Goal: Task Accomplishment & Management: Complete application form

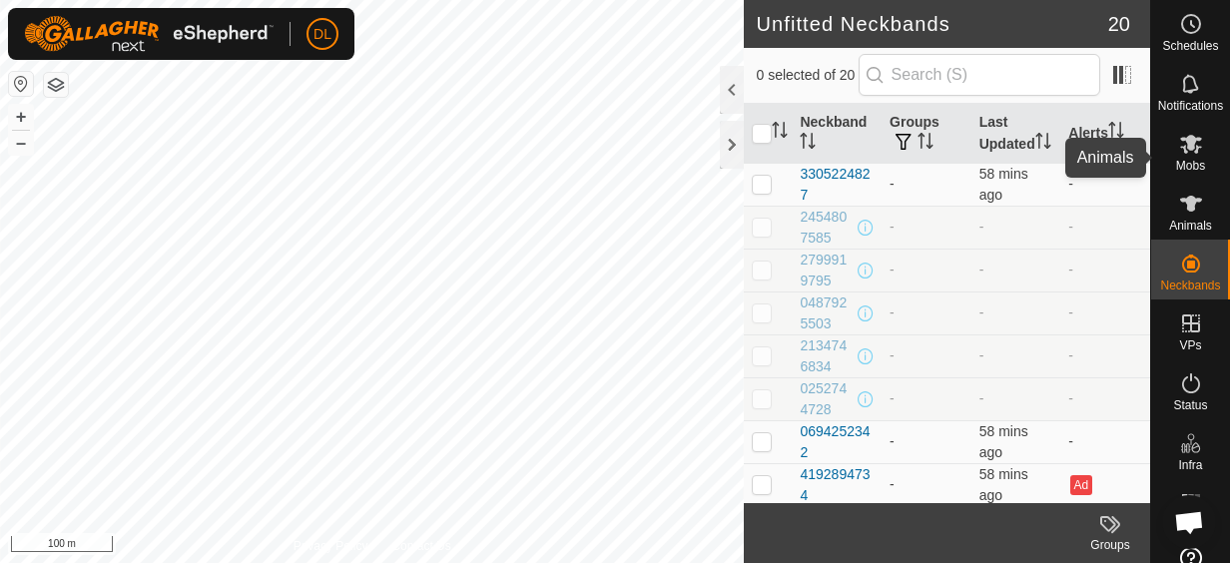
scroll to position [52, 0]
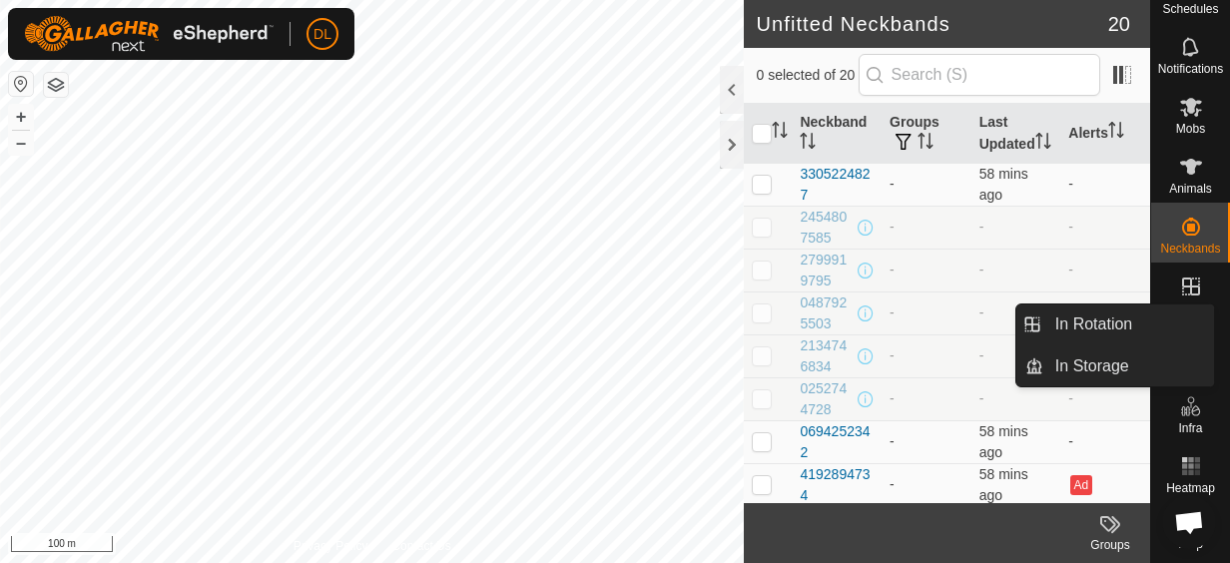
click at [1182, 280] on icon at bounding box center [1191, 287] width 18 height 18
click at [1182, 282] on icon at bounding box center [1191, 287] width 24 height 24
click at [1182, 278] on icon at bounding box center [1191, 287] width 18 height 18
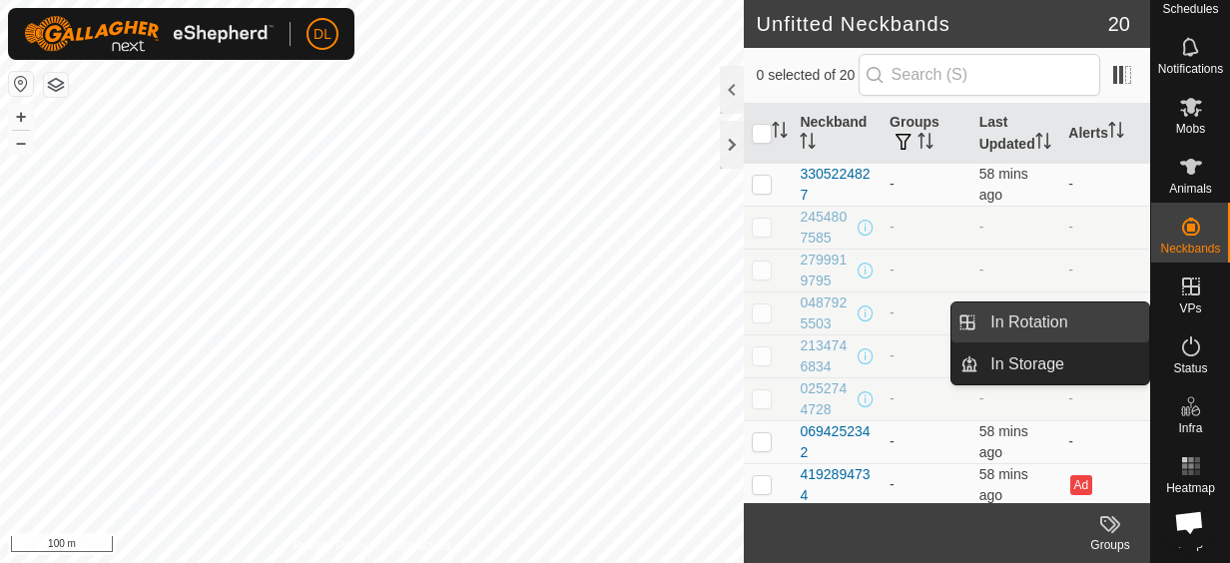
click at [1041, 322] on link "In Rotation" at bounding box center [1064, 323] width 171 height 40
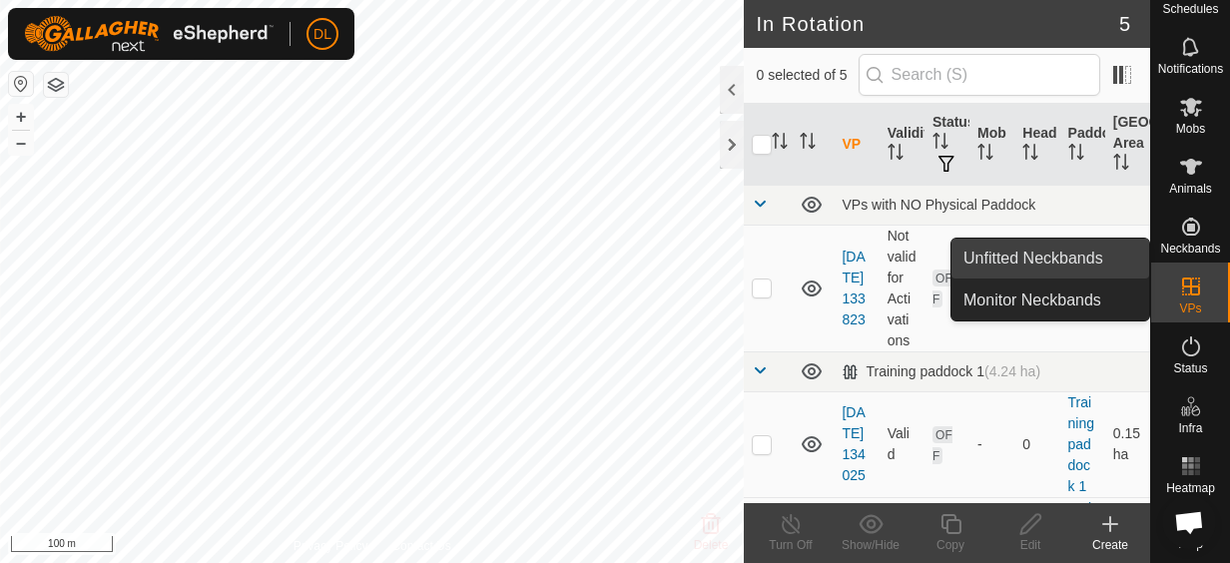
click at [1077, 256] on link "Unfitted Neckbands" at bounding box center [1051, 259] width 198 height 40
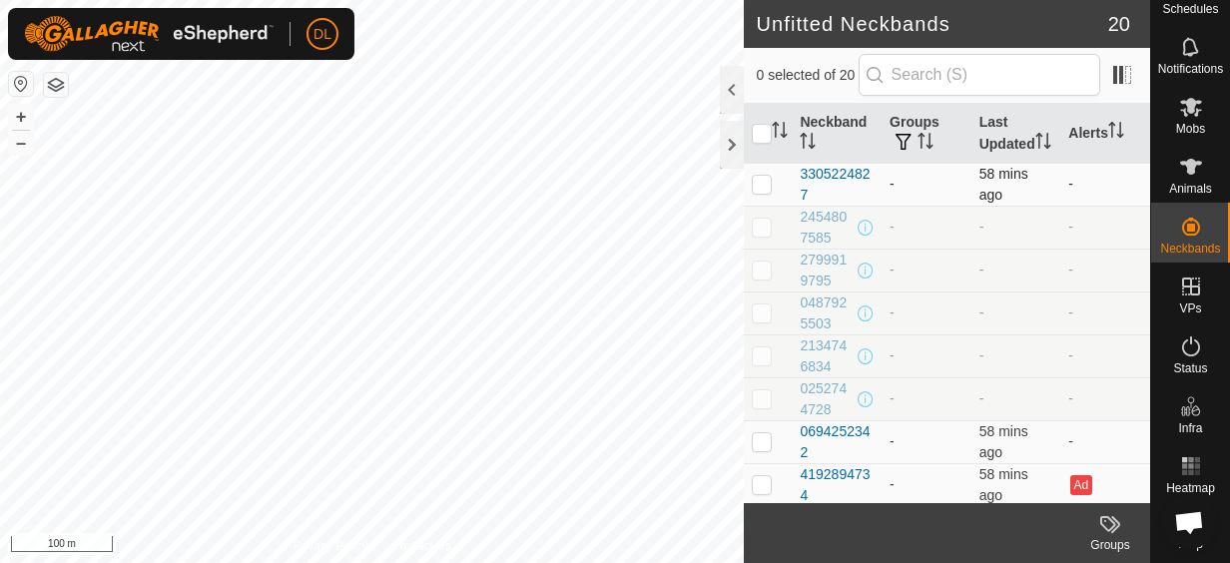
click at [763, 192] on p-checkbox at bounding box center [762, 184] width 20 height 16
checkbox input "true"
click at [850, 192] on div "3305224827" at bounding box center [837, 185] width 74 height 42
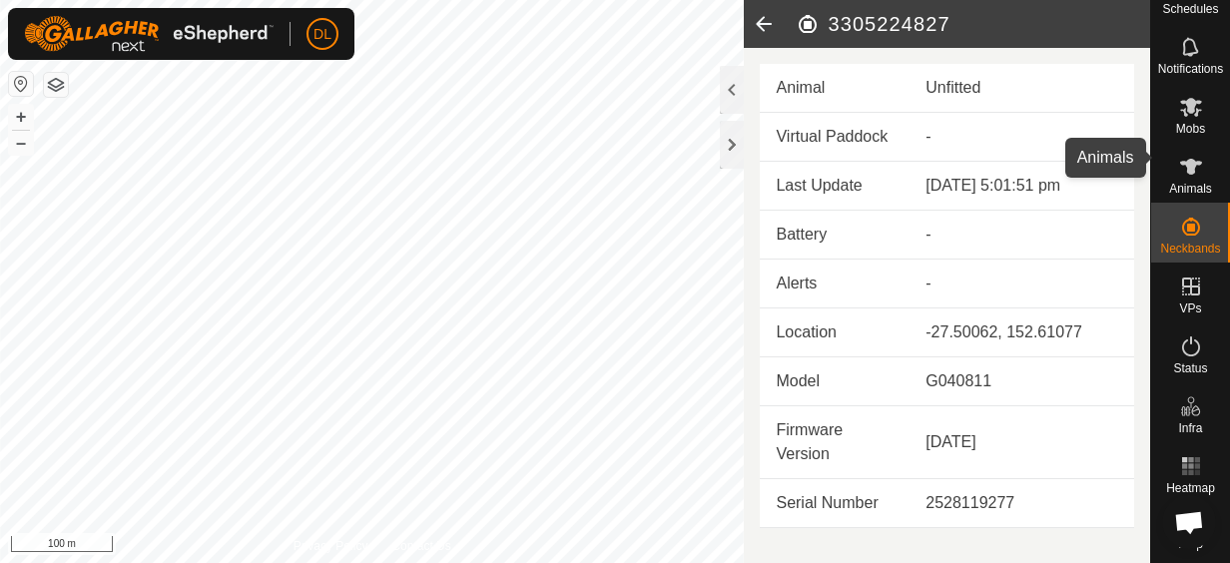
click at [1184, 159] on icon at bounding box center [1191, 167] width 22 height 16
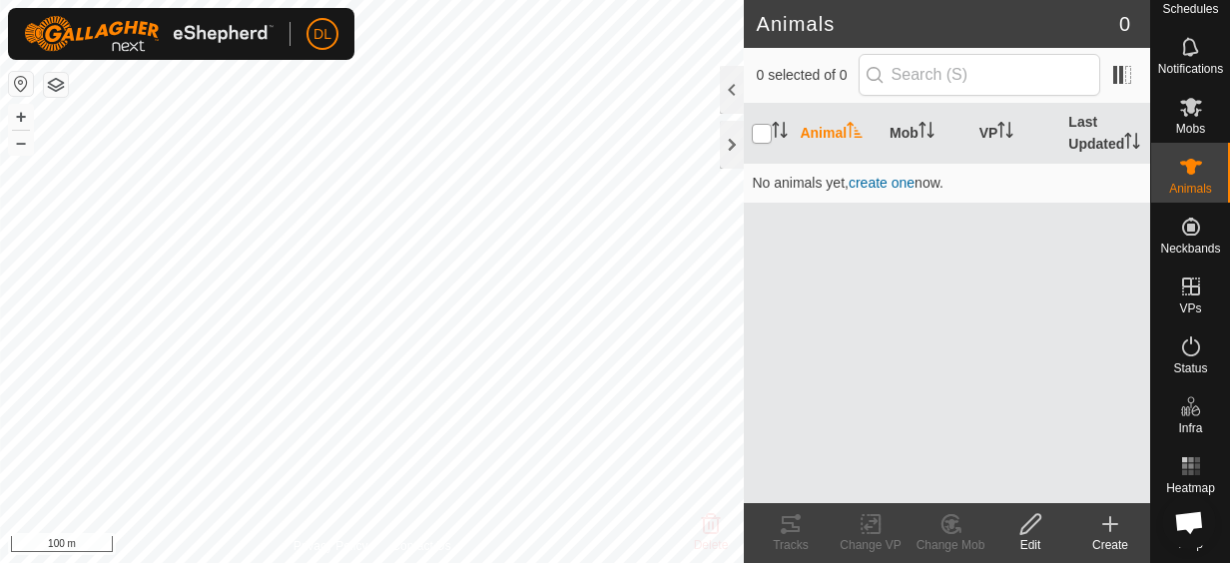
click at [763, 136] on input "checkbox" at bounding box center [762, 134] width 20 height 20
click at [763, 128] on input "checkbox" at bounding box center [762, 134] width 20 height 20
checkbox input "true"
click at [882, 178] on span "create one" at bounding box center [882, 183] width 66 height 16
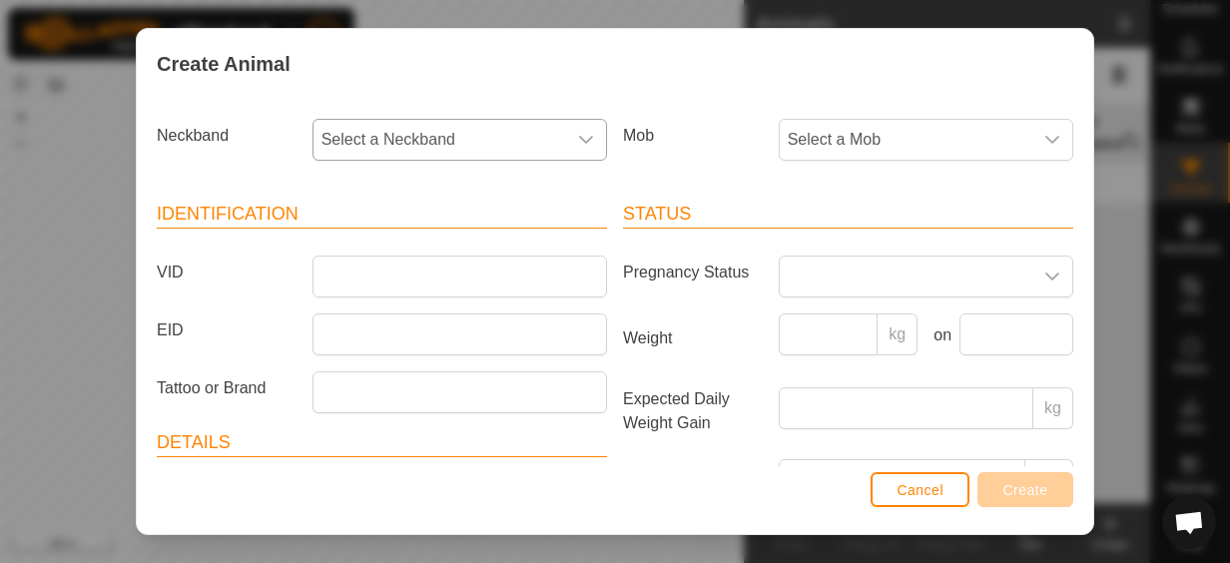
click at [585, 138] on icon "dropdown trigger" at bounding box center [586, 140] width 16 height 16
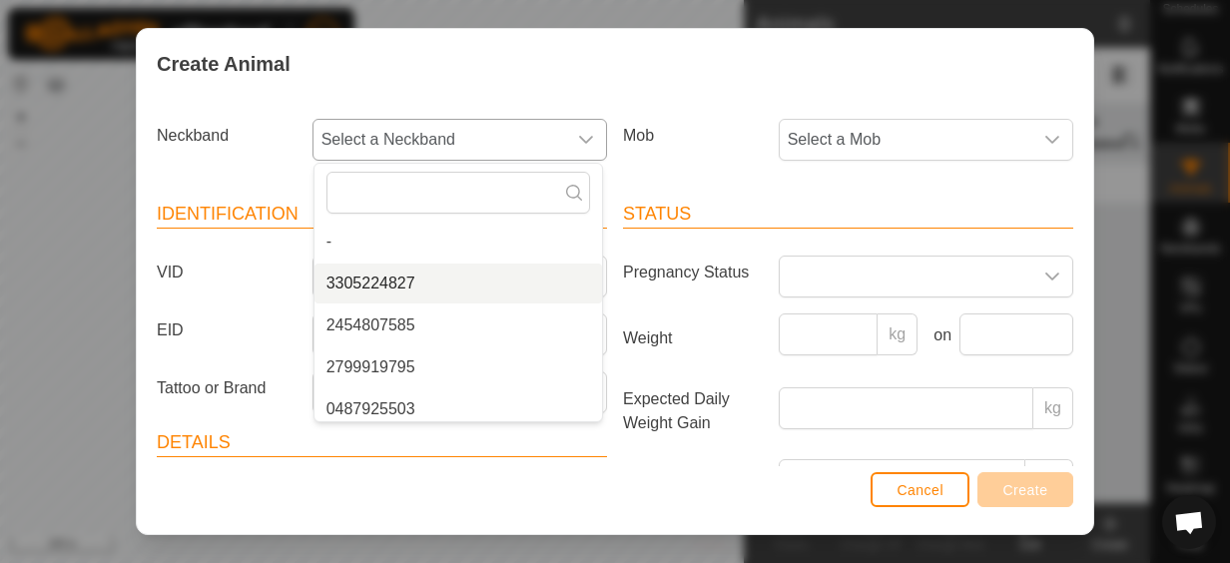
drag, startPoint x: 390, startPoint y: 276, endPoint x: 396, endPoint y: 286, distance: 11.6
click at [391, 277] on li "3305224827" at bounding box center [459, 284] width 288 height 40
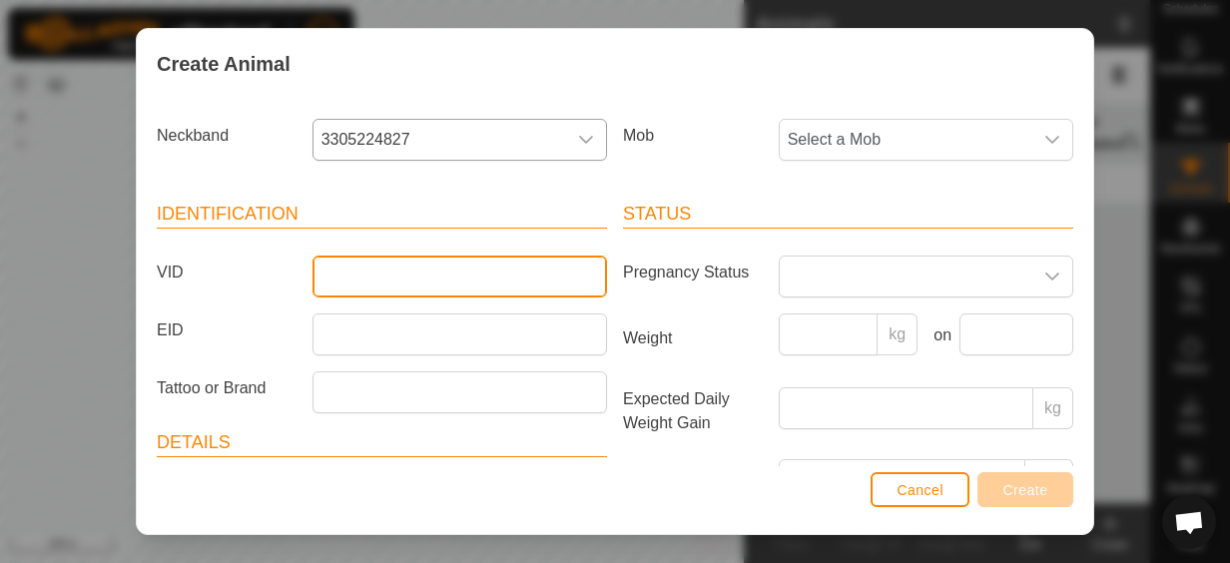
click at [388, 275] on input "VID" at bounding box center [460, 277] width 295 height 42
type input "192"
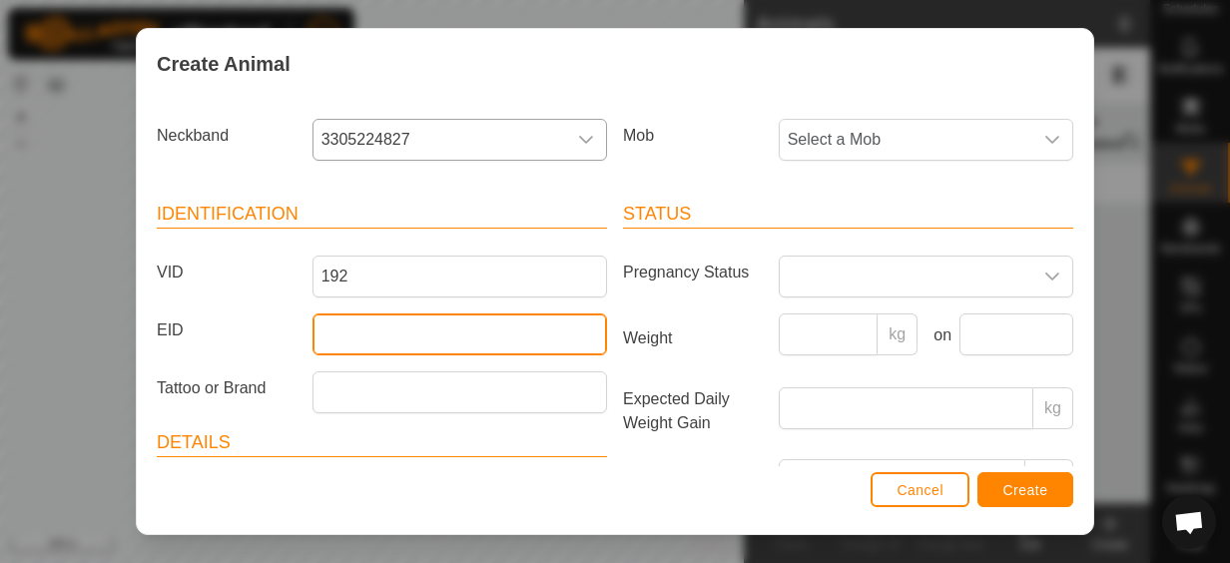
click at [408, 337] on input "EID" at bounding box center [460, 335] width 295 height 42
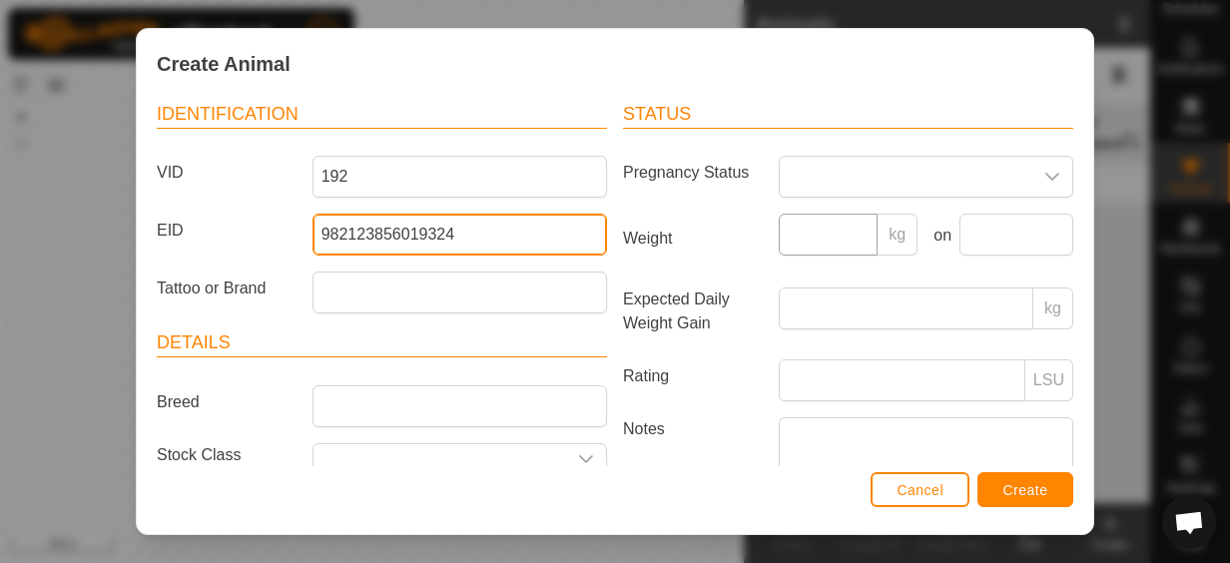
type input "982123856019324"
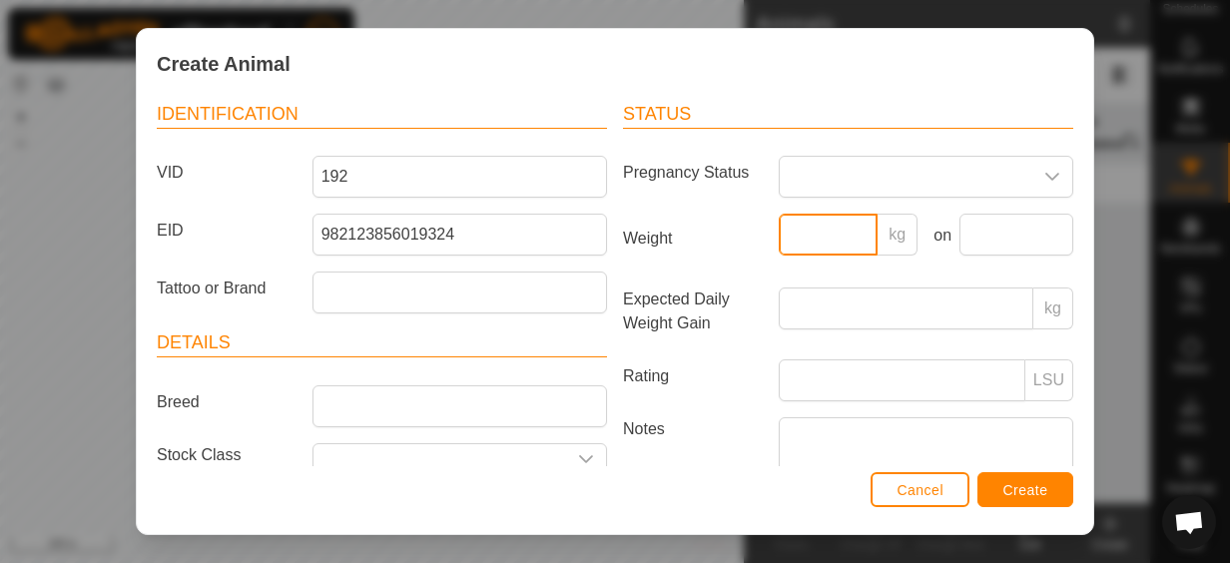
click at [831, 239] on input "Weight" at bounding box center [829, 235] width 100 height 42
type input "243"
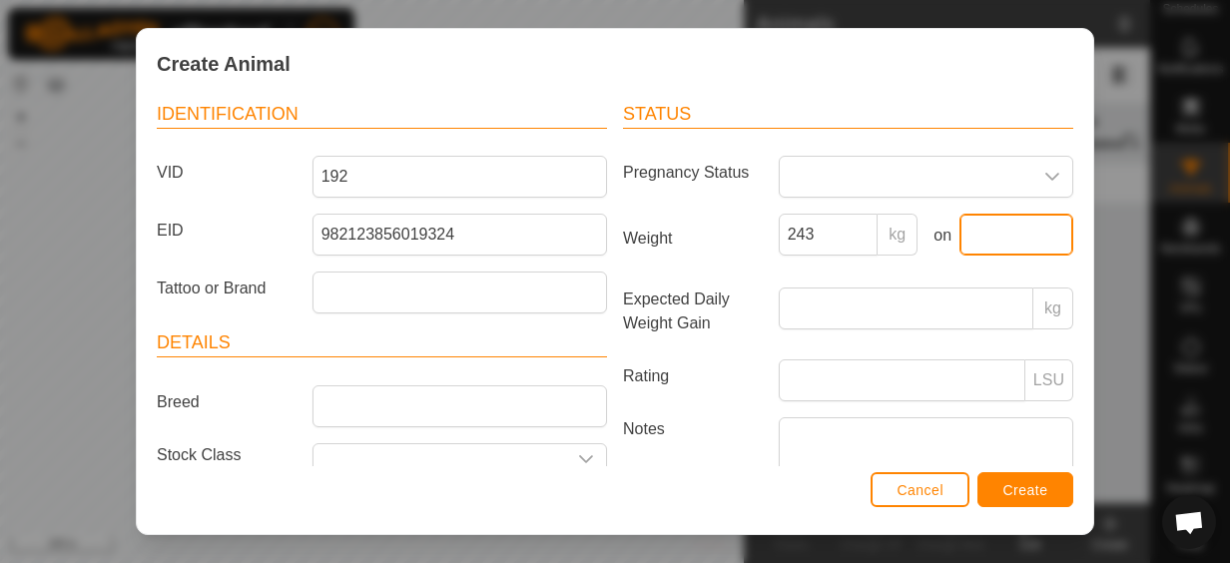
click at [1002, 239] on input "text" at bounding box center [1017, 235] width 114 height 42
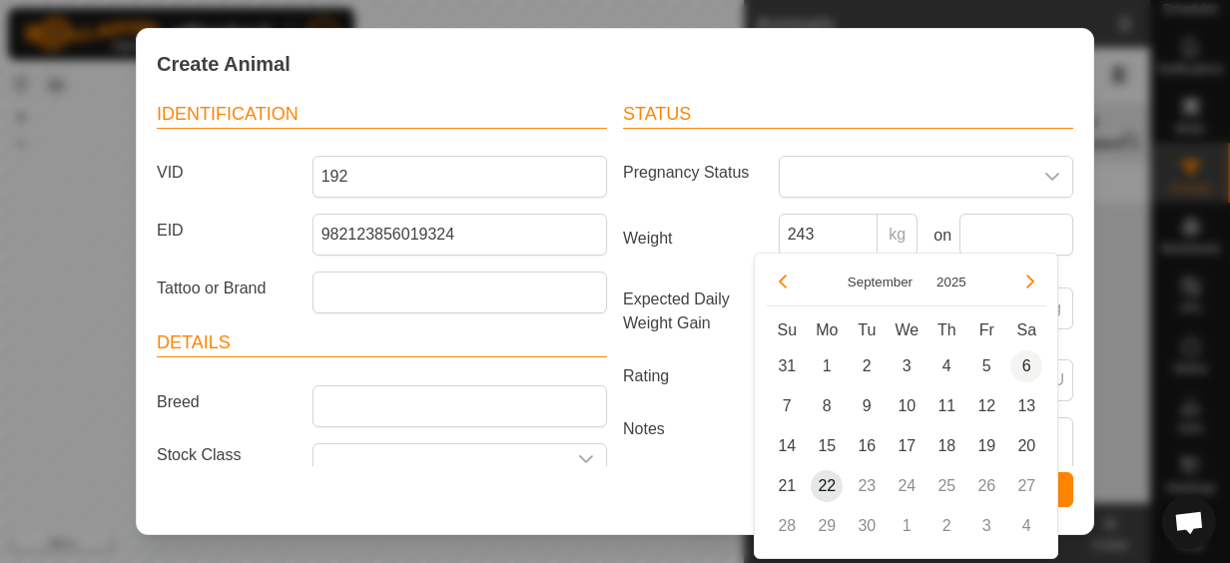
click at [1026, 363] on span "6" at bounding box center [1026, 366] width 32 height 32
type input "[DATE]"
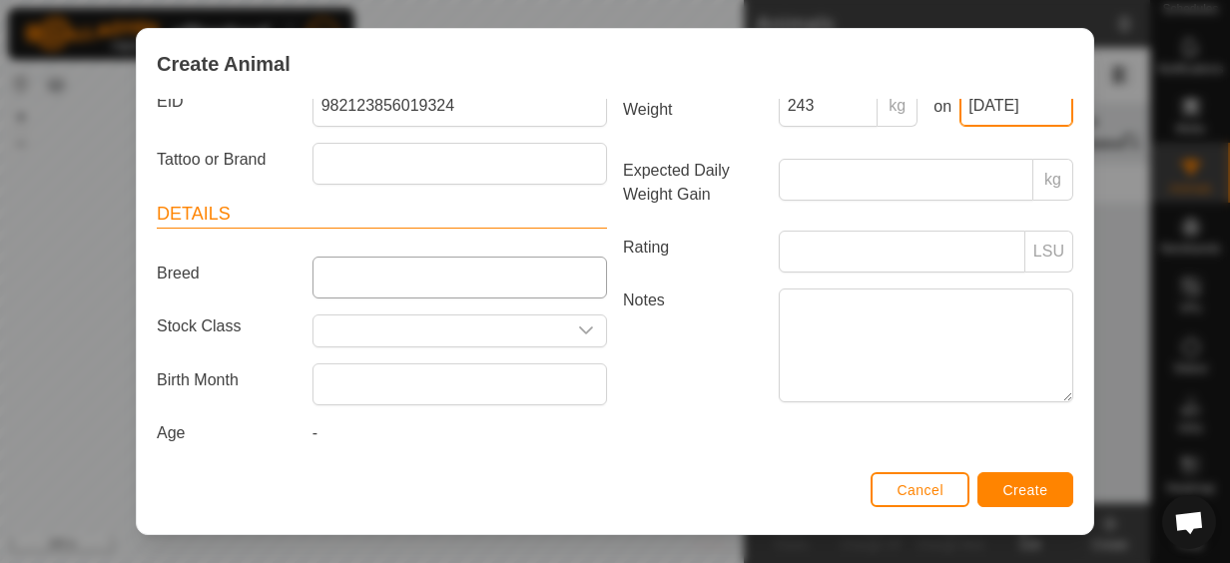
scroll to position [234, 0]
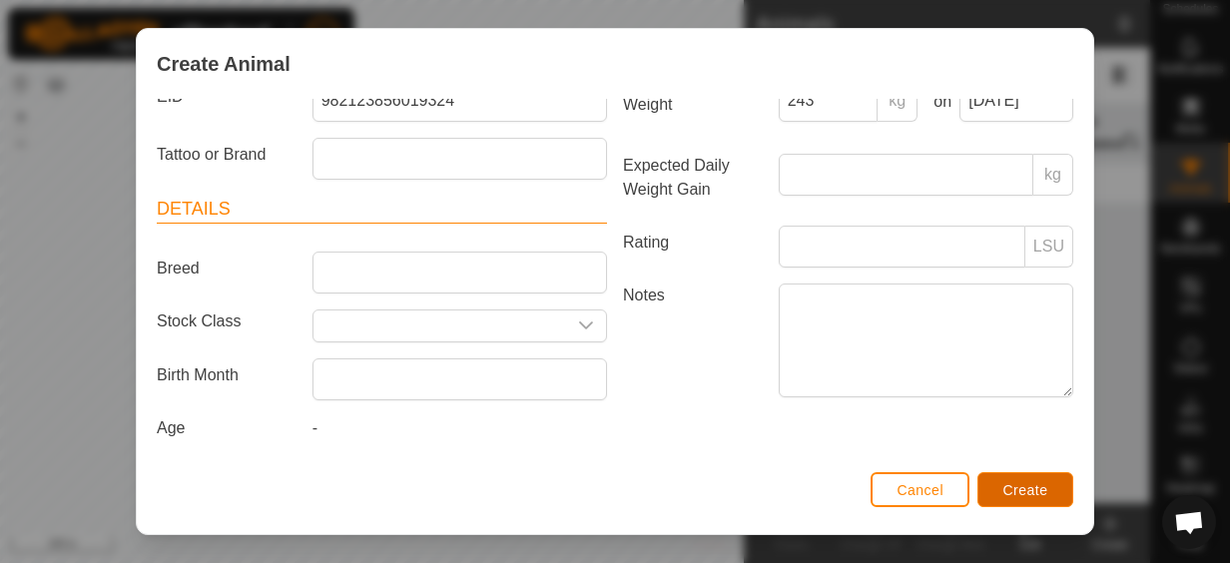
click at [1025, 489] on span "Create" at bounding box center [1025, 490] width 45 height 16
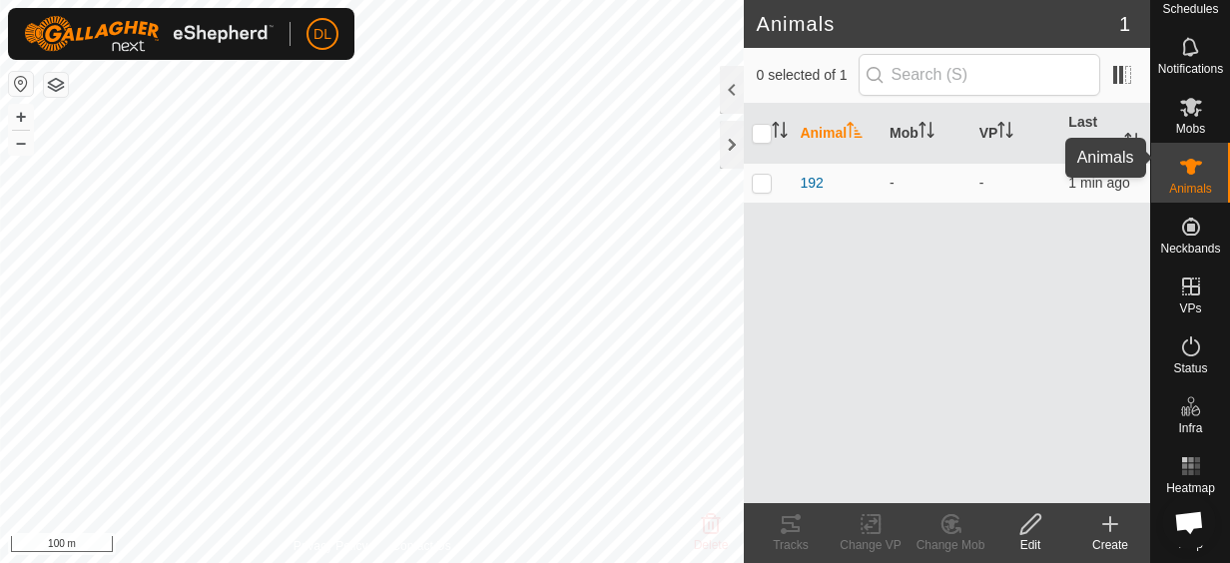
click at [1182, 159] on icon at bounding box center [1191, 167] width 22 height 16
click at [767, 134] on input "checkbox" at bounding box center [762, 134] width 20 height 20
checkbox input "true"
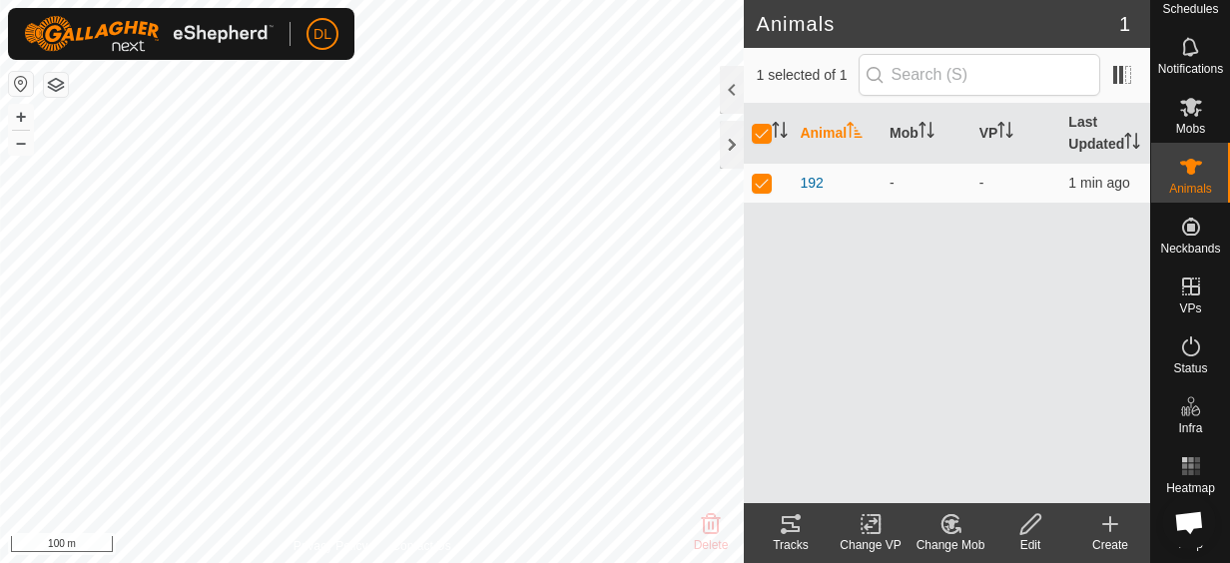
click at [830, 128] on th "Animal" at bounding box center [837, 134] width 90 height 60
click at [908, 126] on th "Mob" at bounding box center [927, 134] width 90 height 60
click at [897, 183] on div "-" at bounding box center [927, 183] width 74 height 21
click at [811, 186] on span "192" at bounding box center [811, 183] width 23 height 21
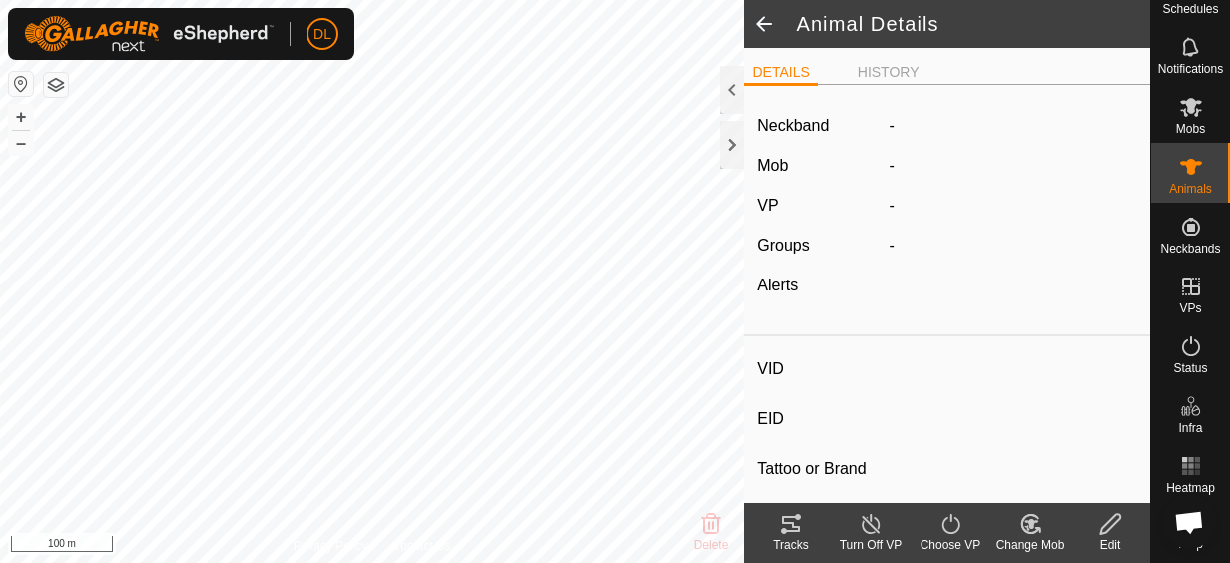
type input "192"
type input "982123856019324"
type input "-"
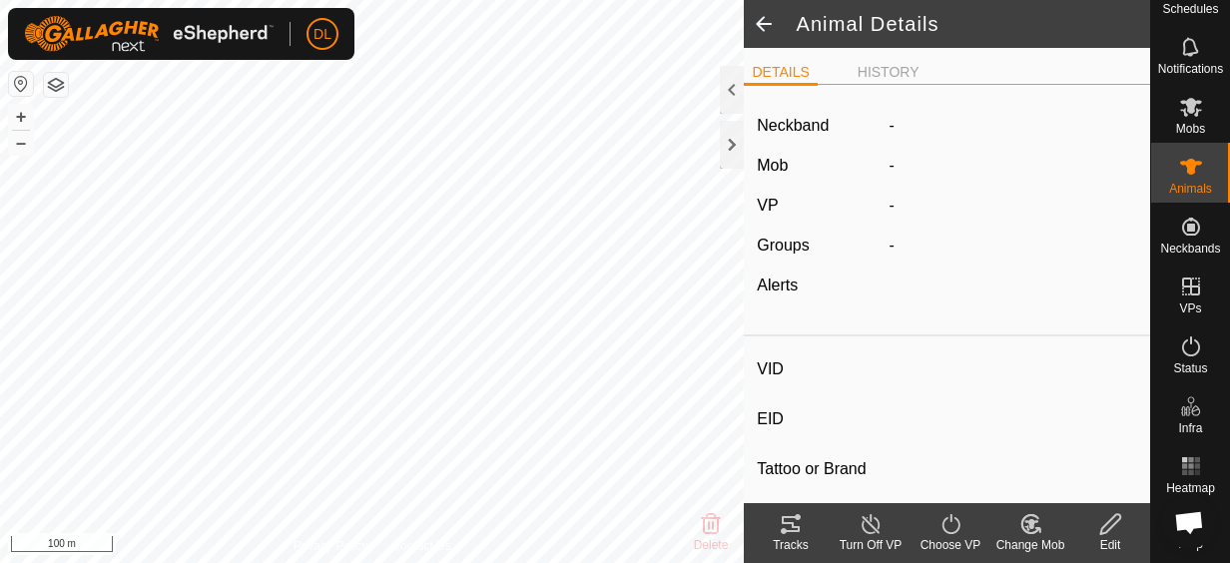
type input "243 kg"
type input "-"
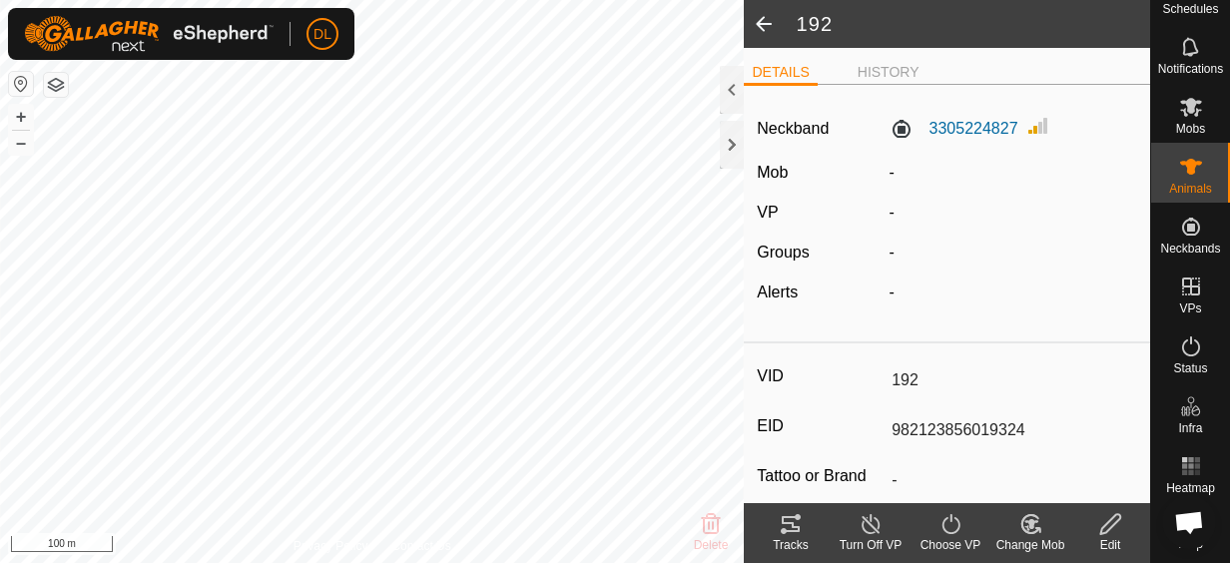
click at [758, 18] on span at bounding box center [764, 24] width 40 height 48
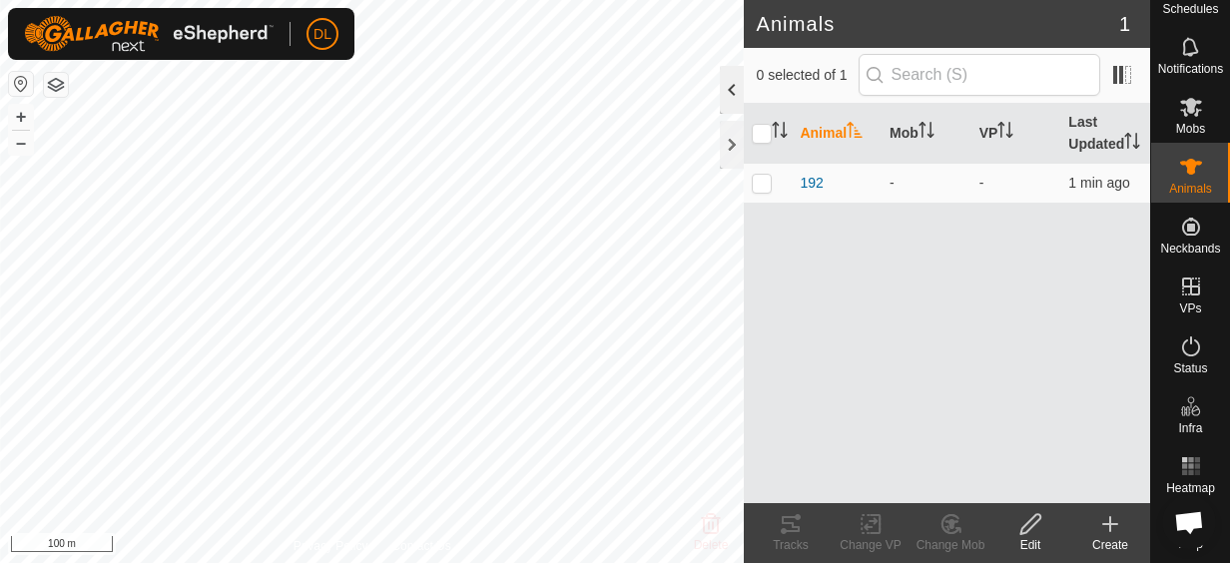
click at [731, 86] on div at bounding box center [732, 90] width 24 height 48
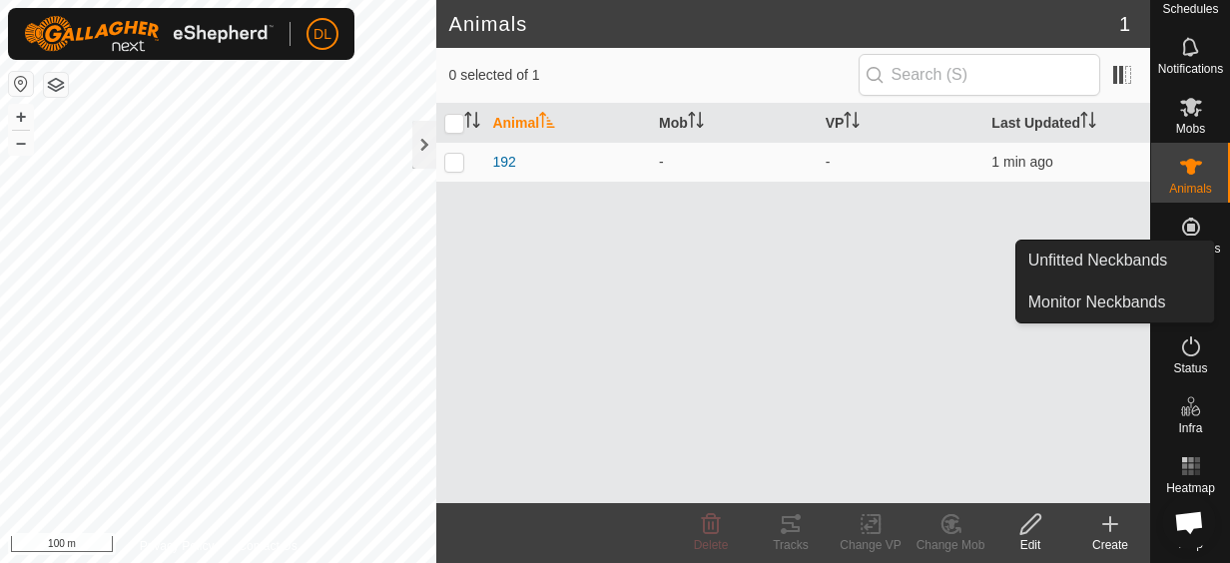
click at [1191, 218] on icon at bounding box center [1191, 227] width 18 height 18
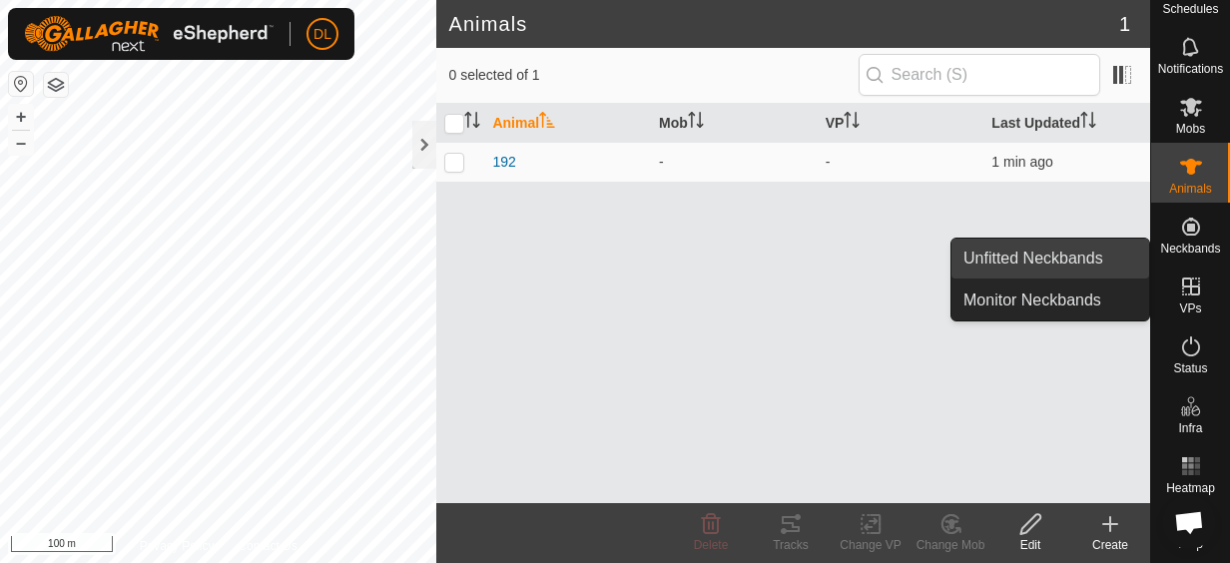
drag, startPoint x: 1143, startPoint y: 248, endPoint x: 1133, endPoint y: 261, distance: 16.4
click at [1133, 260] on link "Unfitted Neckbands" at bounding box center [1051, 259] width 198 height 40
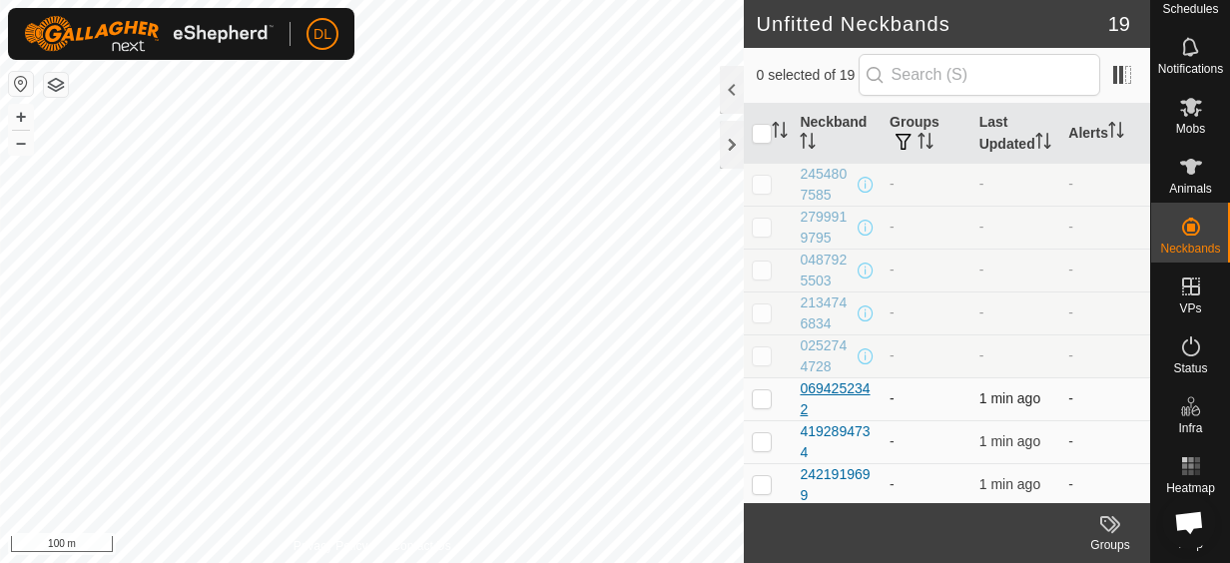
click at [847, 408] on div "0694252342" at bounding box center [837, 399] width 74 height 42
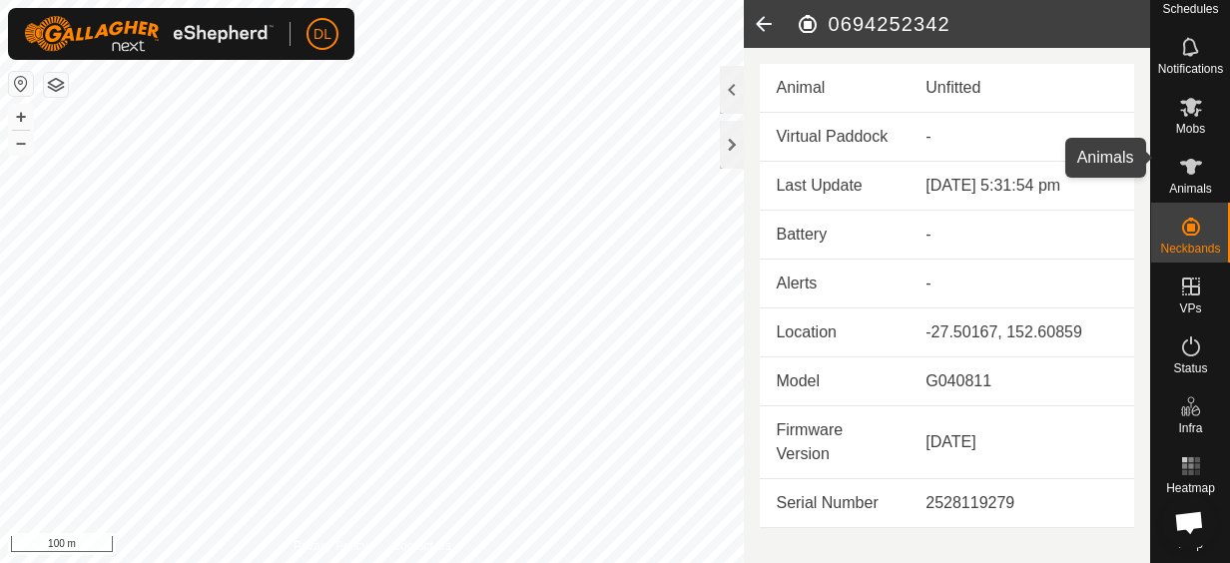
click at [1179, 156] on icon at bounding box center [1191, 167] width 24 height 24
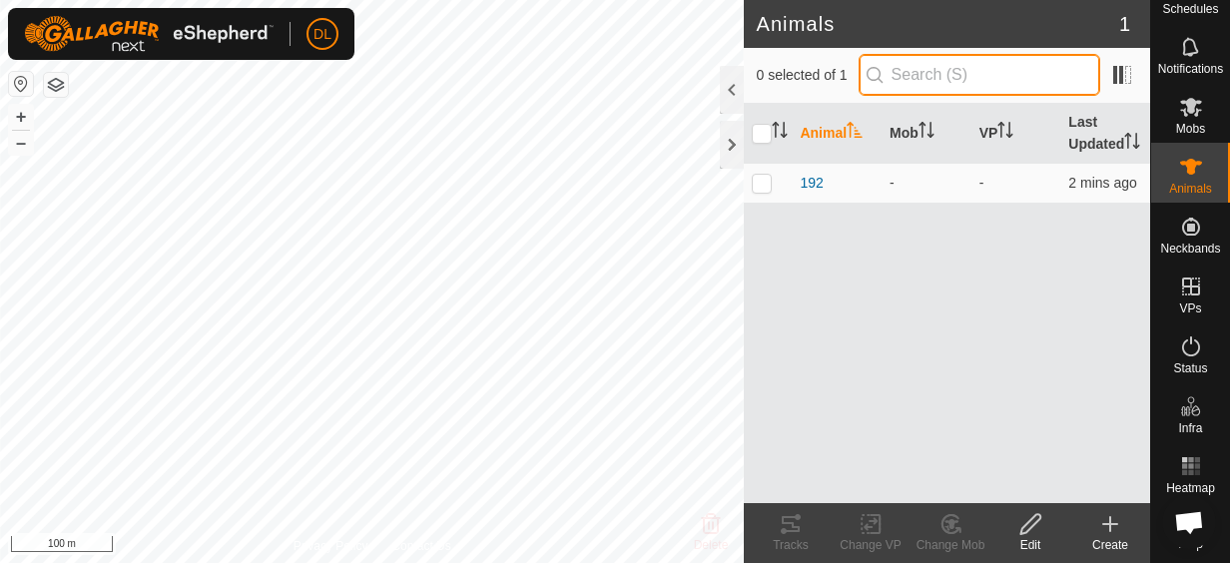
click at [1042, 85] on input "text" at bounding box center [980, 75] width 242 height 42
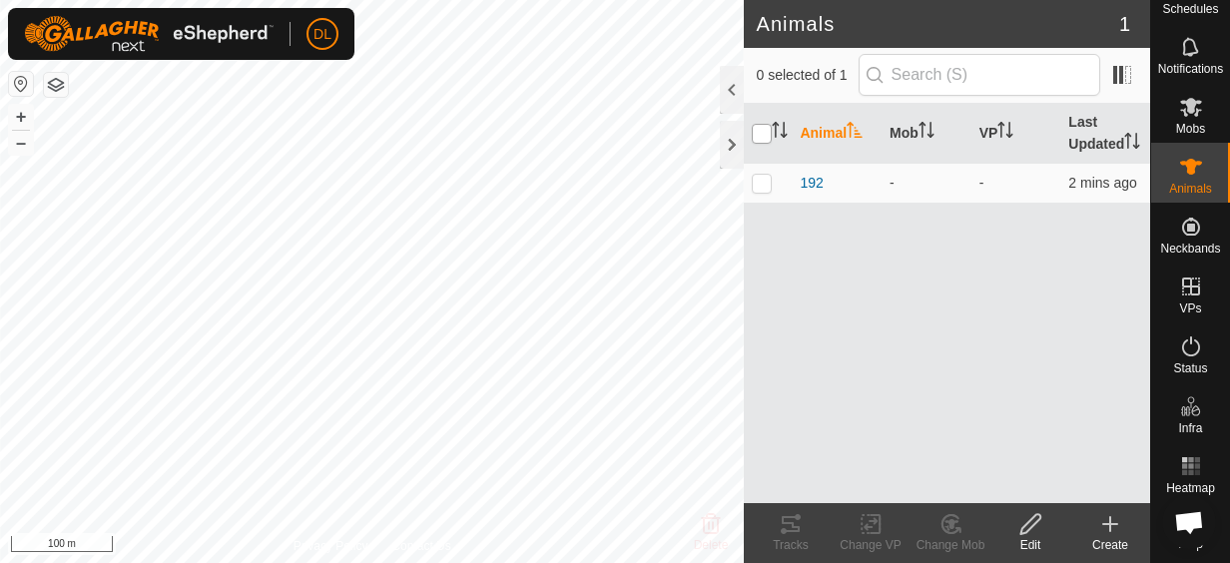
click at [763, 135] on input "checkbox" at bounding box center [762, 134] width 20 height 20
checkbox input "true"
click at [778, 130] on icon "Activate to sort" at bounding box center [780, 130] width 16 height 16
click at [769, 132] on input "checkbox" at bounding box center [762, 134] width 20 height 20
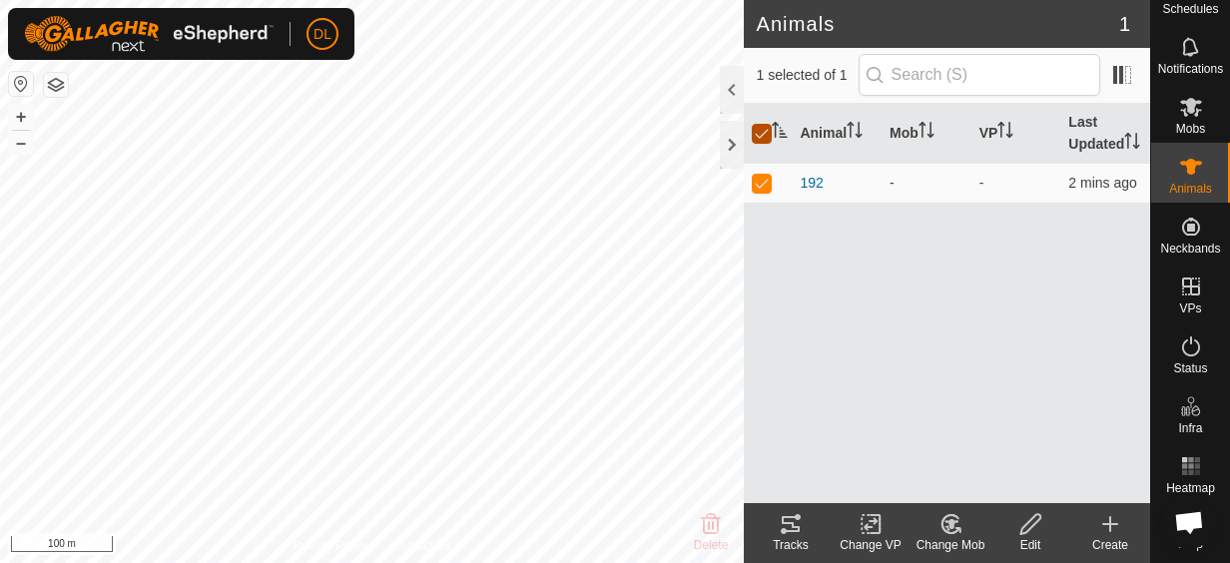
checkbox input "false"
click at [1112, 526] on icon at bounding box center [1110, 524] width 24 height 24
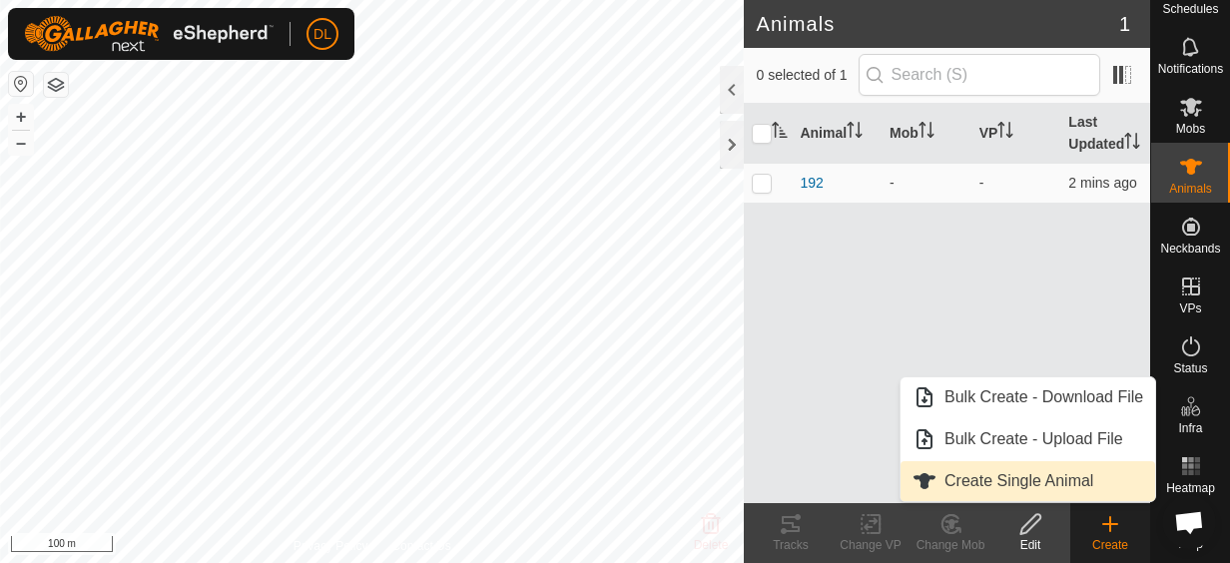
click at [1090, 481] on link "Create Single Animal" at bounding box center [1028, 481] width 255 height 40
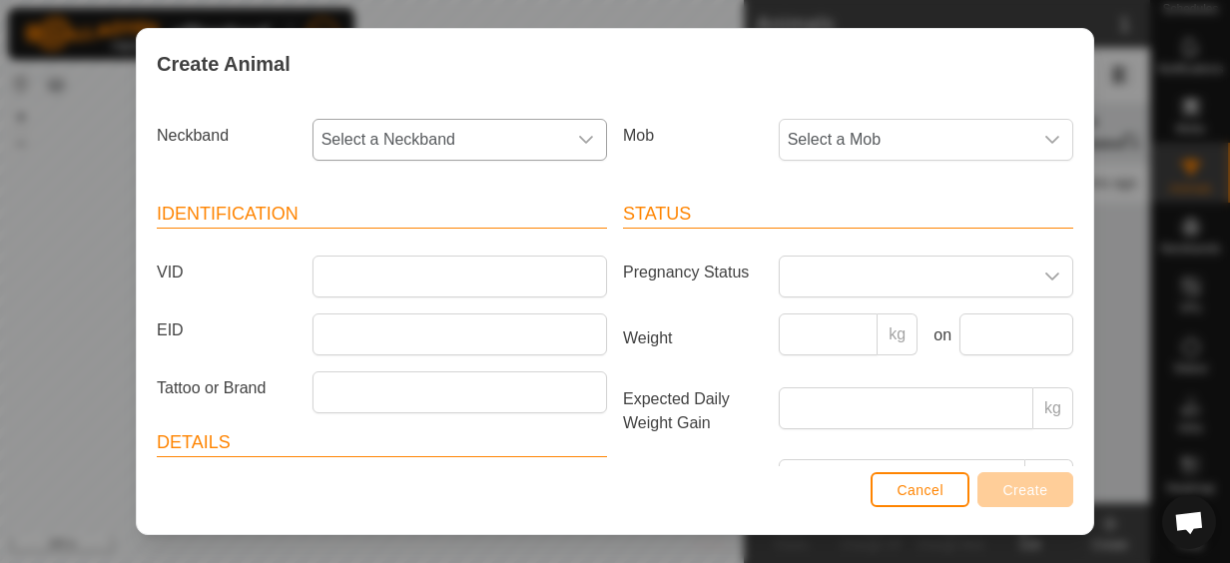
click at [579, 140] on icon "dropdown trigger" at bounding box center [586, 140] width 16 height 16
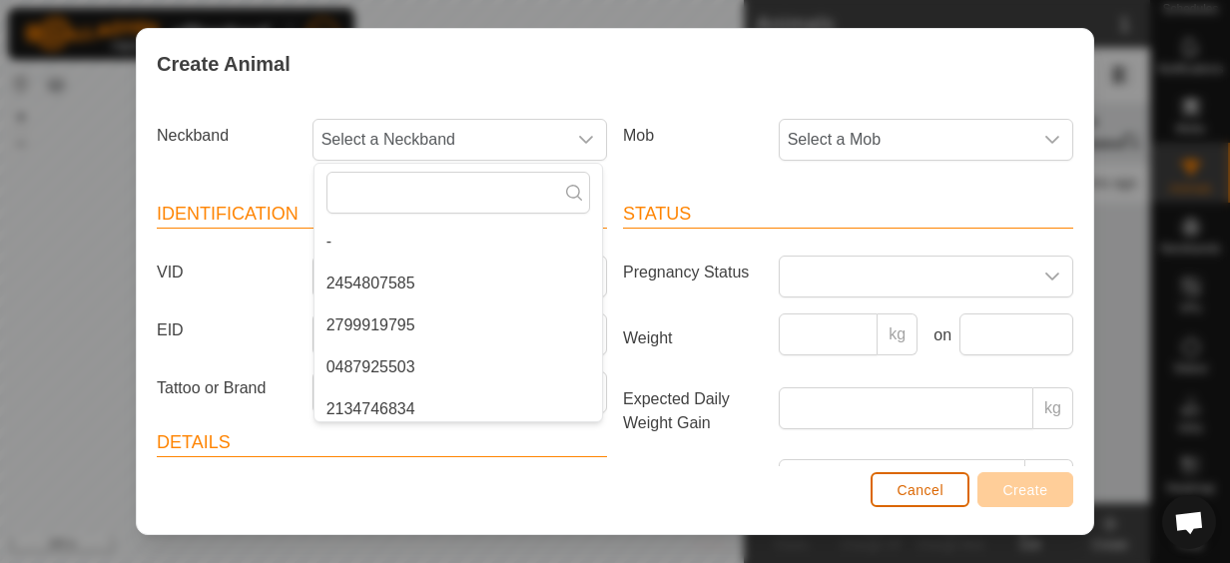
click at [905, 483] on span "Cancel" at bounding box center [920, 490] width 47 height 16
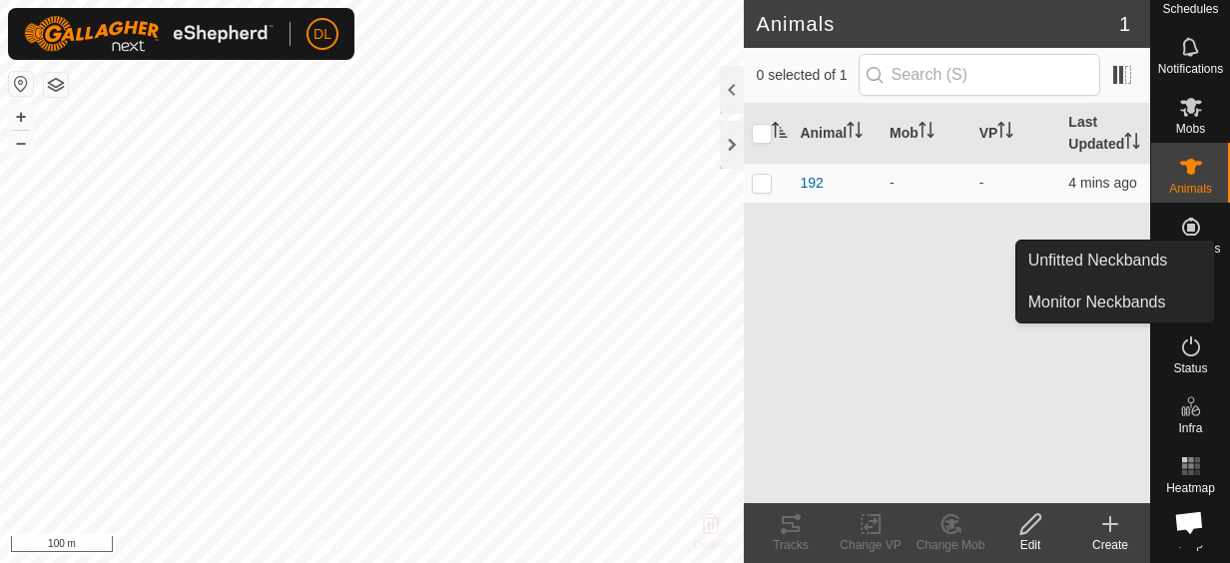
click at [1179, 215] on icon at bounding box center [1191, 227] width 24 height 24
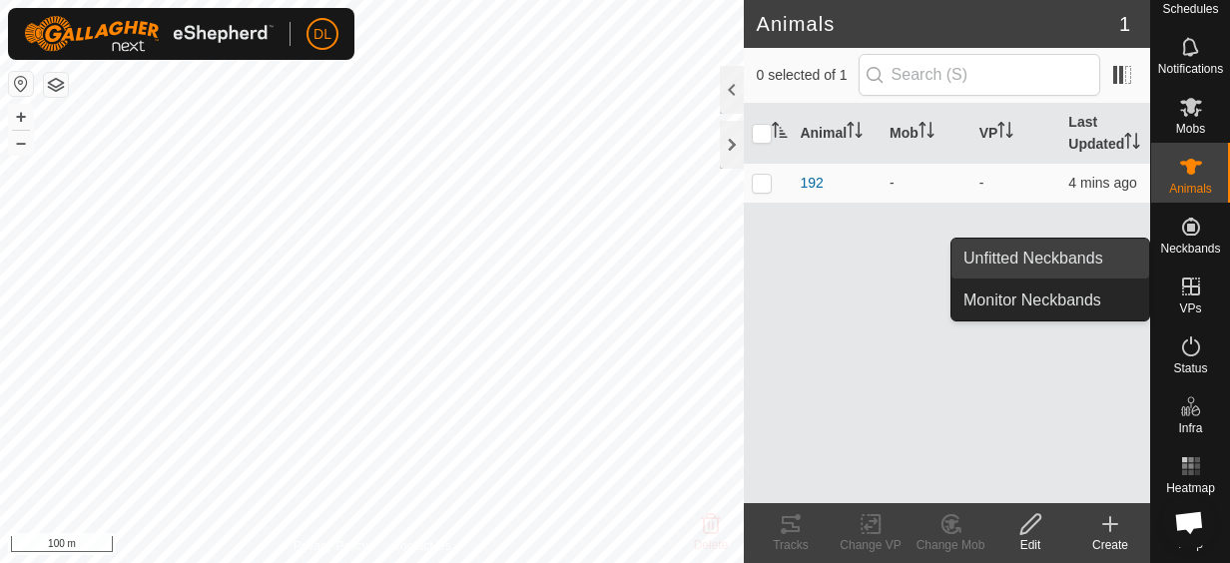
click at [1078, 262] on link "Unfitted Neckbands" at bounding box center [1051, 259] width 198 height 40
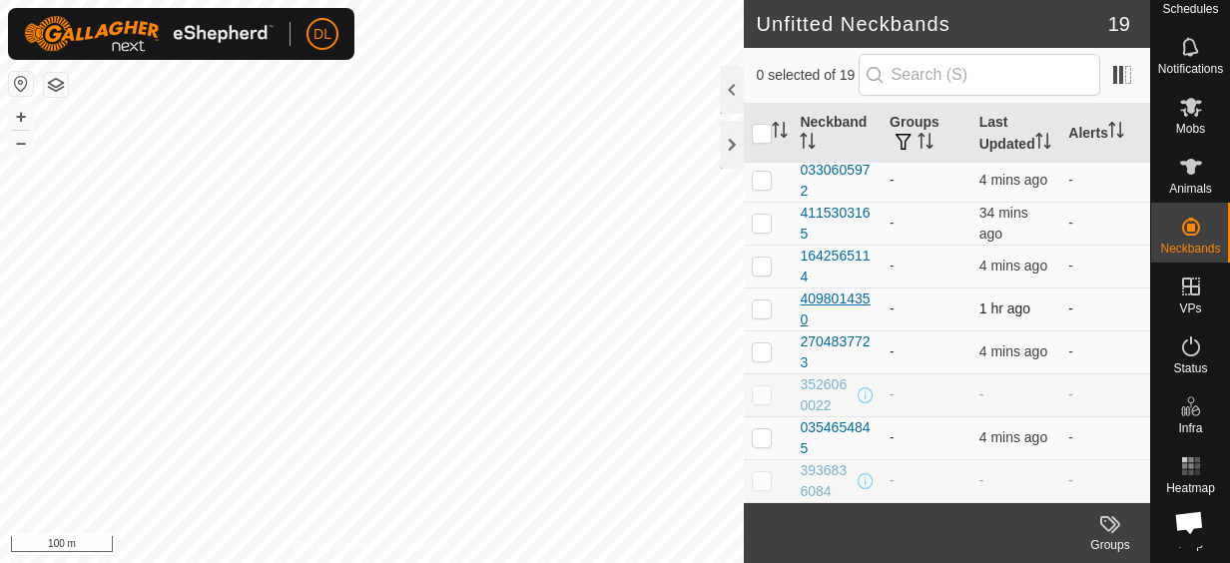
scroll to position [489, 0]
click at [838, 426] on div "0354654845" at bounding box center [837, 438] width 74 height 42
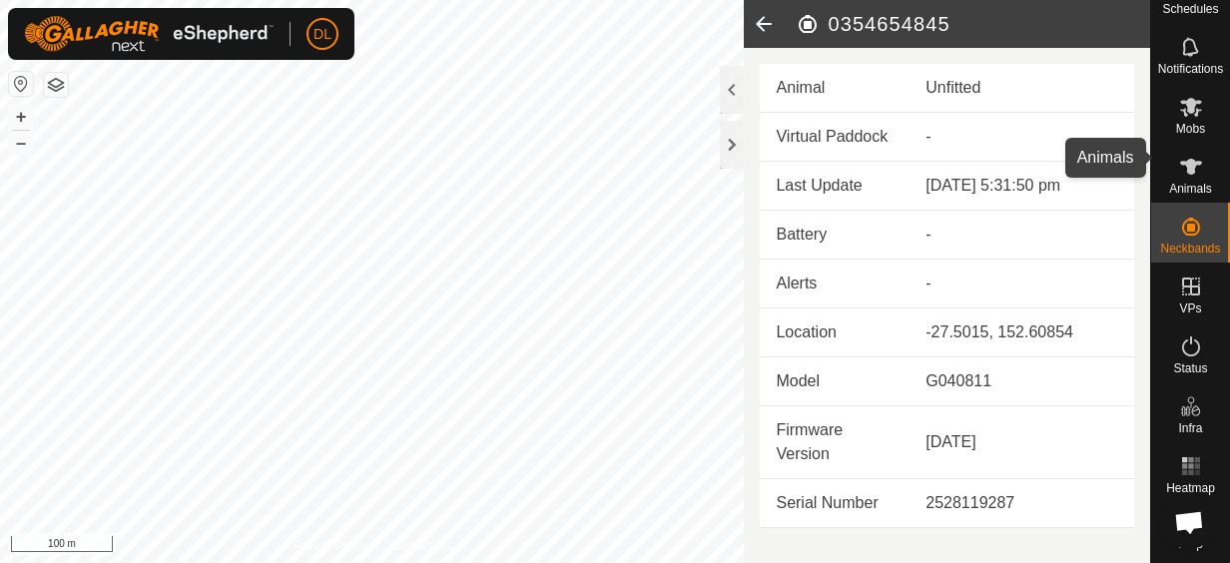
click at [1188, 155] on icon at bounding box center [1191, 167] width 24 height 24
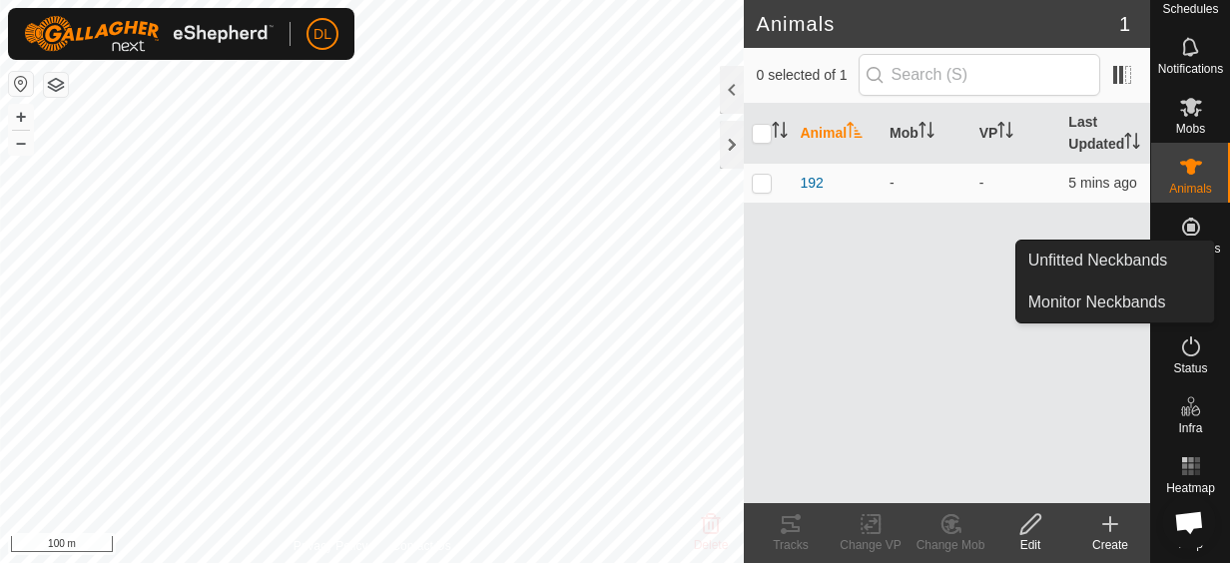
click at [1184, 218] on icon at bounding box center [1191, 227] width 18 height 18
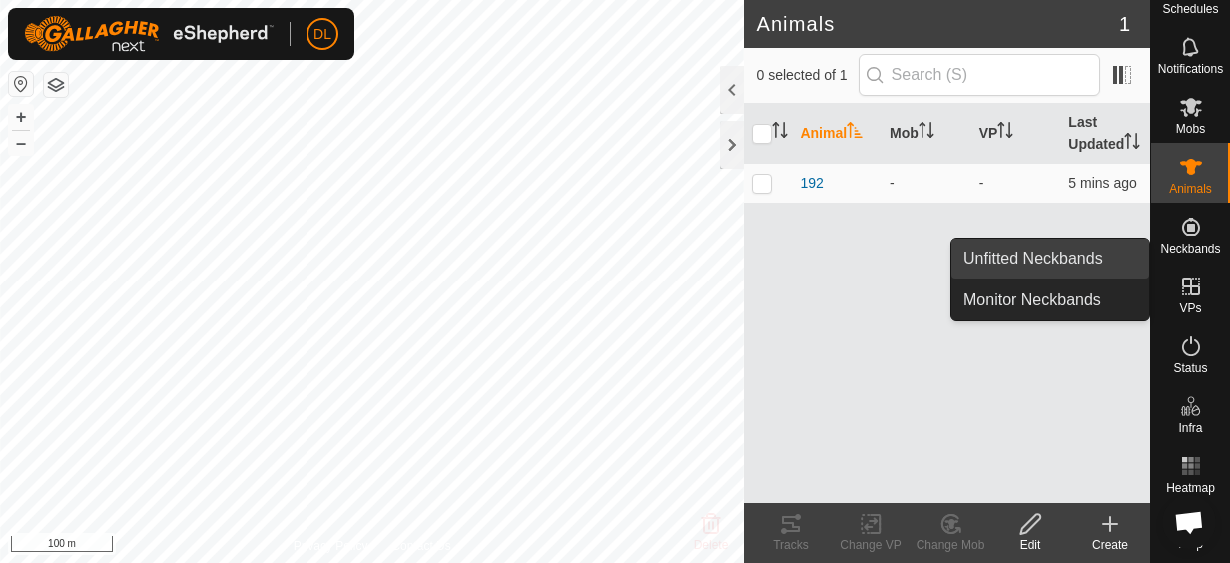
click at [1136, 258] on link "Unfitted Neckbands" at bounding box center [1051, 259] width 198 height 40
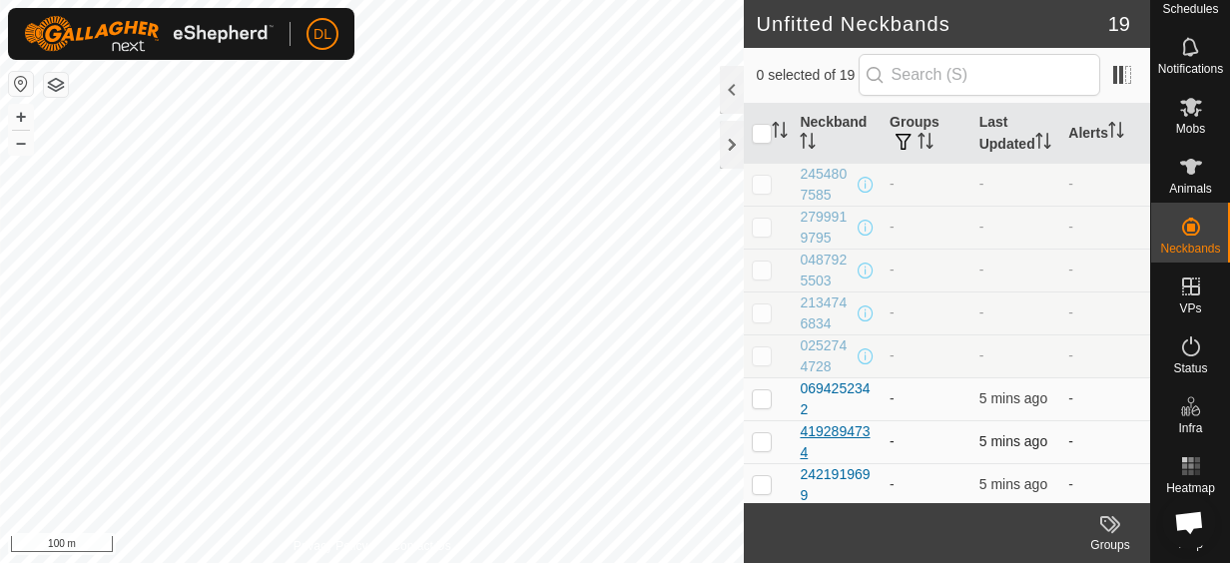
click at [856, 454] on div "4192894734" at bounding box center [837, 442] width 74 height 42
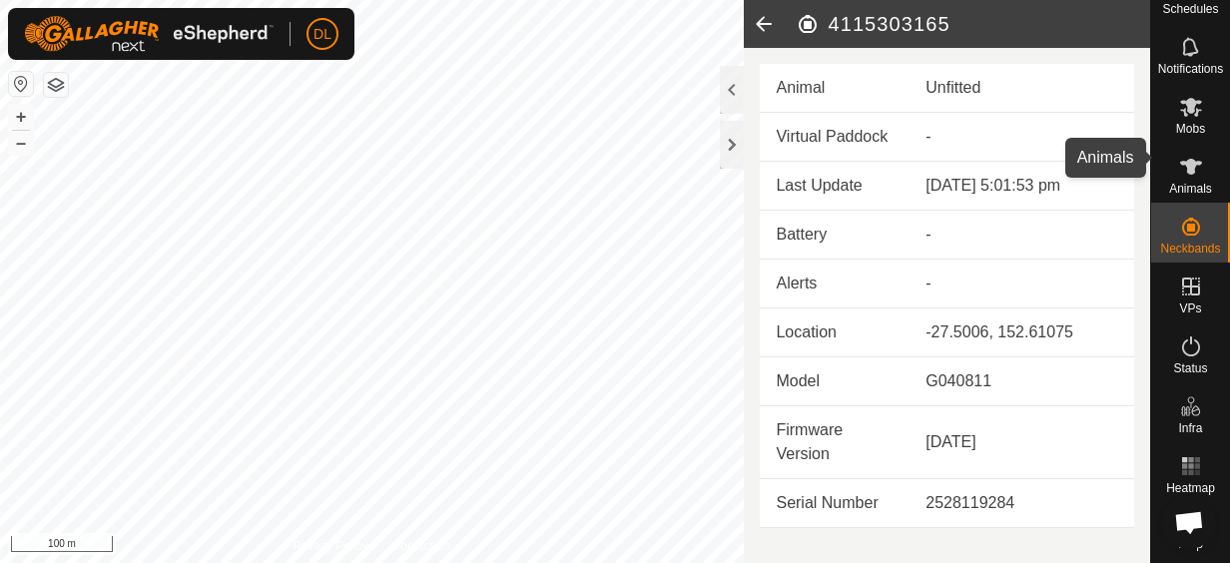
click at [1186, 161] on icon at bounding box center [1191, 167] width 24 height 24
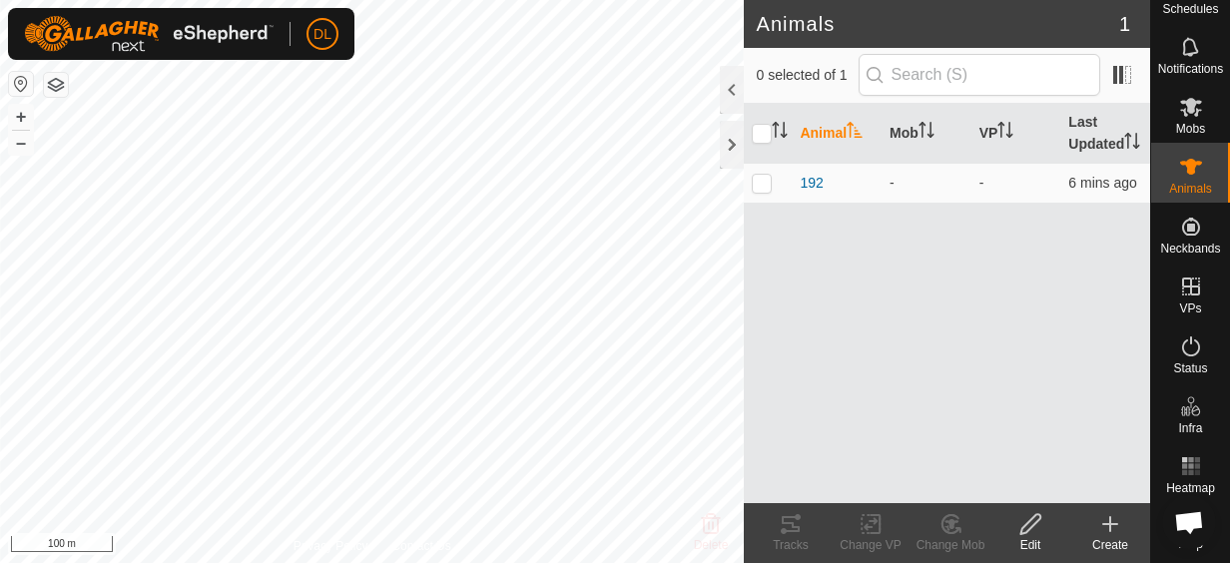
click at [1108, 527] on icon at bounding box center [1110, 524] width 24 height 24
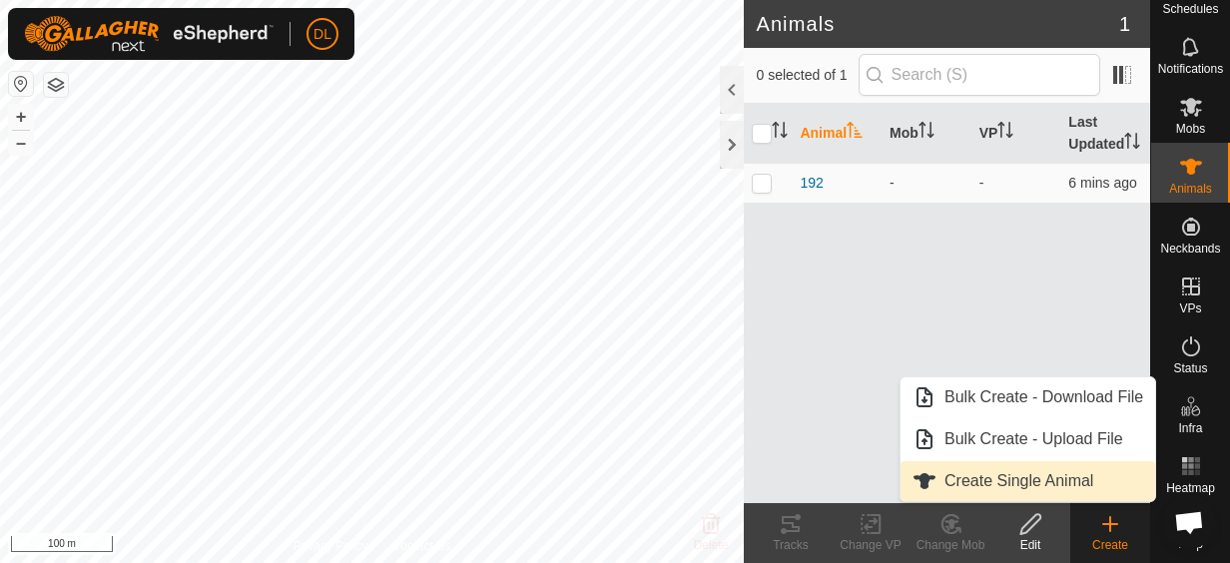
click at [1028, 471] on link "Create Single Animal" at bounding box center [1028, 481] width 255 height 40
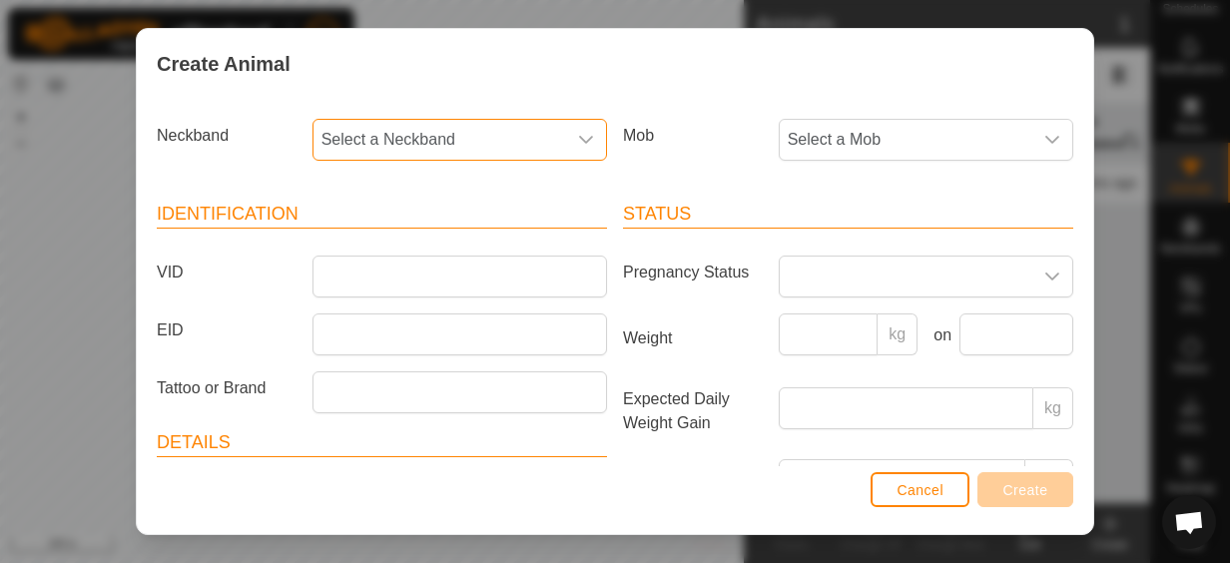
click at [490, 134] on span "Select a Neckband" at bounding box center [440, 140] width 253 height 40
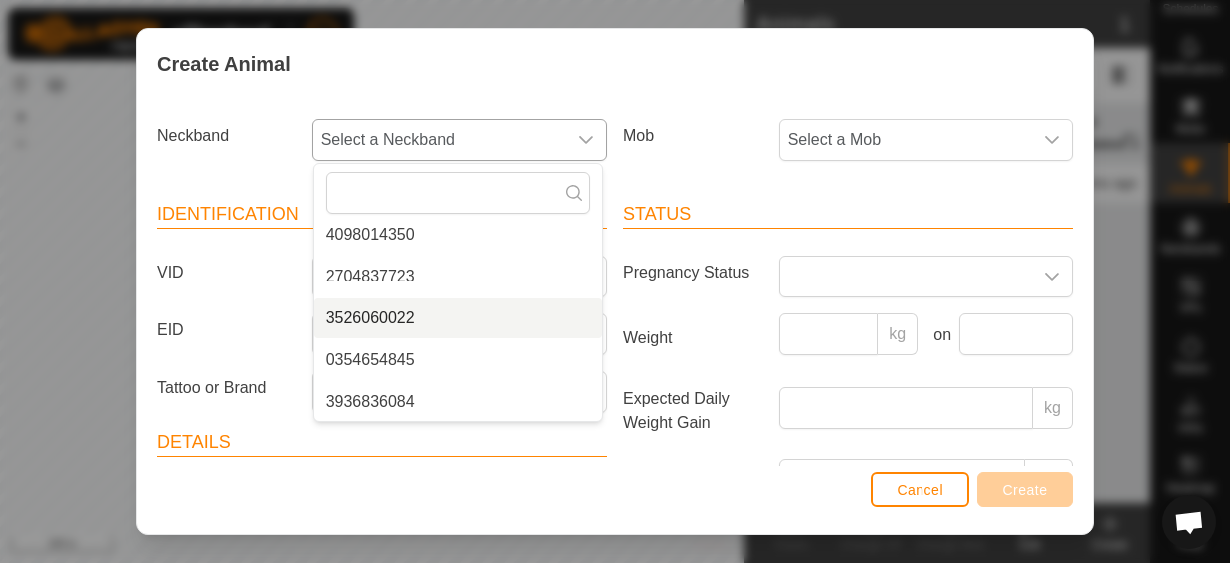
scroll to position [637, 0]
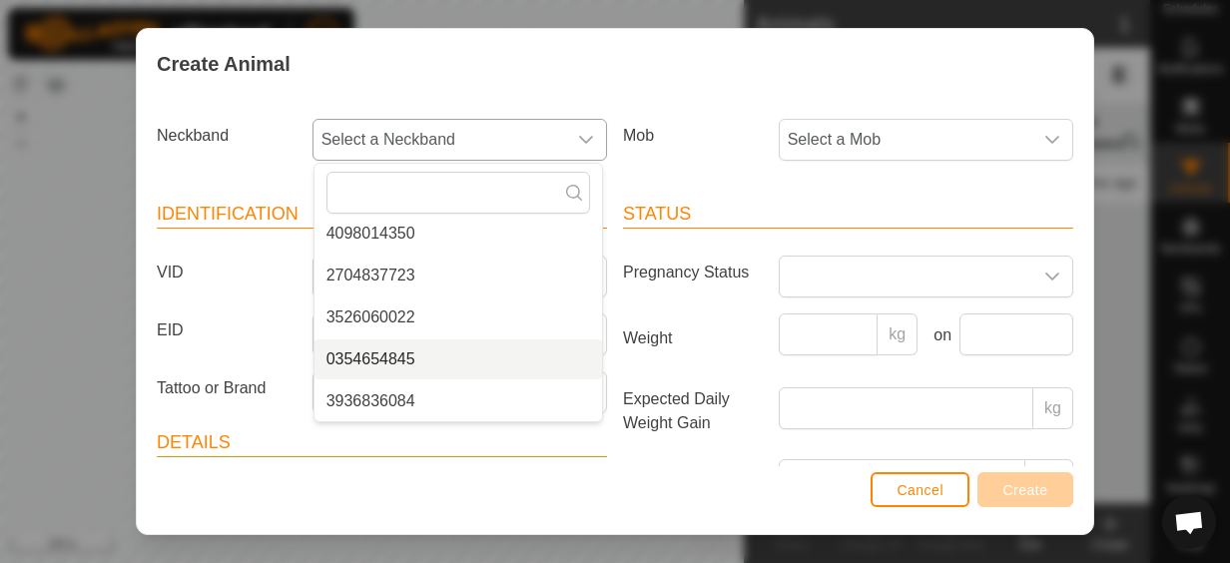
drag, startPoint x: 431, startPoint y: 357, endPoint x: 443, endPoint y: 364, distance: 13.9
click at [435, 359] on li "0354654845" at bounding box center [459, 359] width 288 height 40
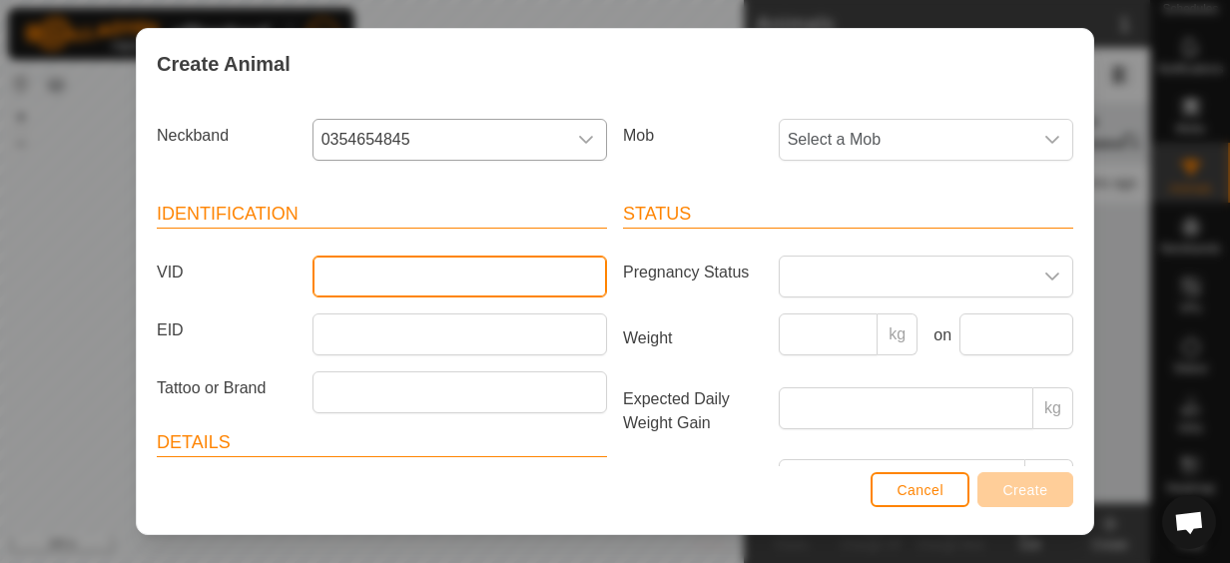
click at [413, 273] on input "VID" at bounding box center [460, 277] width 295 height 42
type input "189"
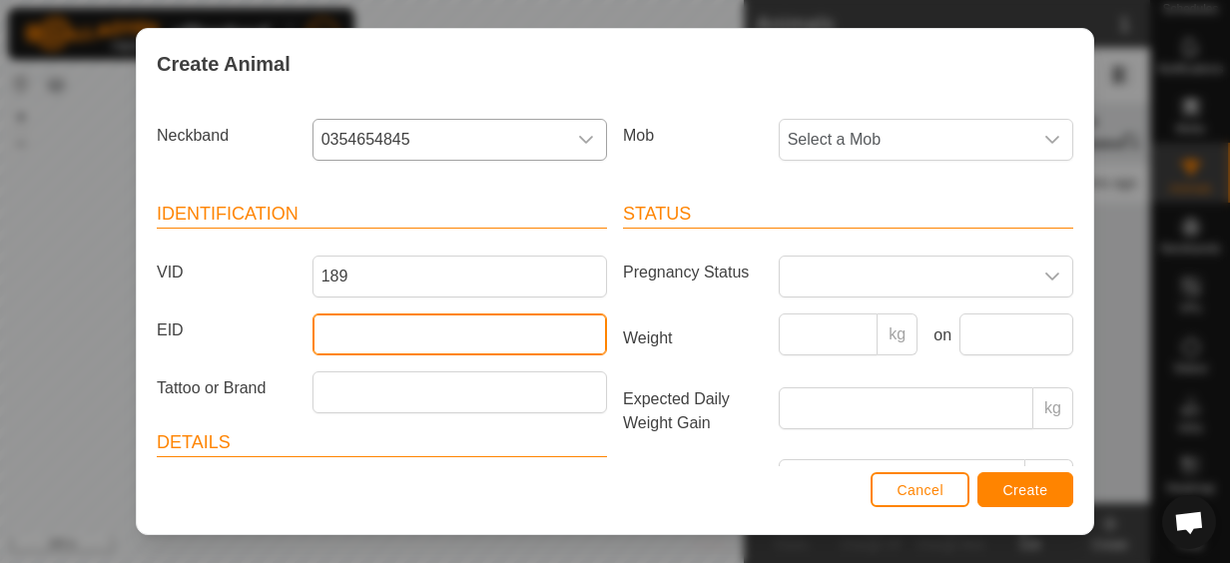
drag, startPoint x: 489, startPoint y: 337, endPoint x: 459, endPoint y: 329, distance: 31.3
click at [489, 337] on input "EID" at bounding box center [460, 335] width 295 height 42
type input "982123856019305"
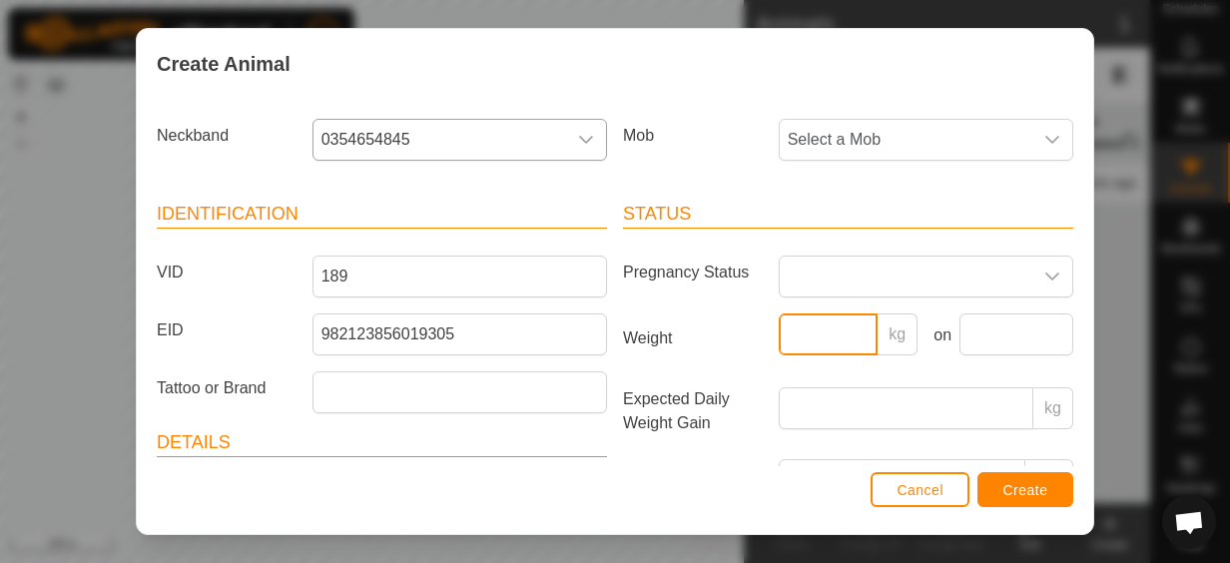
click at [813, 321] on input "Weight" at bounding box center [829, 335] width 100 height 42
type input "253"
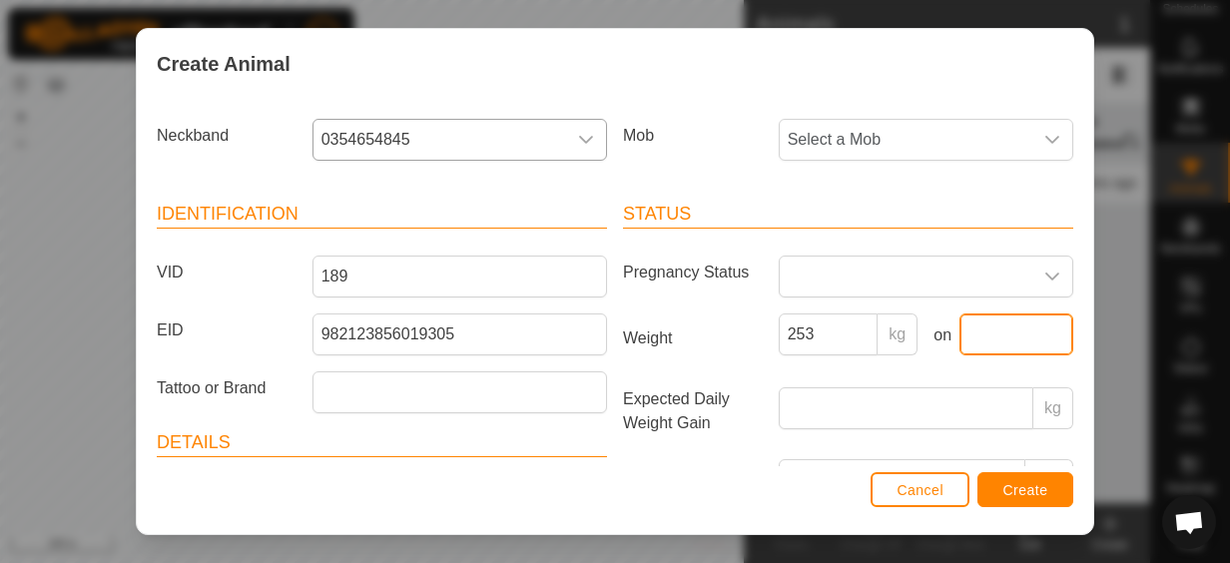
click at [999, 331] on input "text" at bounding box center [1017, 335] width 114 height 42
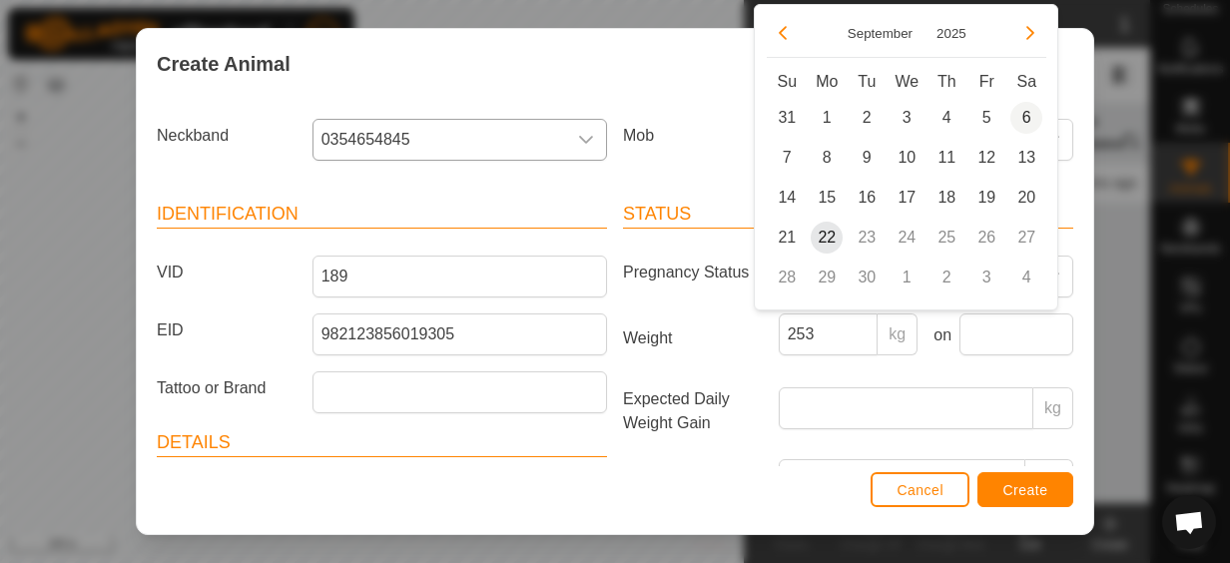
click at [1024, 113] on span "6" at bounding box center [1026, 118] width 32 height 32
type input "[DATE]"
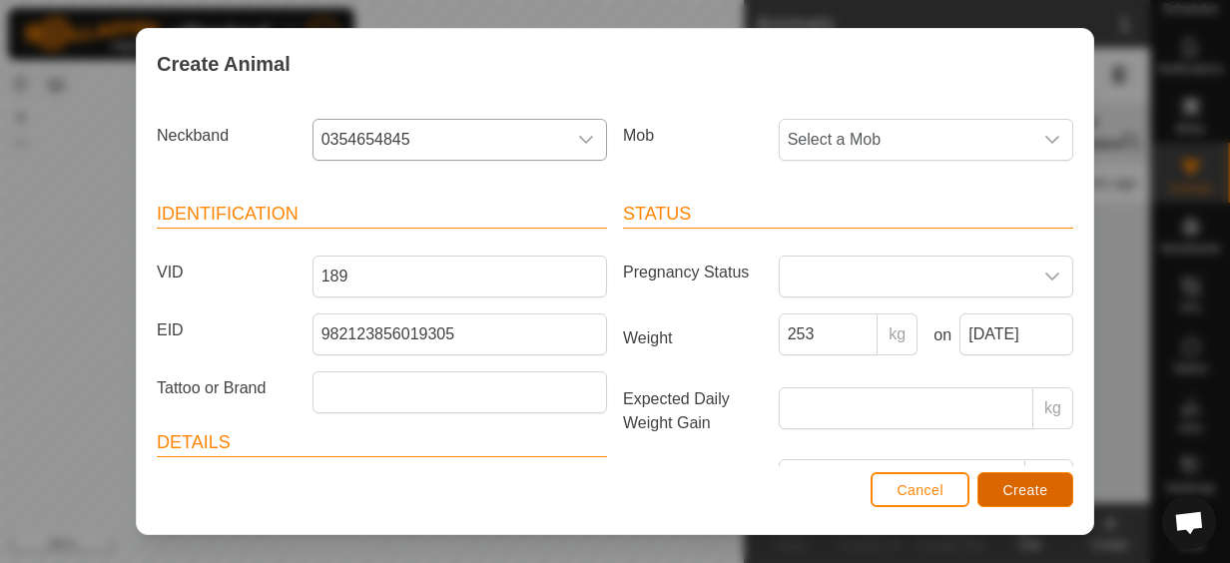
click at [1017, 485] on span "Create" at bounding box center [1025, 490] width 45 height 16
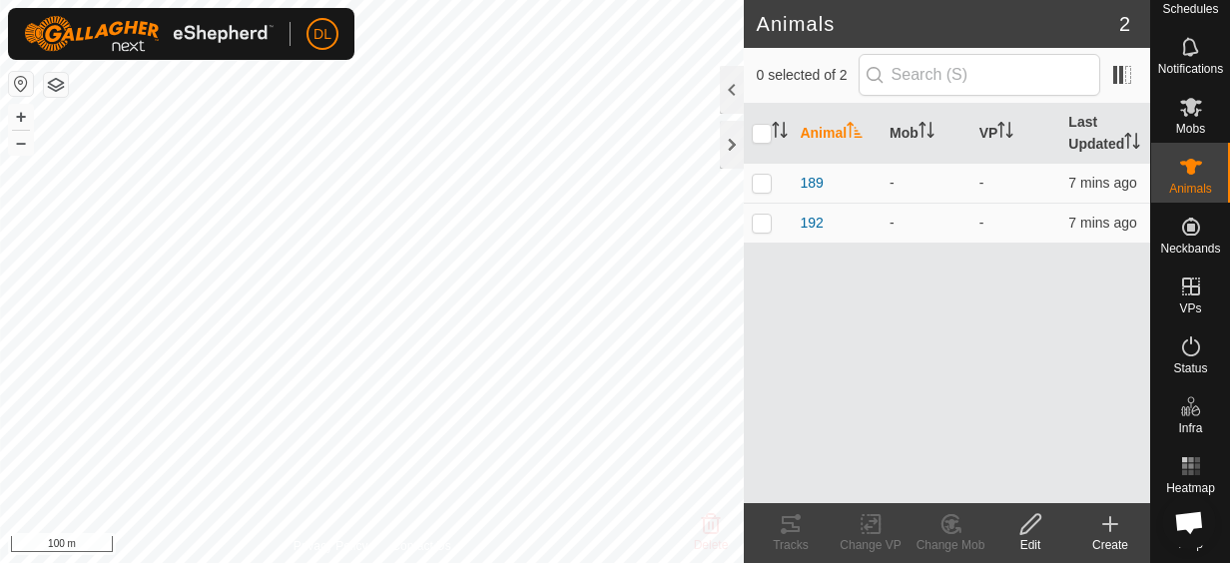
click at [1138, 531] on create-svg-icon at bounding box center [1110, 524] width 80 height 24
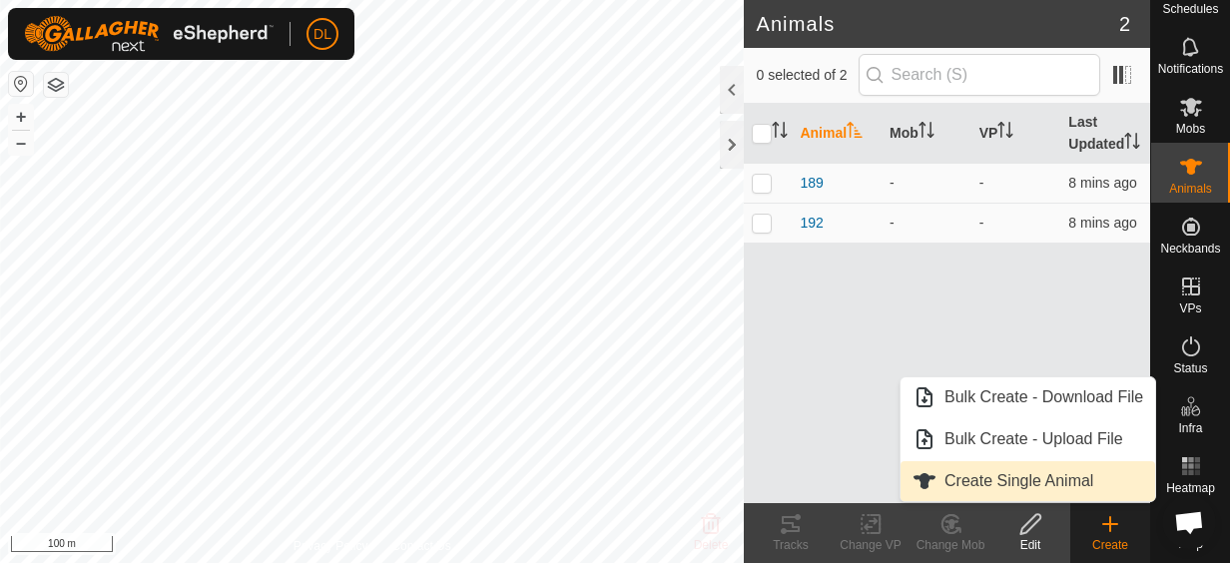
click at [1059, 479] on link "Create Single Animal" at bounding box center [1028, 481] width 255 height 40
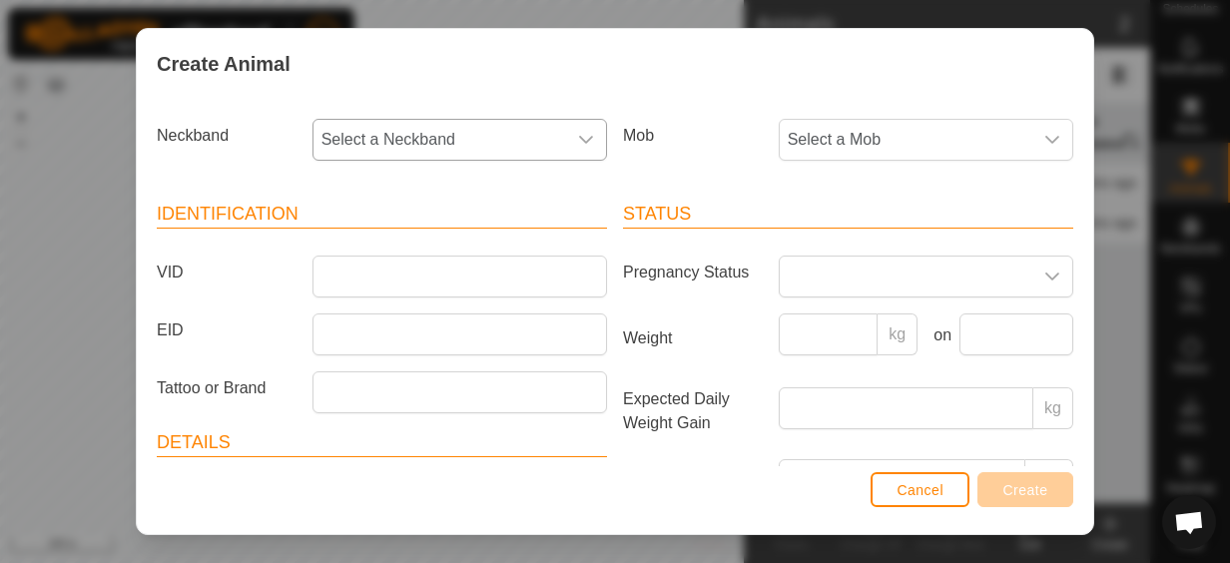
click at [578, 142] on icon "dropdown trigger" at bounding box center [586, 140] width 16 height 16
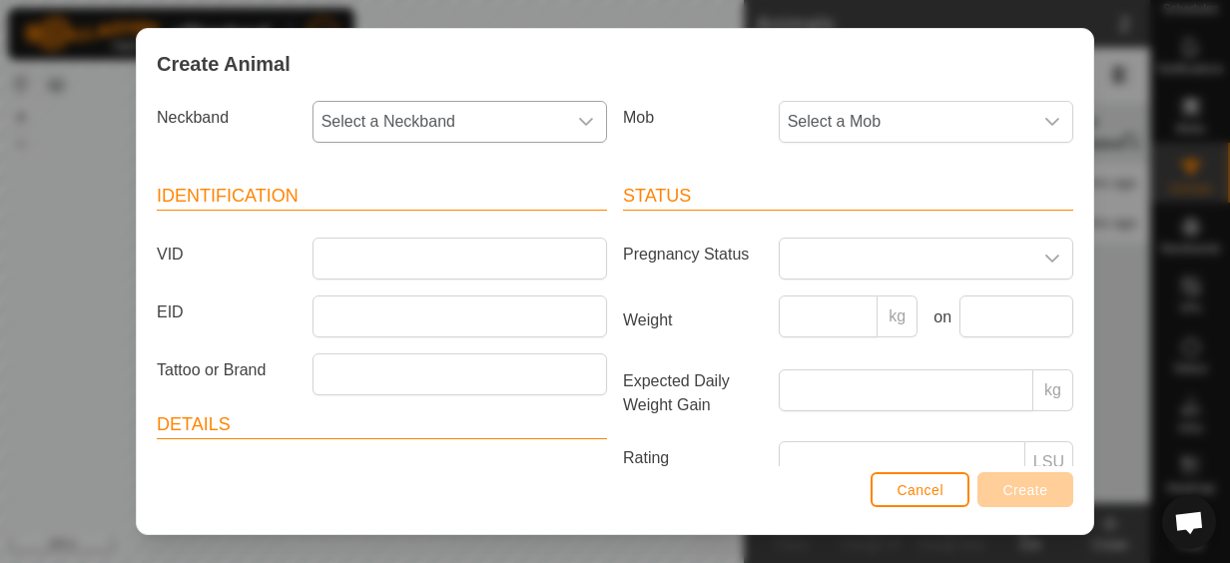
scroll to position [0, 0]
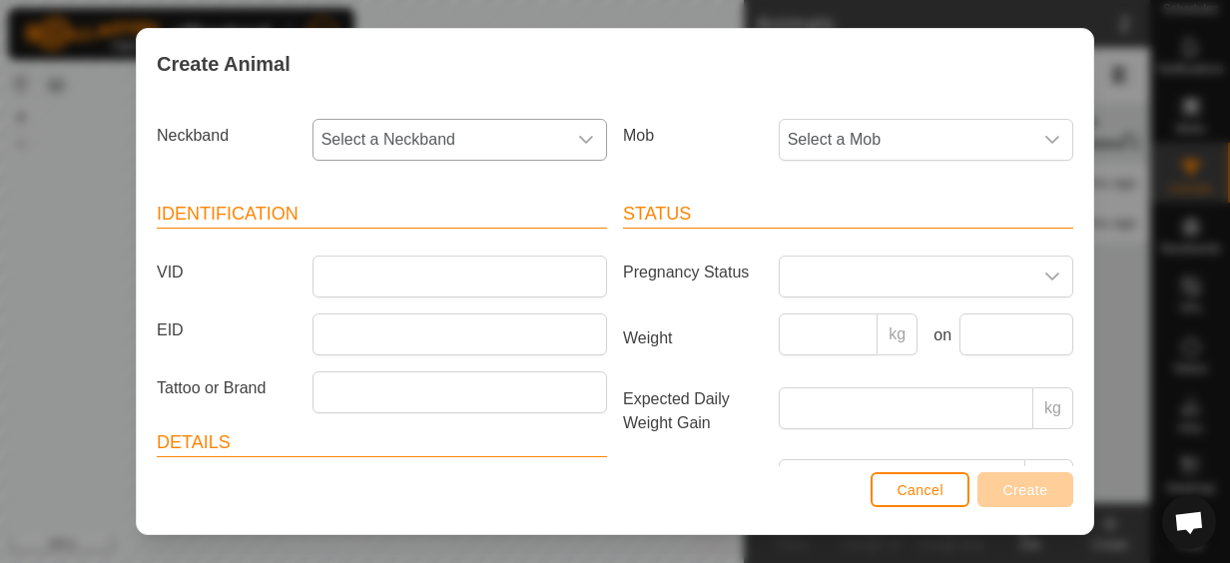
click at [566, 137] on div "dropdown trigger" at bounding box center [586, 140] width 40 height 40
click at [531, 144] on span "Select a Neckband" at bounding box center [440, 140] width 253 height 40
click at [531, 126] on span "Select a Neckband" at bounding box center [440, 140] width 253 height 40
click at [482, 134] on span "Select a Neckband" at bounding box center [440, 140] width 253 height 40
click at [504, 140] on span "Select a Neckband" at bounding box center [440, 140] width 253 height 40
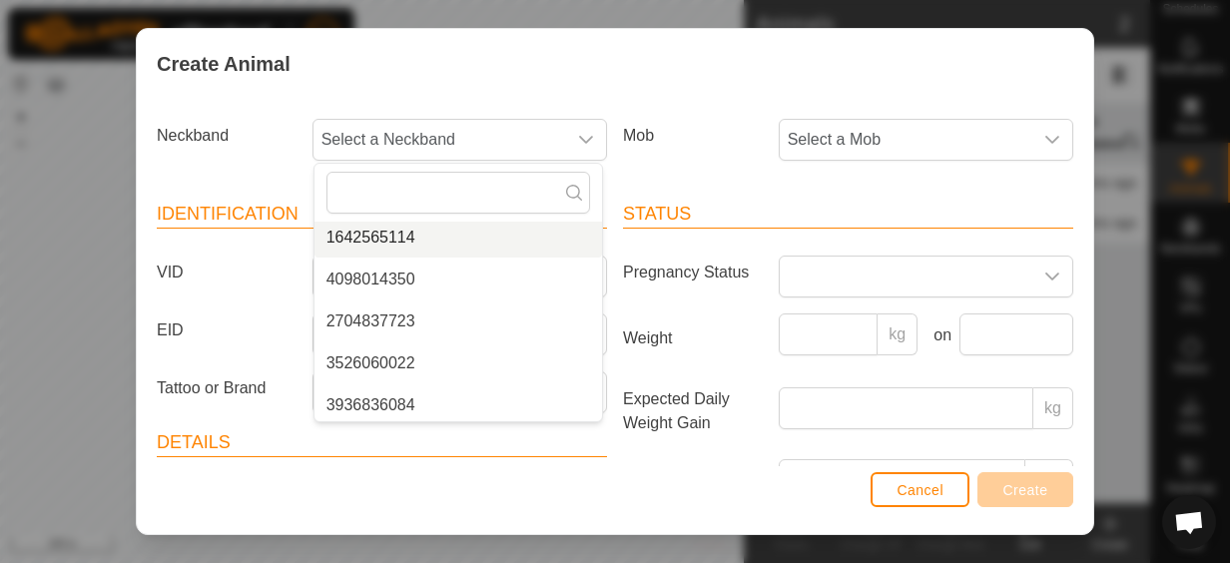
scroll to position [587, 0]
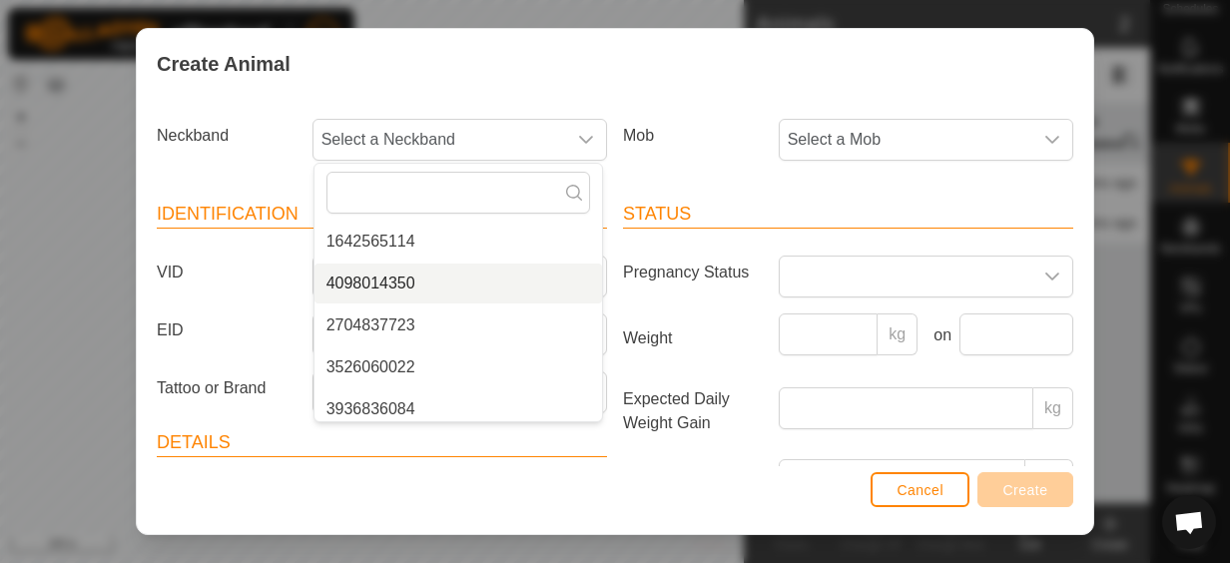
click at [411, 298] on li "4098014350" at bounding box center [459, 284] width 288 height 40
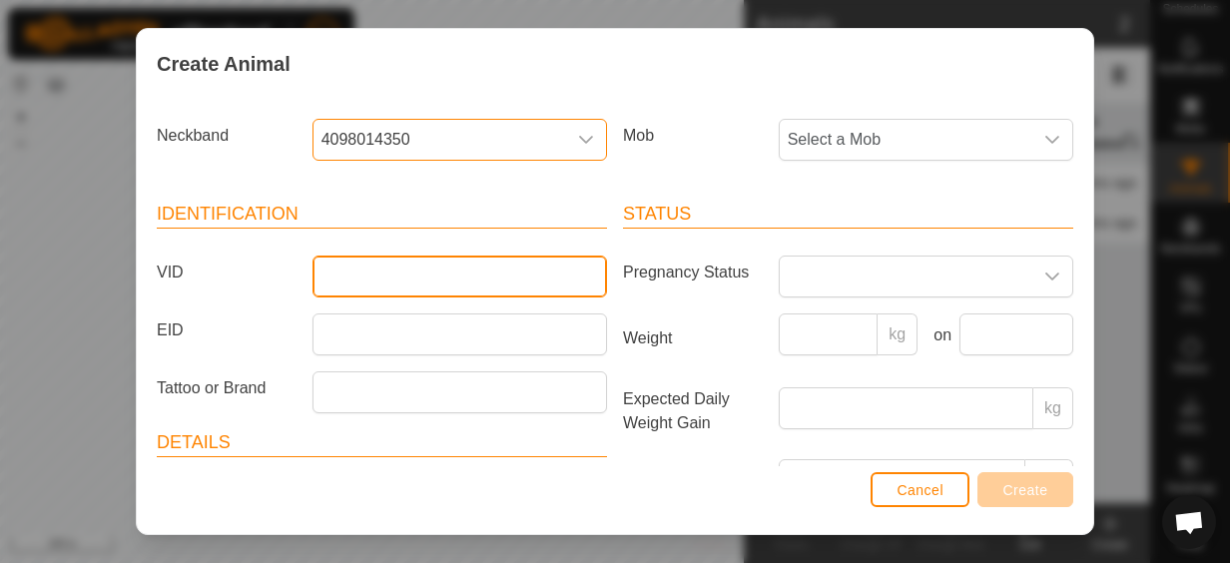
click at [367, 282] on input "VID" at bounding box center [460, 277] width 295 height 42
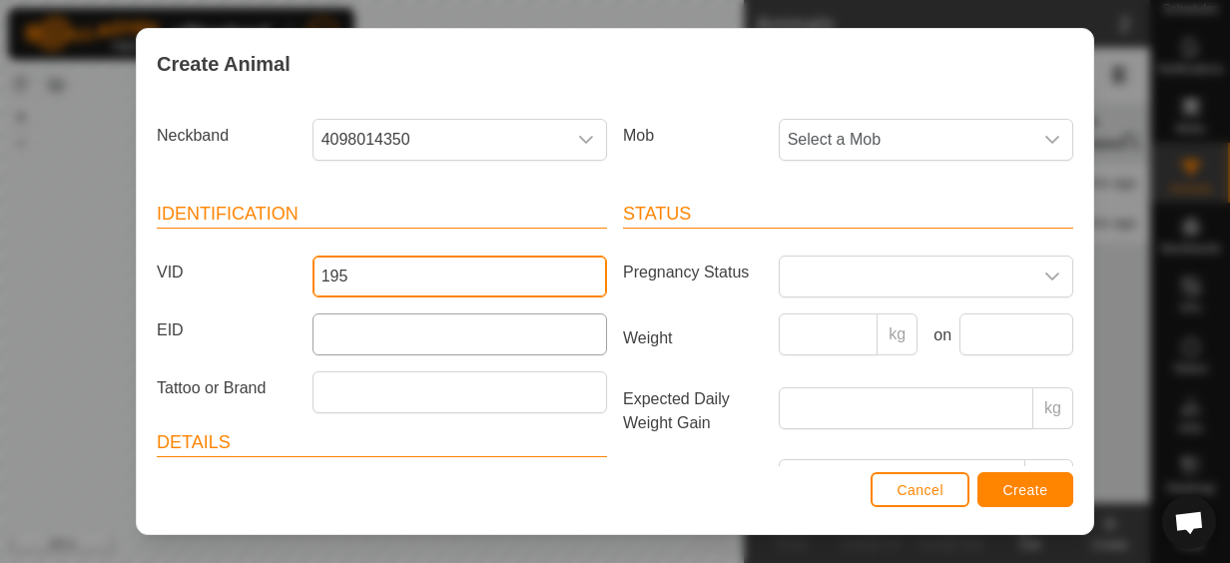
type input "195"
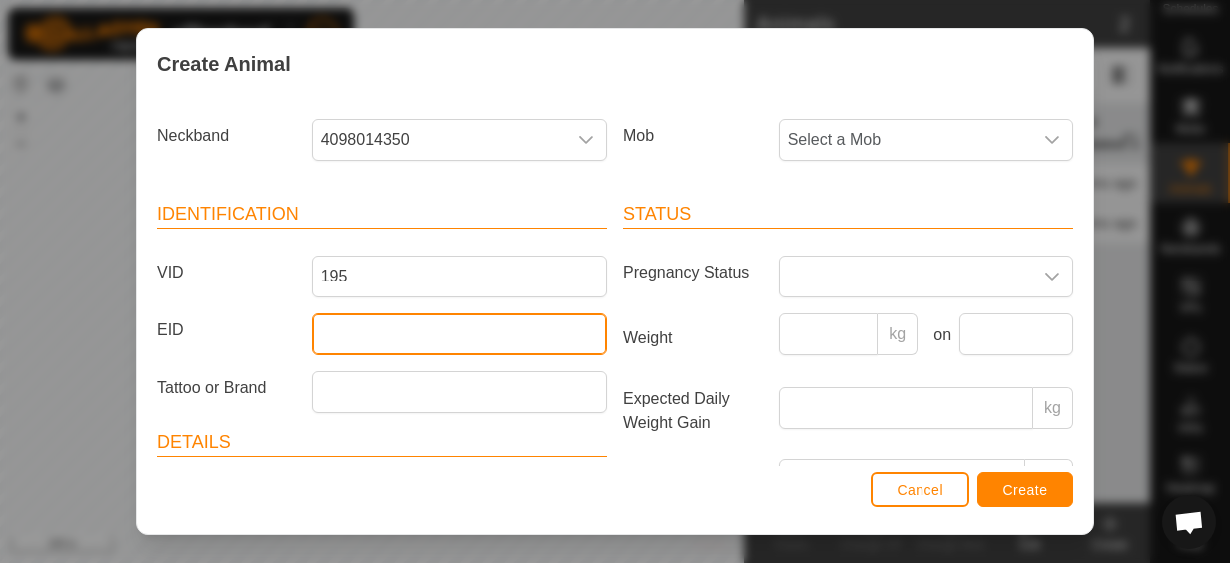
click at [397, 343] on input "EID" at bounding box center [460, 335] width 295 height 42
type input "982123856019297"
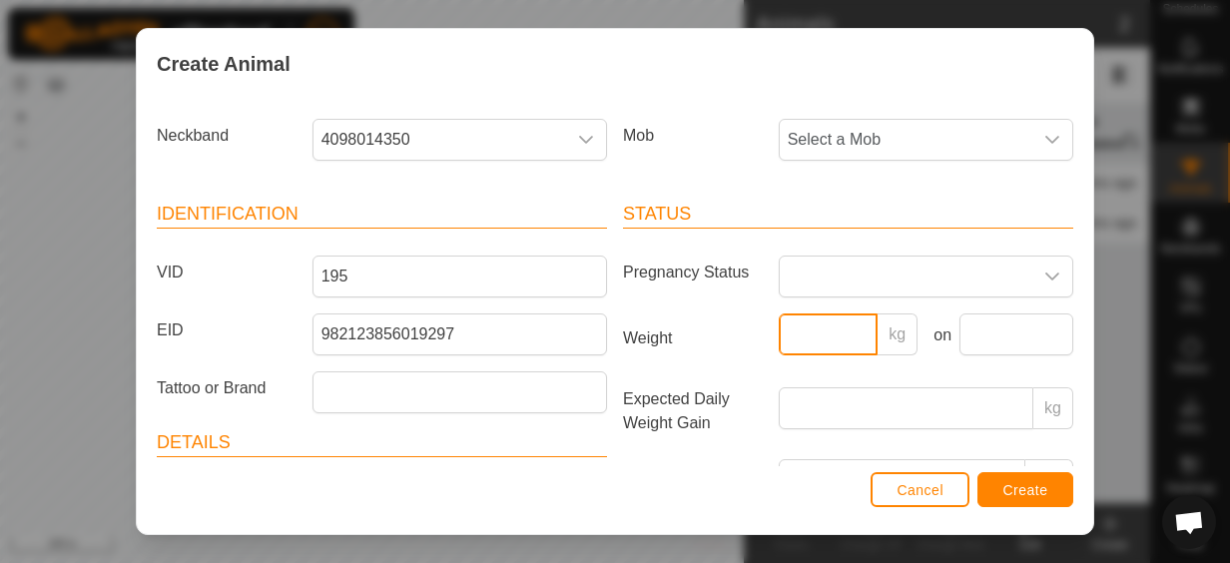
click at [850, 331] on input "Weight" at bounding box center [829, 335] width 100 height 42
type input "264"
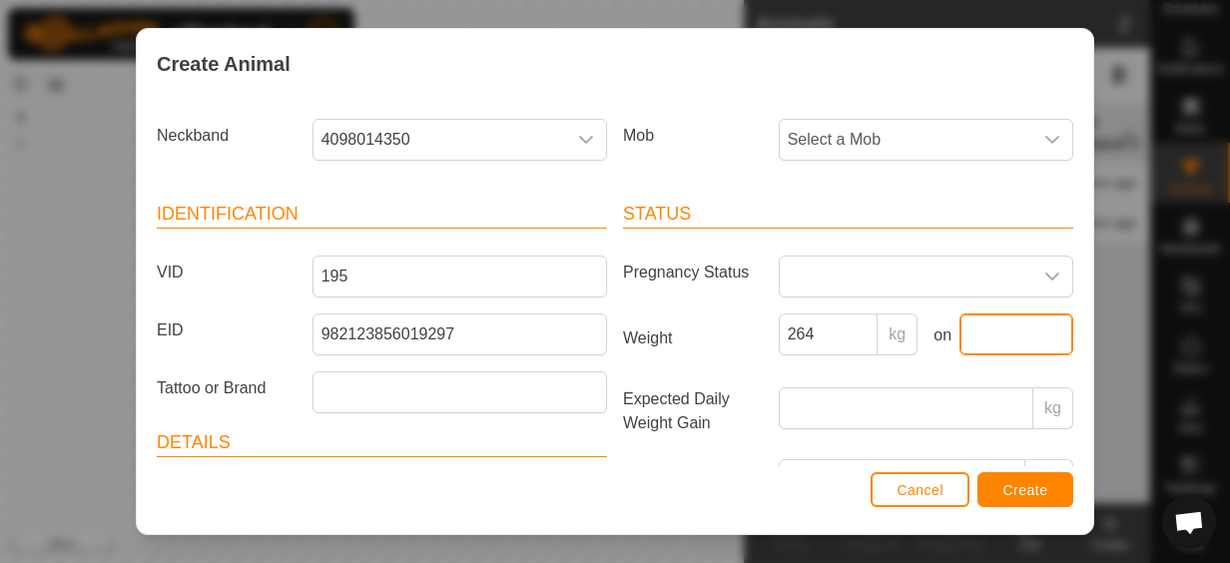
click at [1007, 338] on input "text" at bounding box center [1017, 335] width 114 height 42
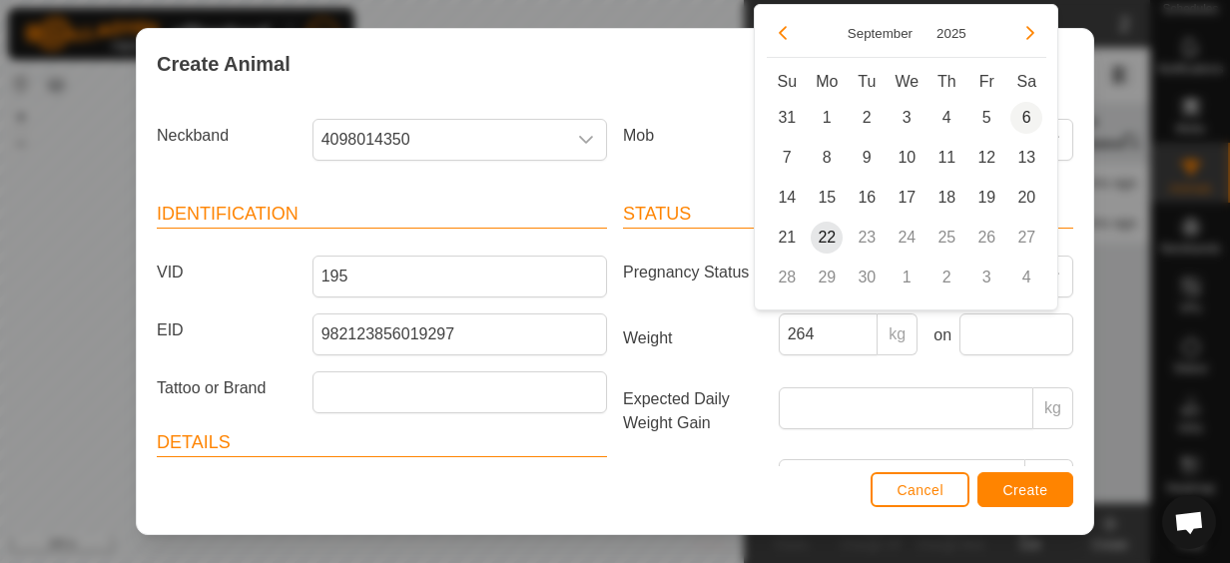
click at [1022, 124] on span "6" at bounding box center [1026, 118] width 32 height 32
type input "[DATE]"
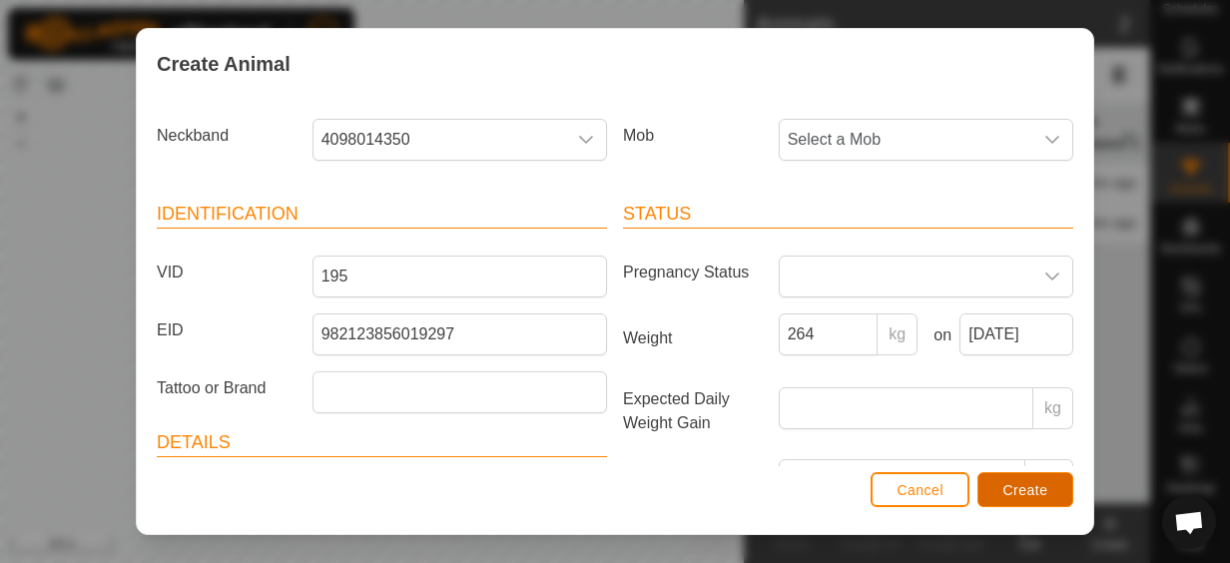
click at [1025, 489] on span "Create" at bounding box center [1025, 490] width 45 height 16
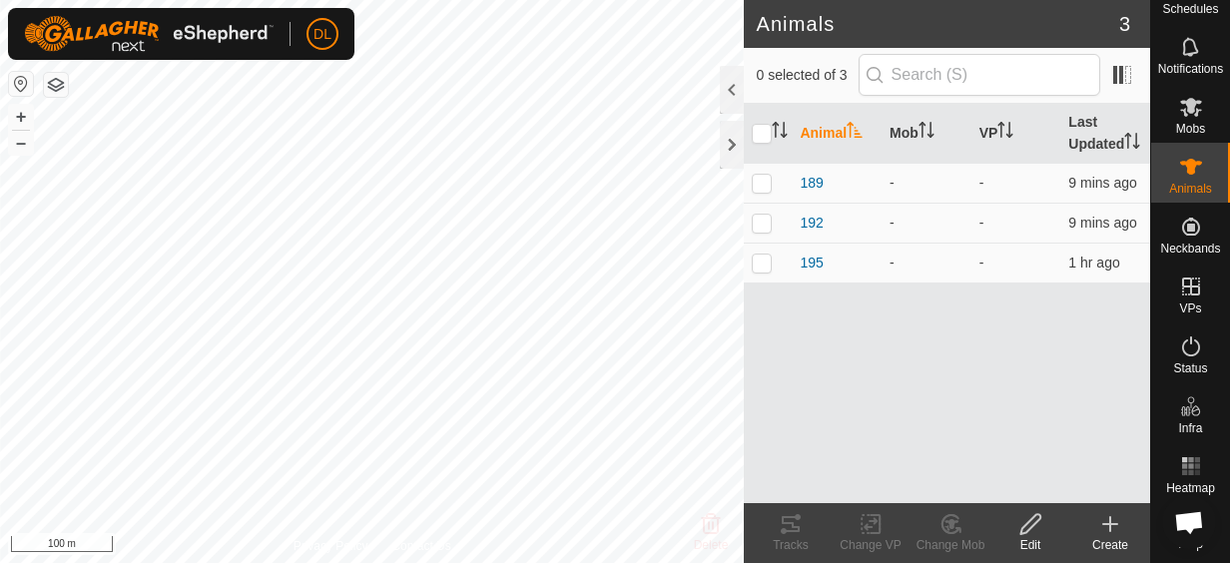
click at [1106, 533] on icon at bounding box center [1110, 524] width 24 height 24
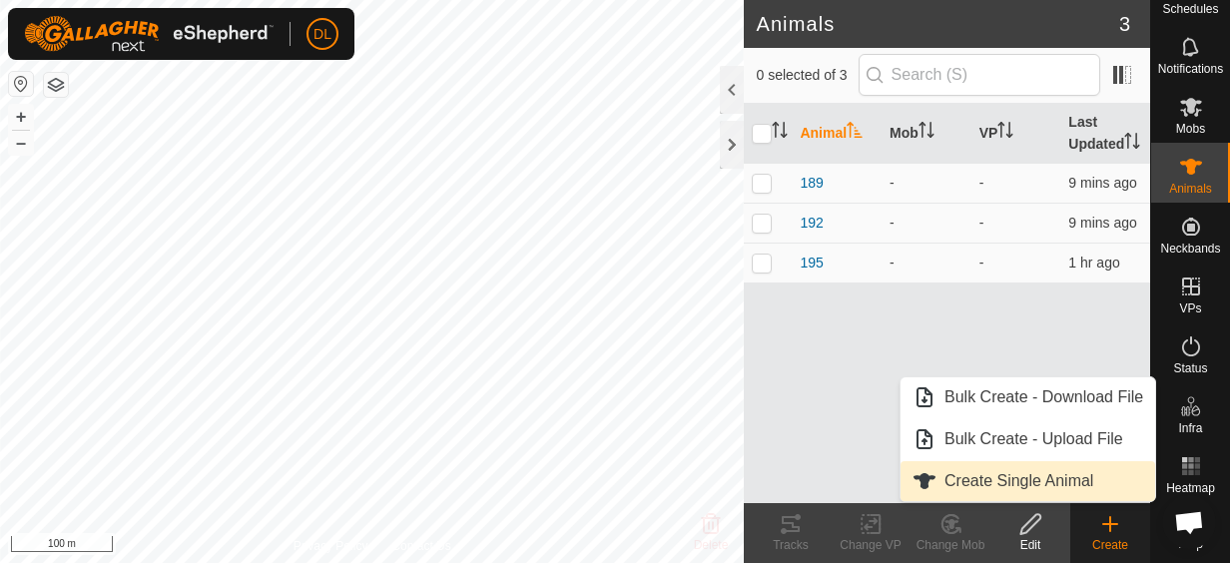
click at [1087, 483] on span "Create Single Animal" at bounding box center [1019, 481] width 149 height 24
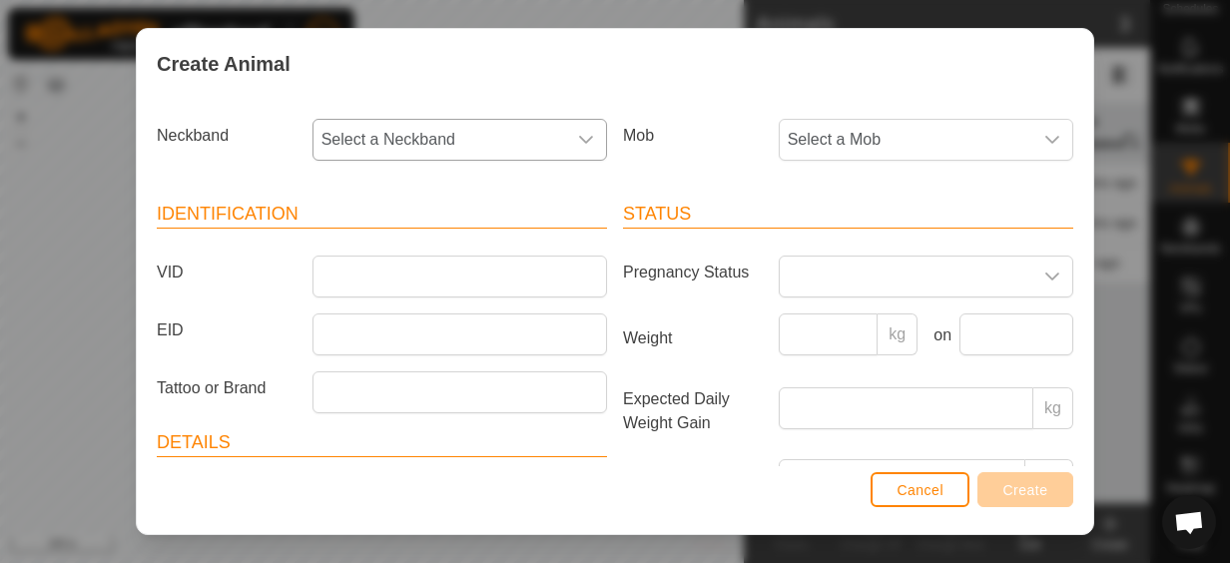
click at [579, 142] on icon "dropdown trigger" at bounding box center [586, 140] width 14 height 8
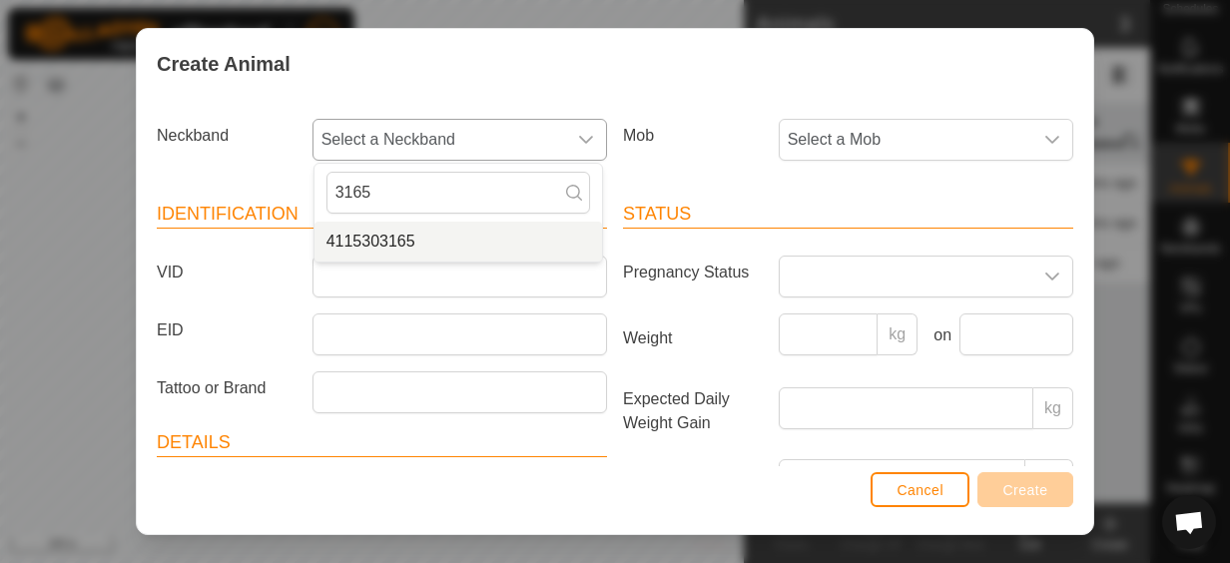
type input "3165"
click at [393, 246] on li "4115303165" at bounding box center [459, 242] width 288 height 40
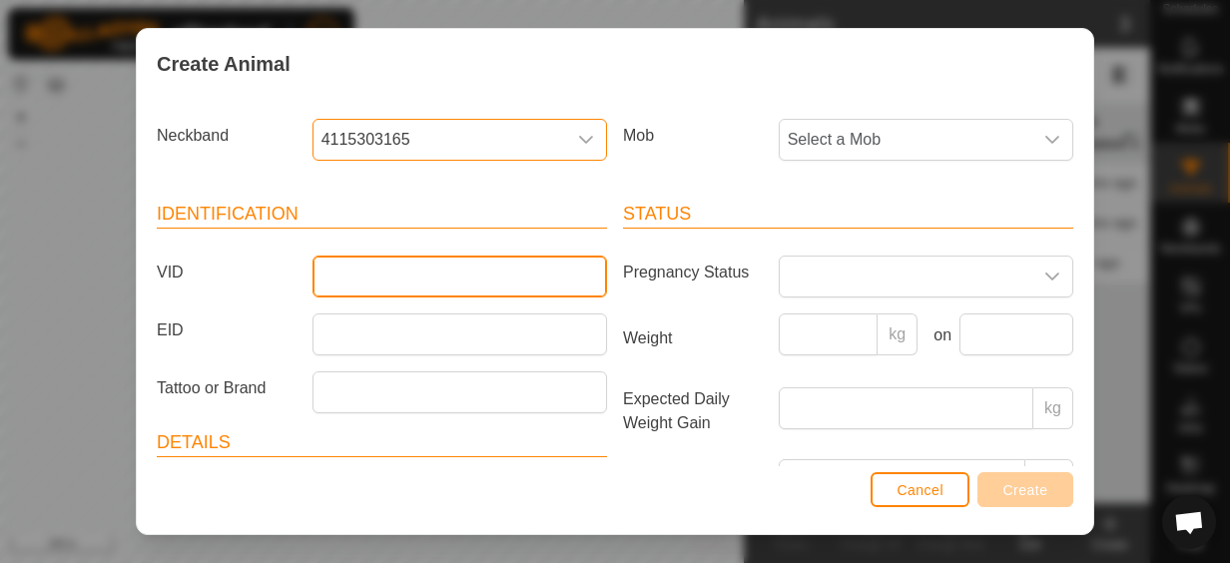
click at [378, 276] on input "VID" at bounding box center [460, 277] width 295 height 42
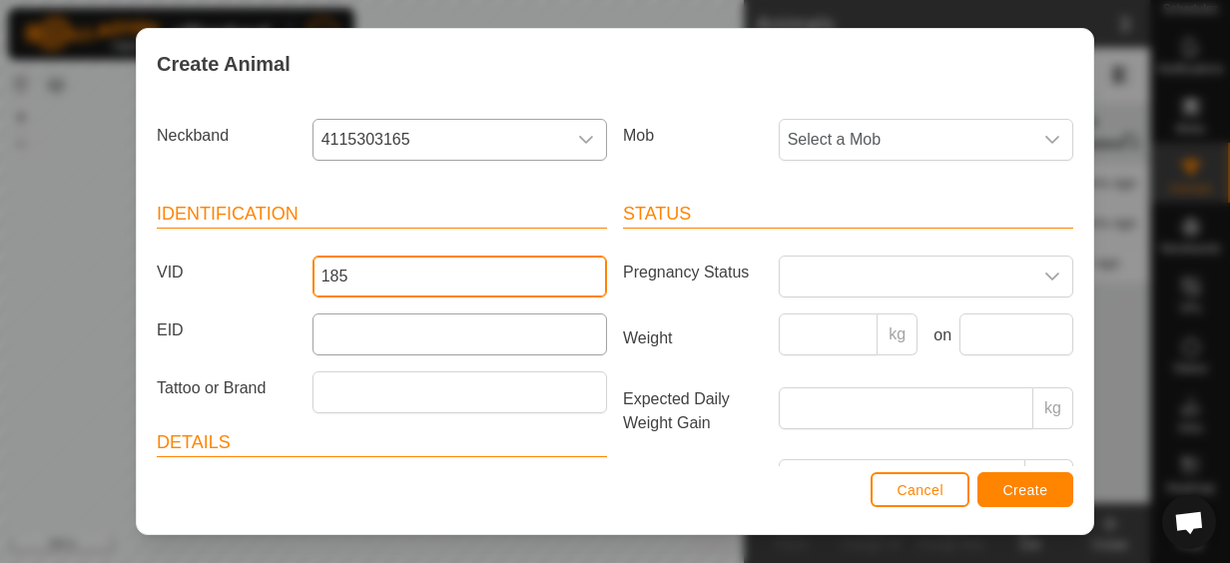
type input "185"
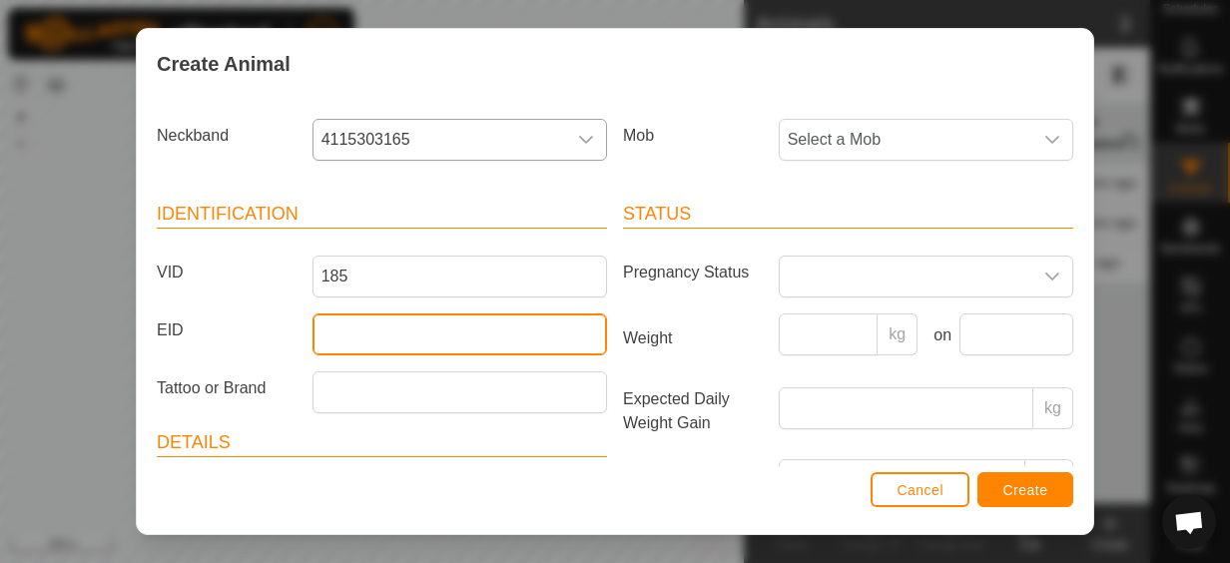
click at [360, 327] on input "EID" at bounding box center [460, 335] width 295 height 42
type input "951000327195712"
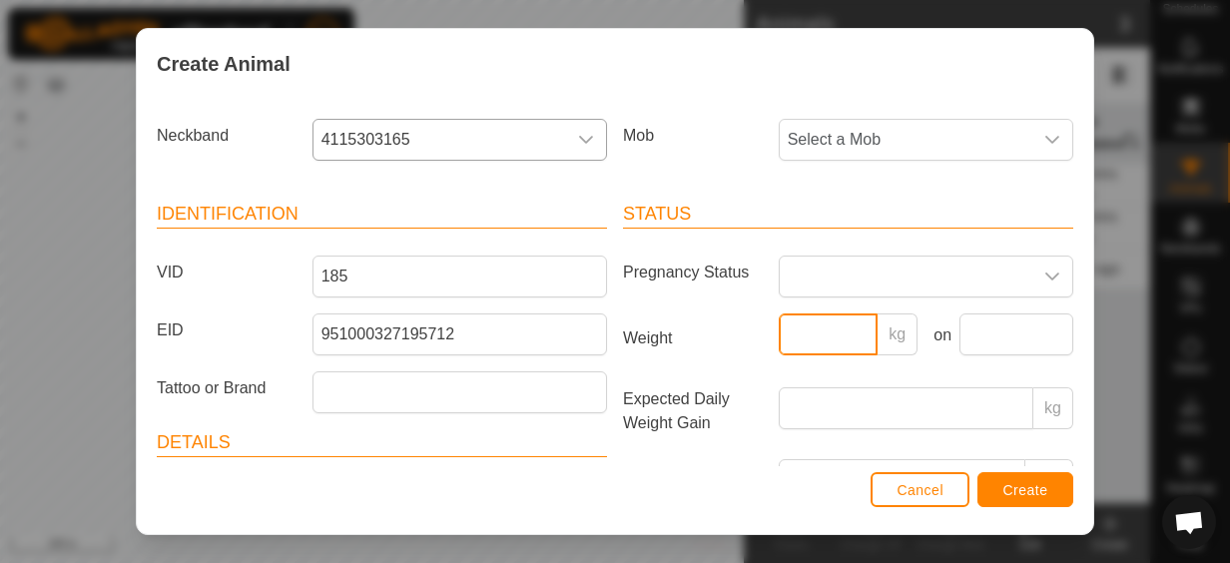
click at [822, 339] on input "Weight" at bounding box center [829, 335] width 100 height 42
type input "255"
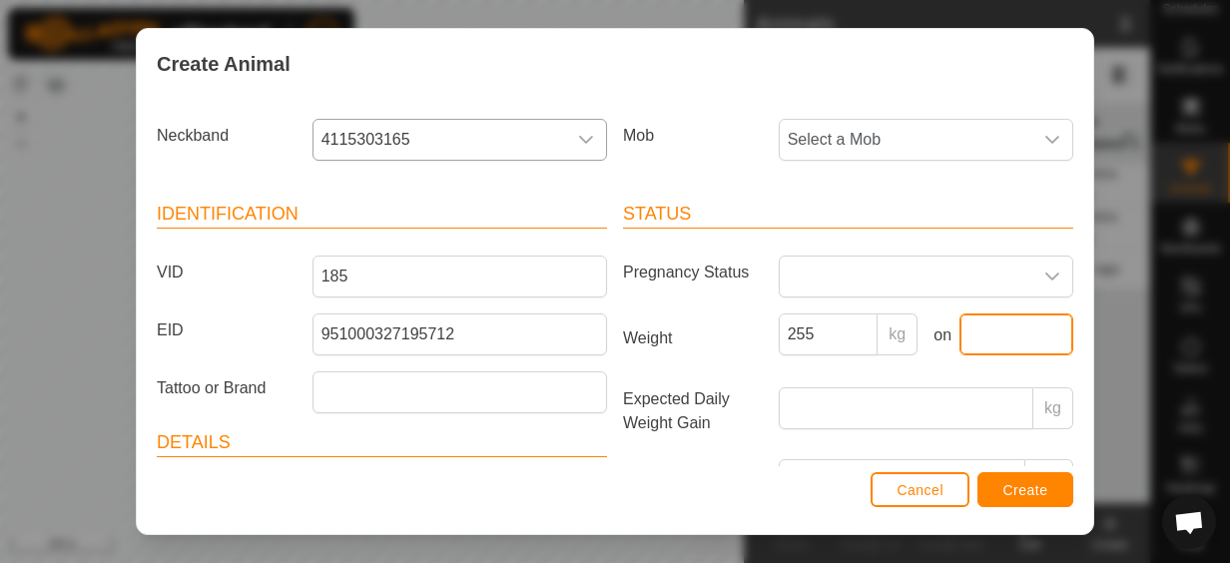
click at [961, 335] on input "text" at bounding box center [1017, 335] width 114 height 42
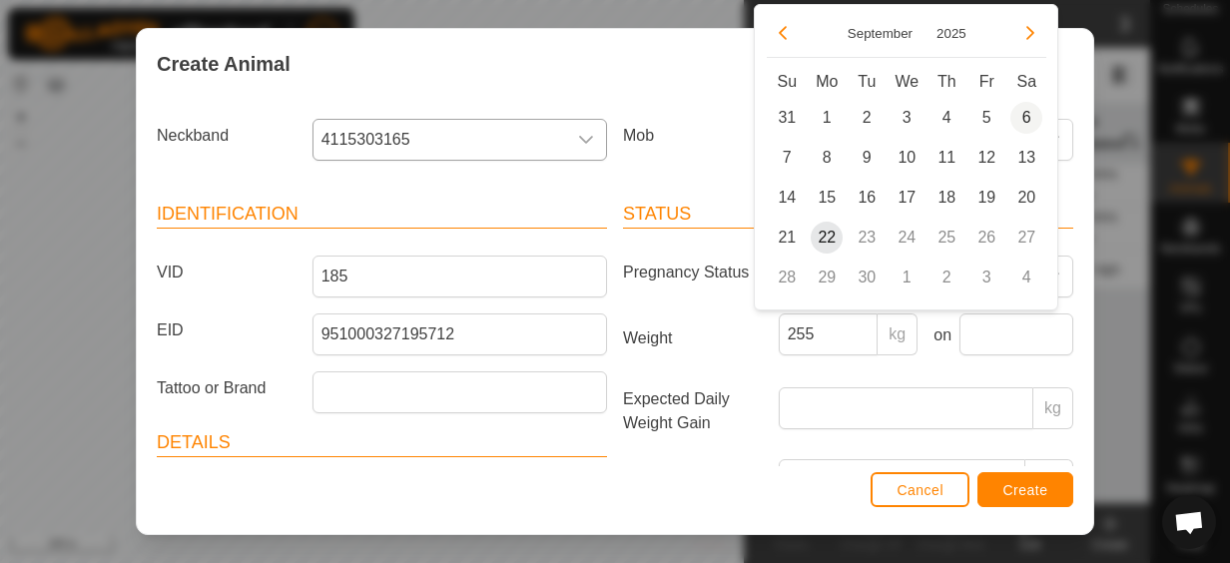
click at [1038, 113] on span "6" at bounding box center [1026, 118] width 32 height 32
type input "[DATE]"
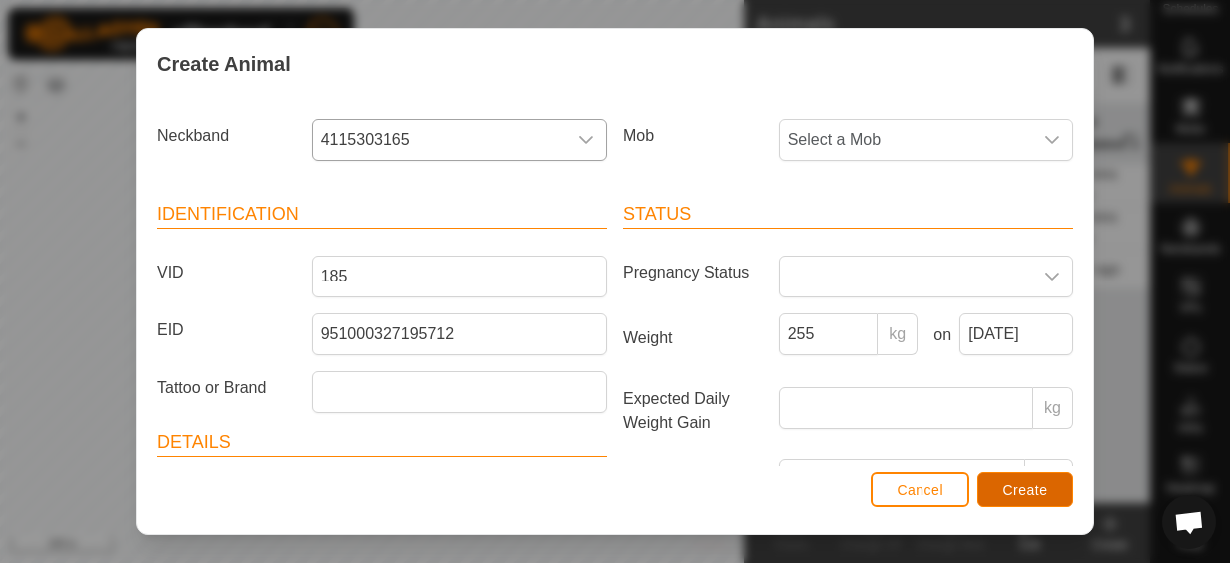
click at [1040, 476] on button "Create" at bounding box center [1026, 489] width 96 height 35
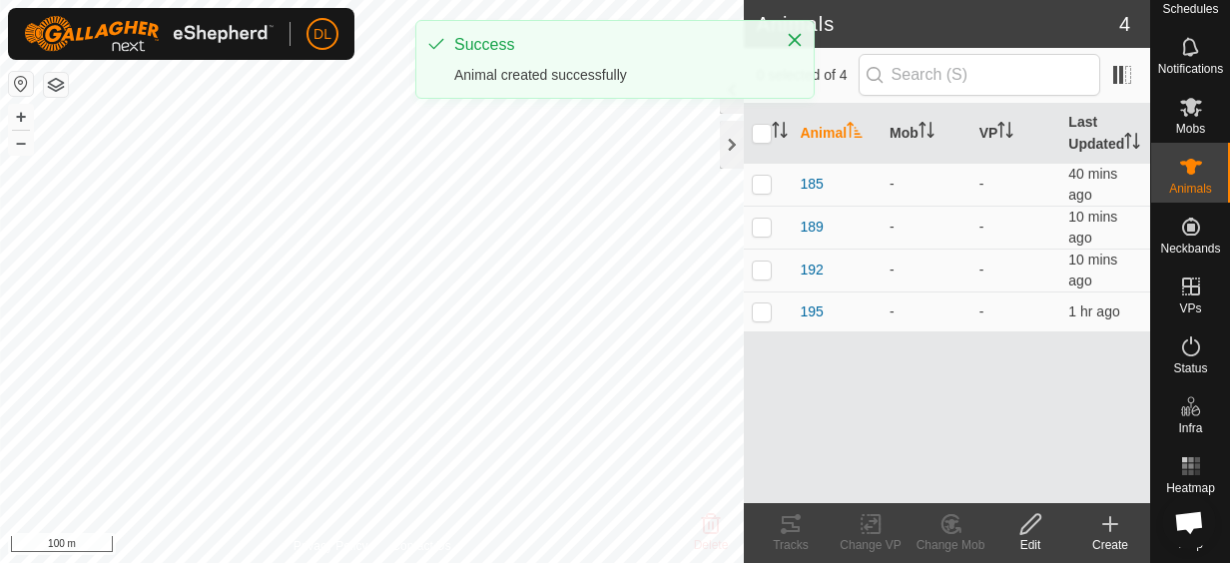
click at [1118, 521] on icon at bounding box center [1110, 524] width 24 height 24
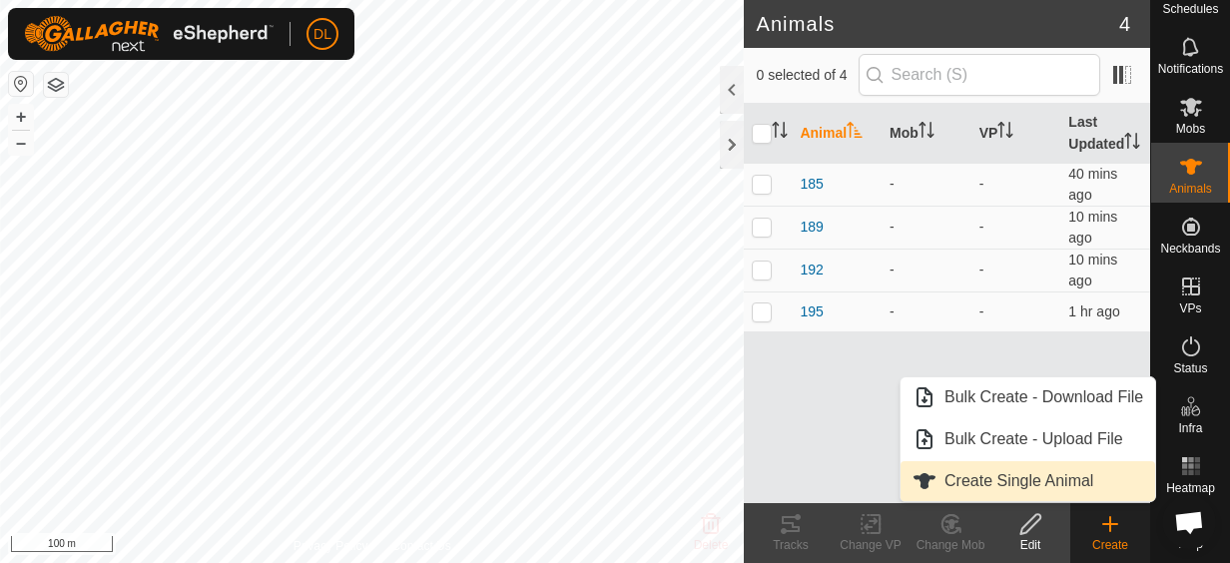
click at [1094, 479] on link "Create Single Animal" at bounding box center [1028, 481] width 255 height 40
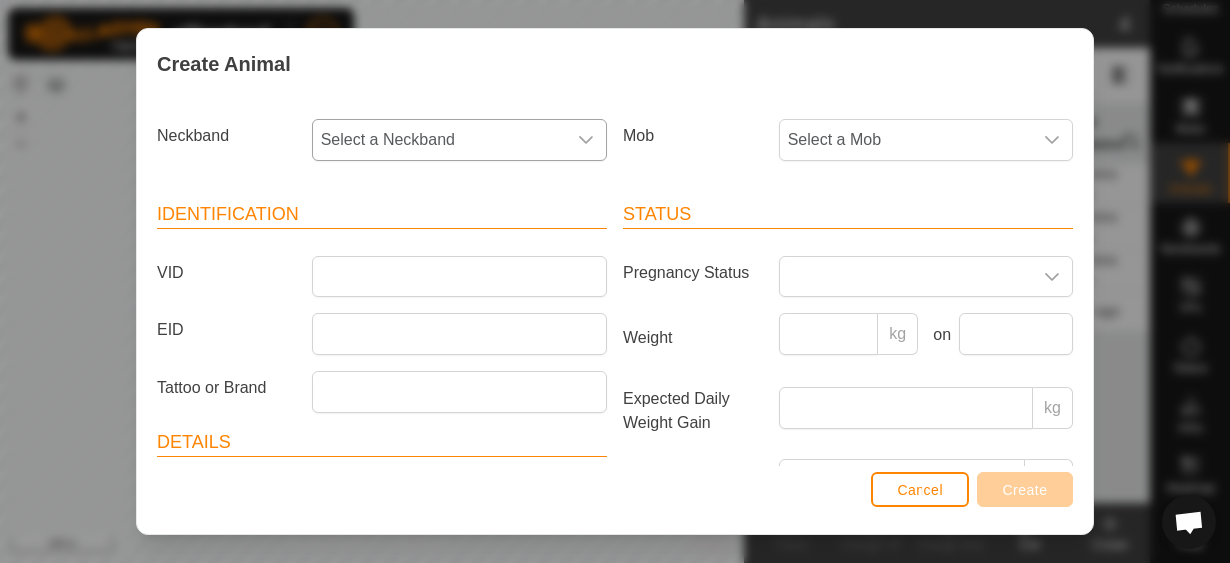
click at [349, 130] on span "Select a Neckband" at bounding box center [440, 140] width 253 height 40
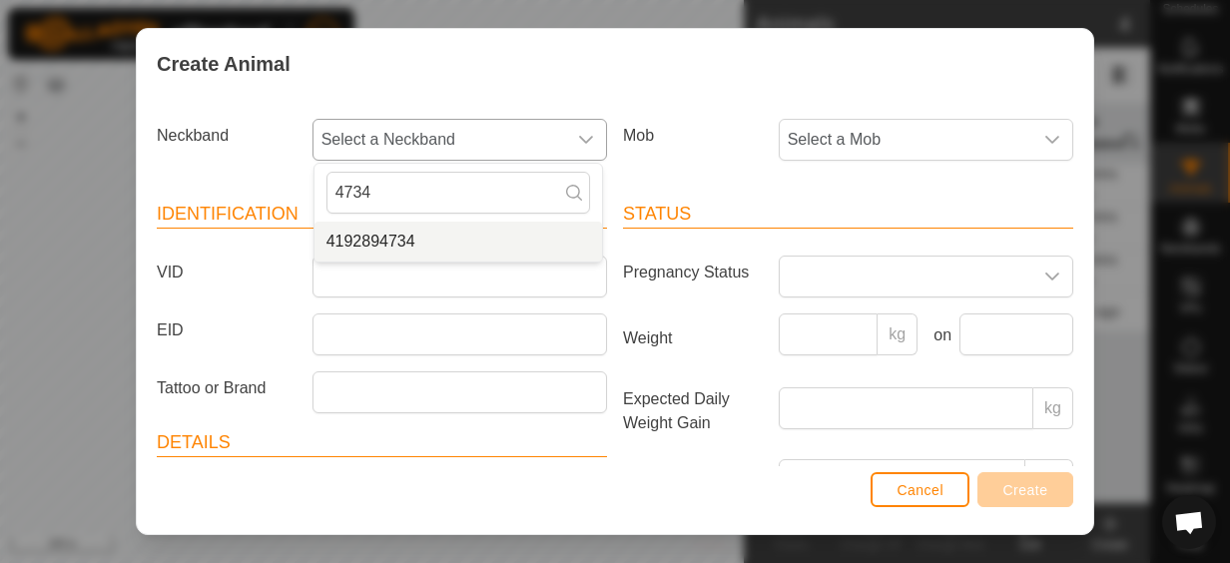
type input "4734"
click at [391, 239] on span "4192894734" at bounding box center [371, 242] width 89 height 24
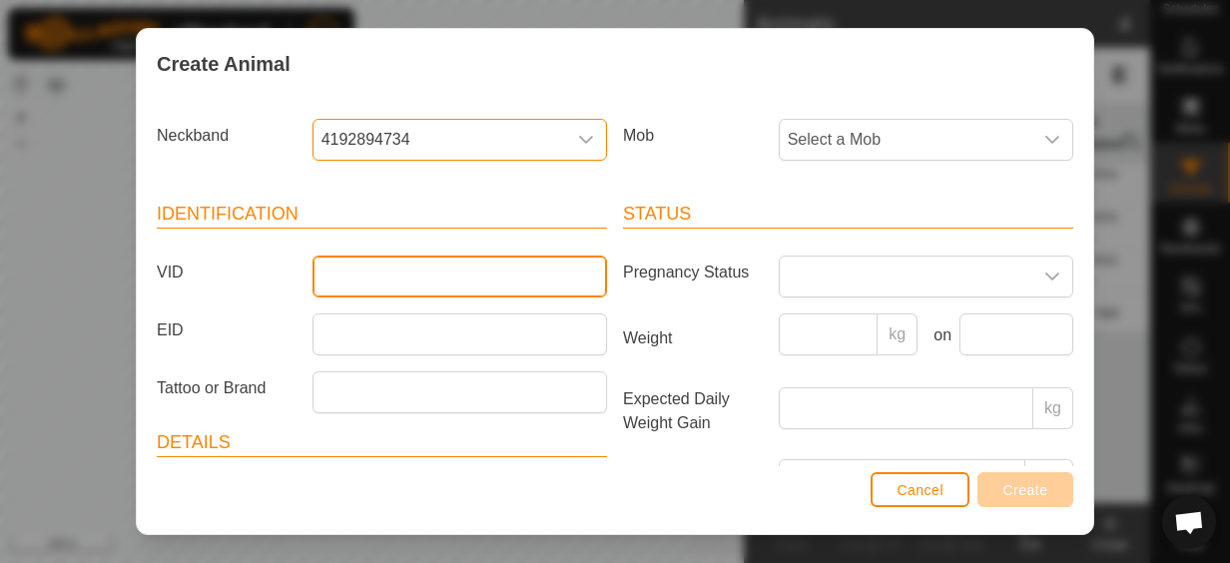
click at [389, 274] on input "VID" at bounding box center [460, 277] width 295 height 42
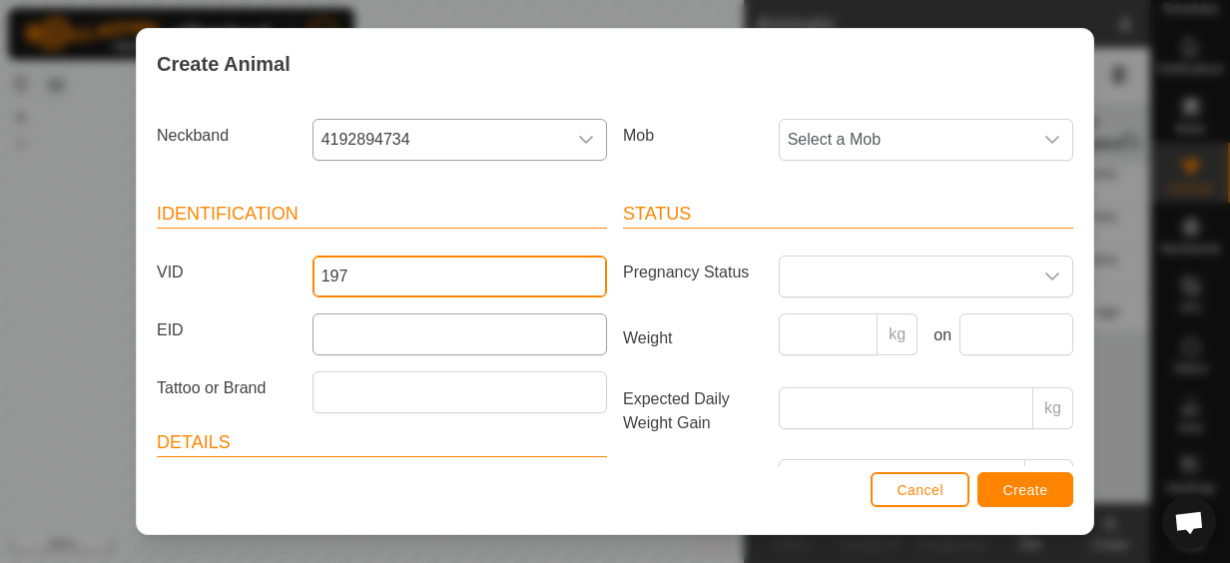
type input "197"
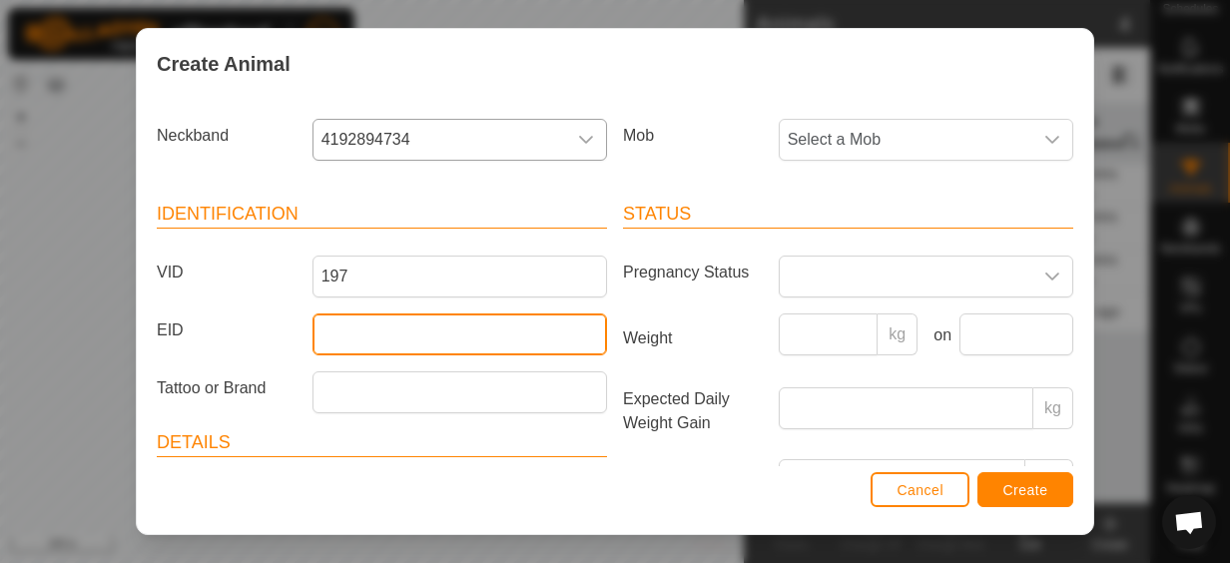
click at [401, 335] on input "EID" at bounding box center [460, 335] width 295 height 42
type input "951000327195712"
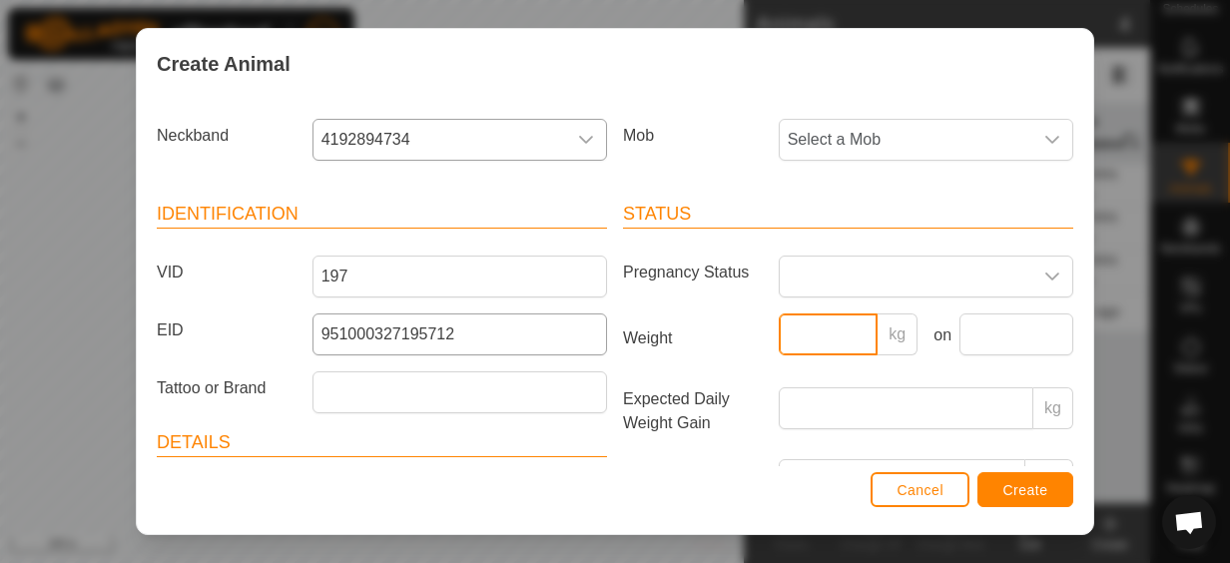
type input "255"
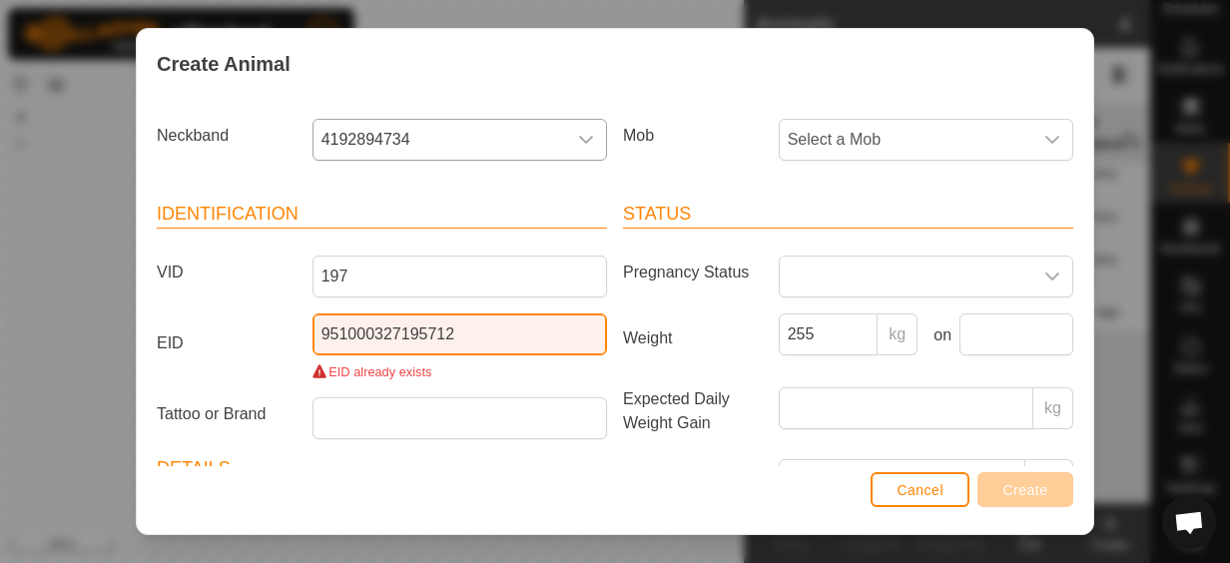
click at [443, 328] on div "951000327195712 EID already exists" at bounding box center [460, 348] width 311 height 68
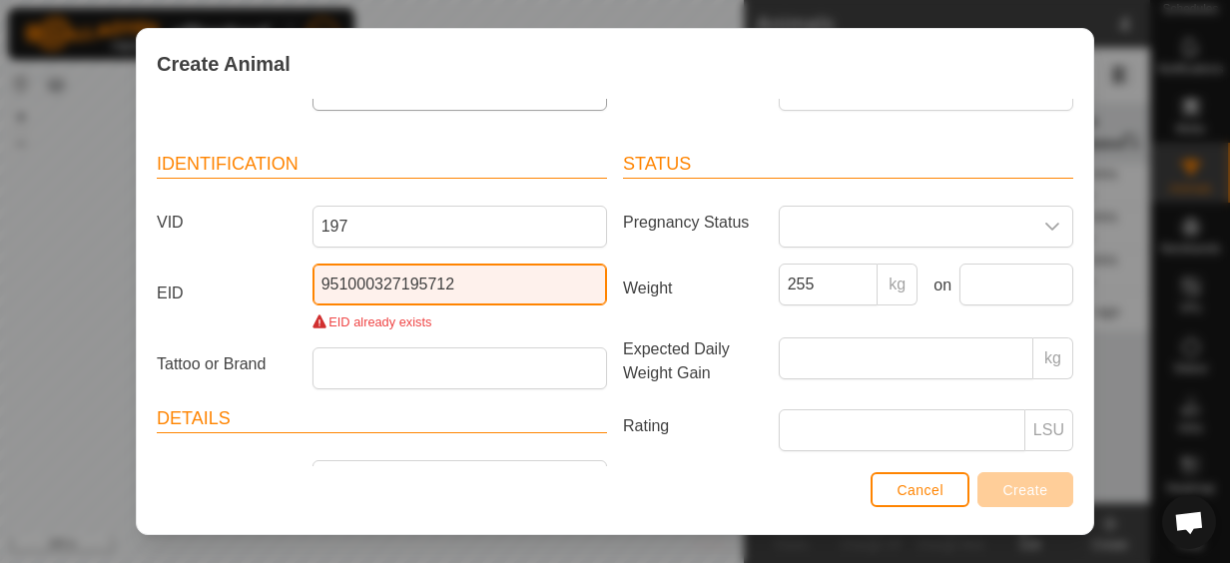
click at [473, 284] on input "951000327195712" at bounding box center [460, 285] width 295 height 42
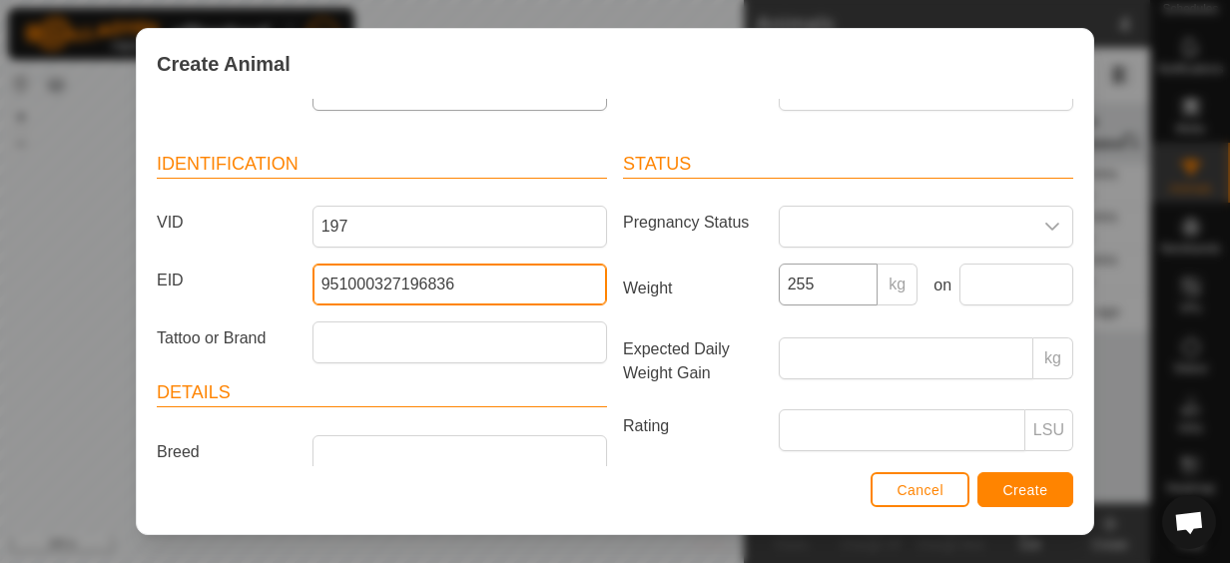
type input "951000327196836"
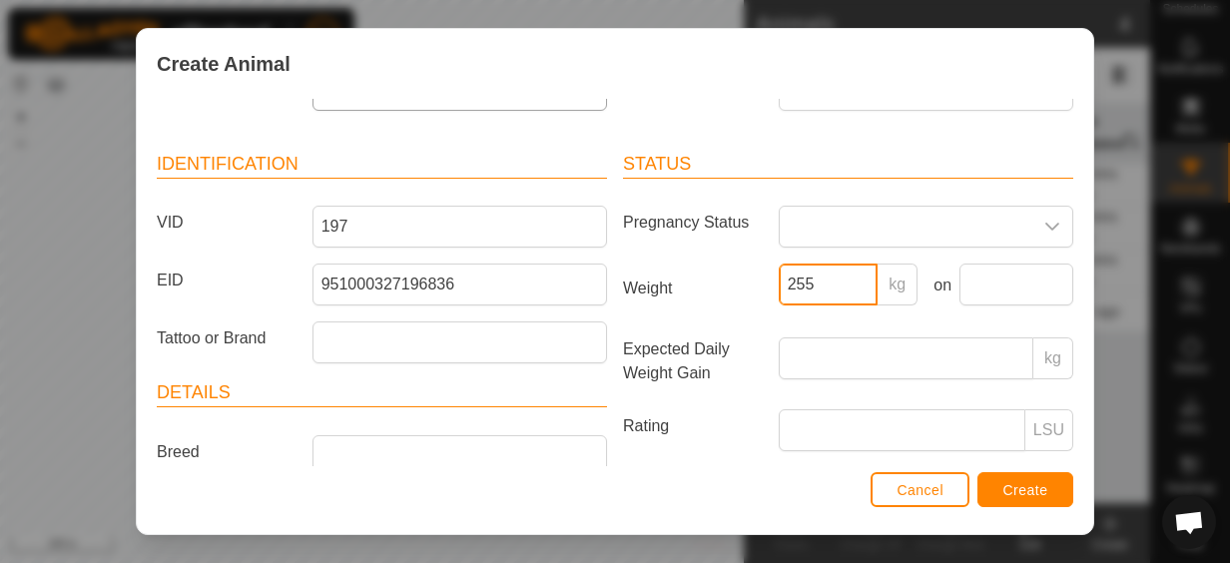
drag, startPoint x: 823, startPoint y: 287, endPoint x: 722, endPoint y: 286, distance: 100.9
click at [723, 283] on div "Weight 255 kg on" at bounding box center [848, 293] width 466 height 58
click at [1003, 495] on span "Create" at bounding box center [1025, 490] width 45 height 16
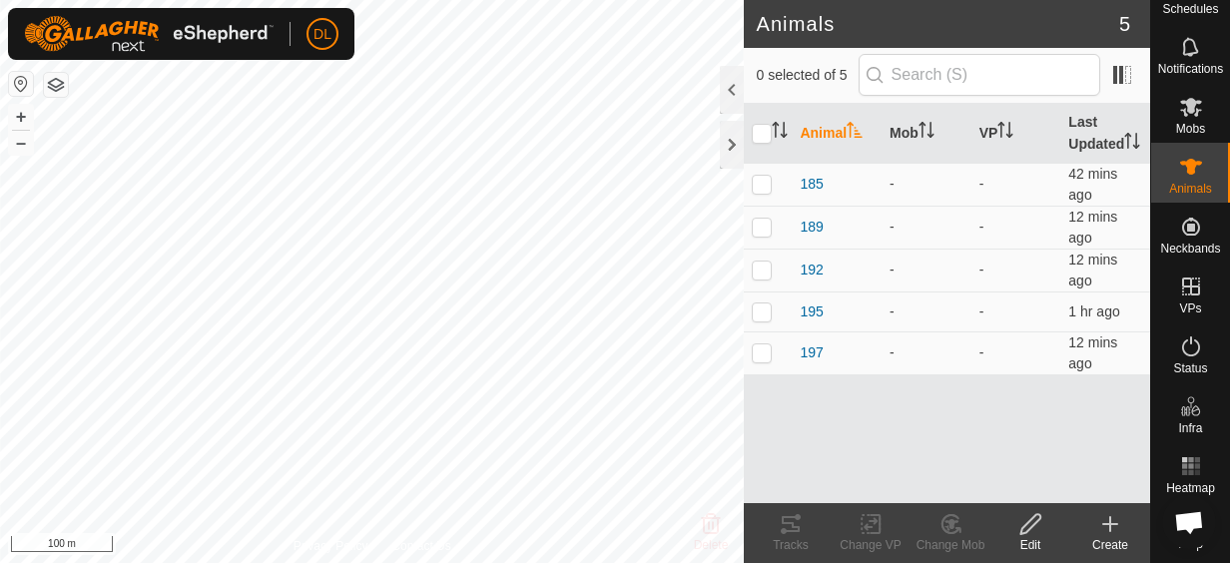
click at [1114, 525] on icon at bounding box center [1110, 524] width 24 height 24
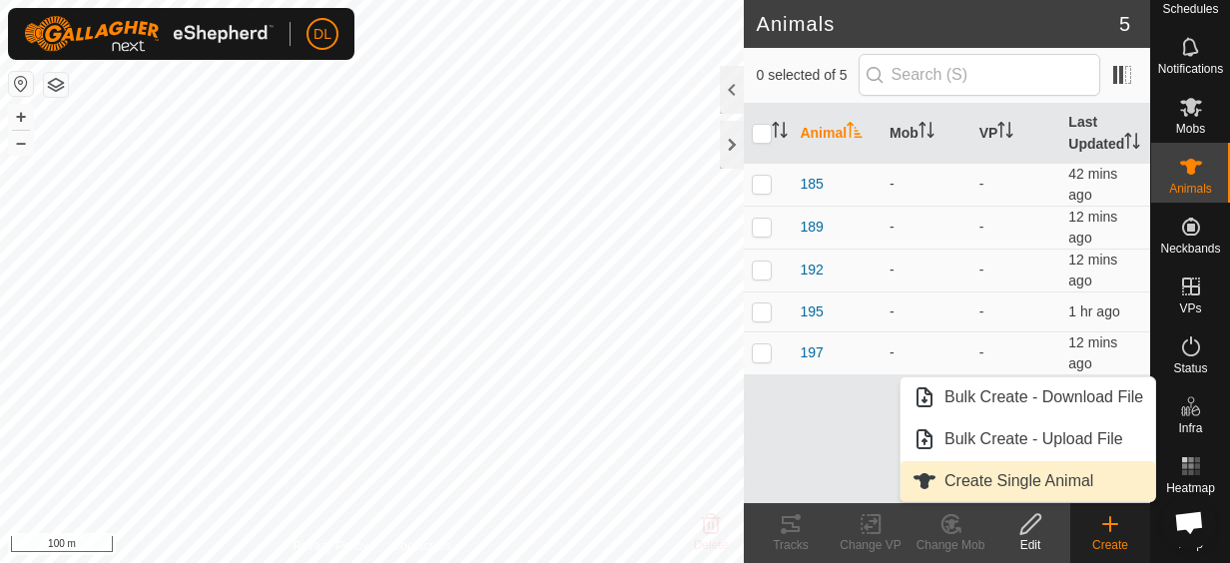
click at [1031, 480] on link "Create Single Animal" at bounding box center [1028, 481] width 255 height 40
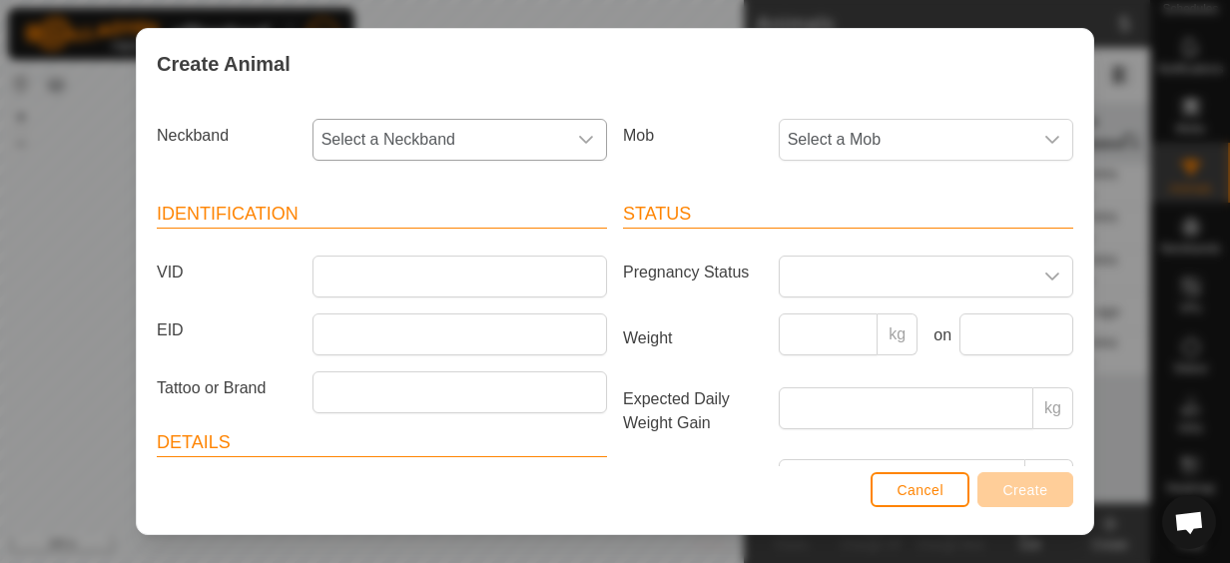
click at [363, 132] on span "Select a Neckband" at bounding box center [440, 140] width 253 height 40
type input "4"
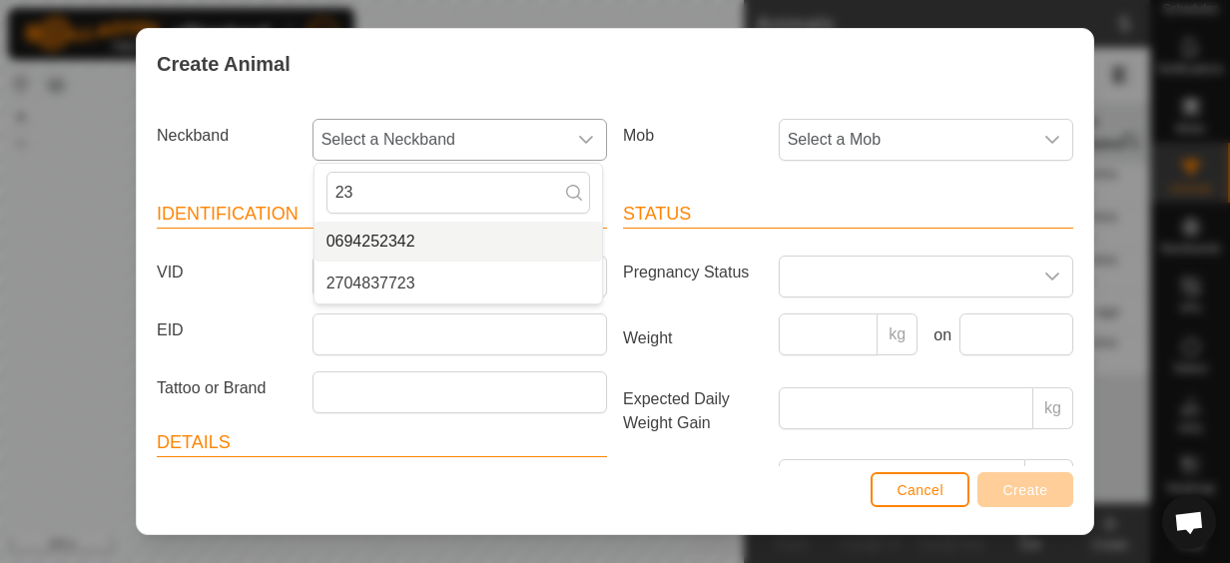
type input "23"
click at [371, 232] on li "0694252342" at bounding box center [459, 242] width 288 height 40
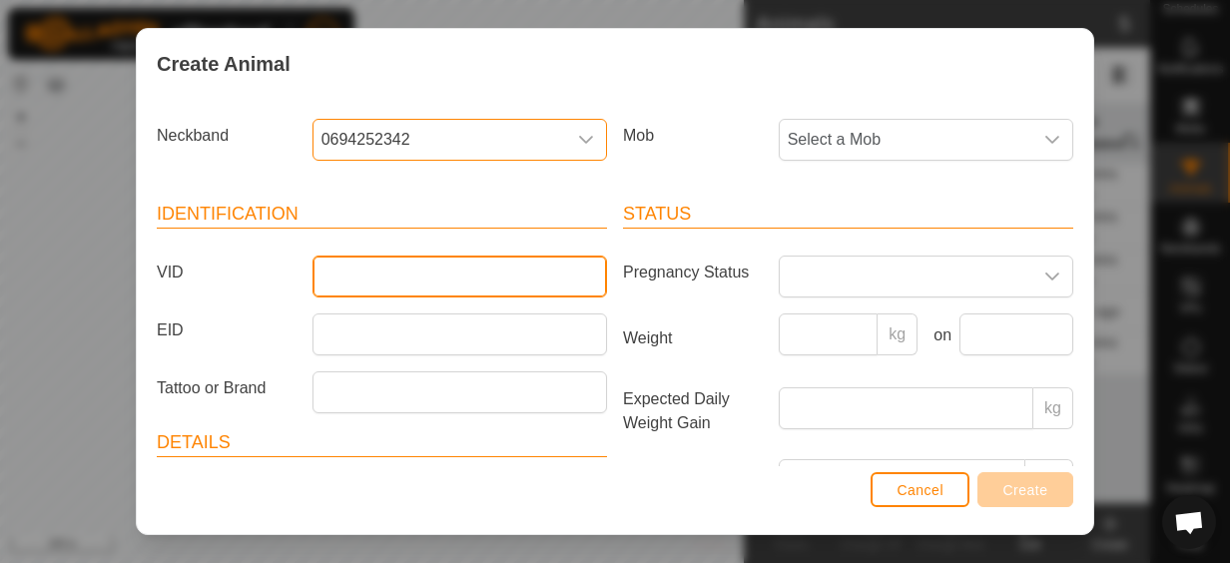
click at [369, 267] on input "VID" at bounding box center [460, 277] width 295 height 42
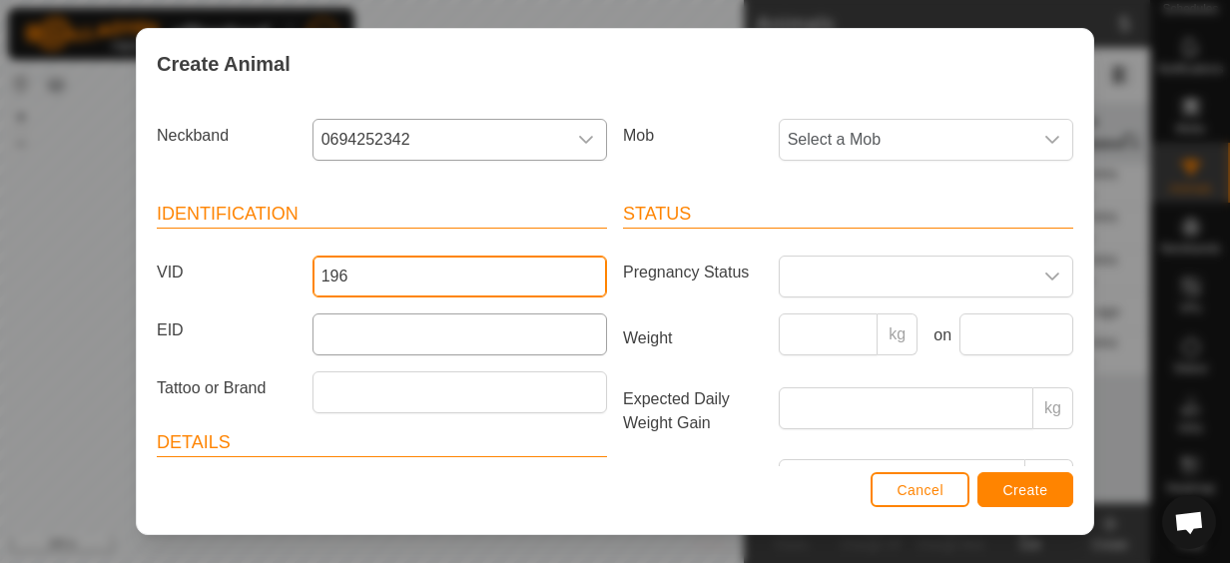
type input "196"
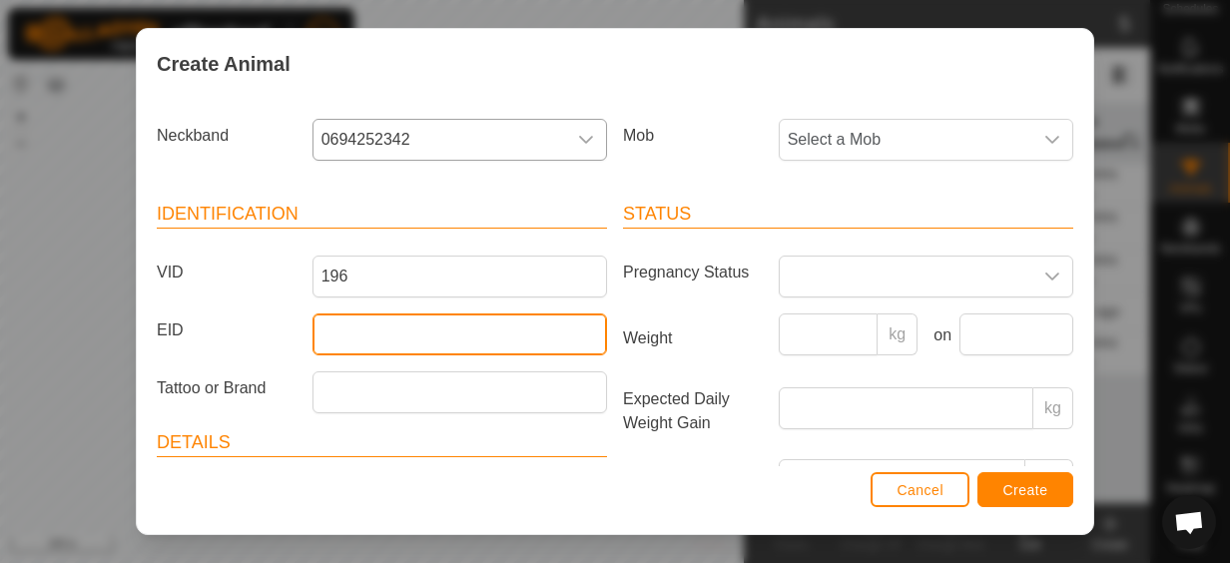
click at [332, 328] on input "EID" at bounding box center [460, 335] width 295 height 42
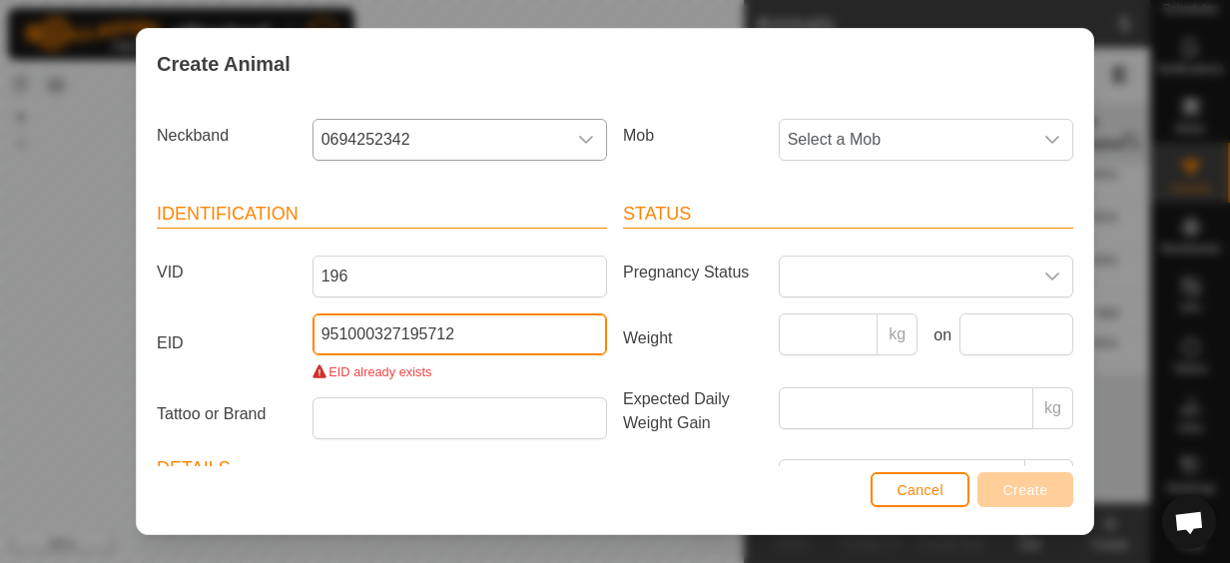
click at [480, 334] on input "951000327195712" at bounding box center [460, 335] width 295 height 42
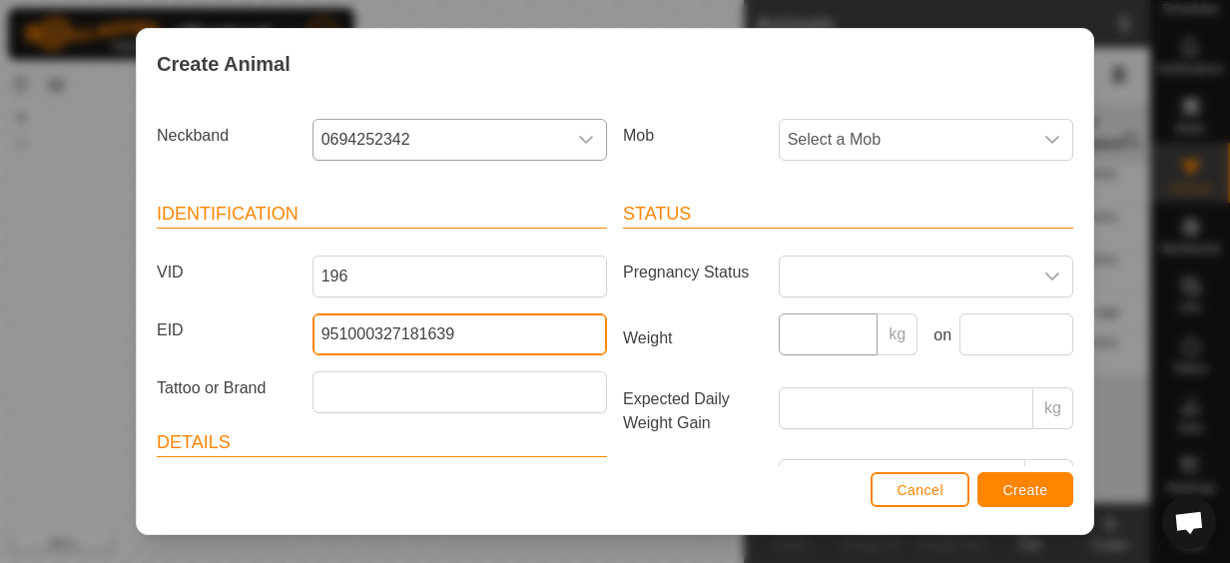
type input "951000327181639"
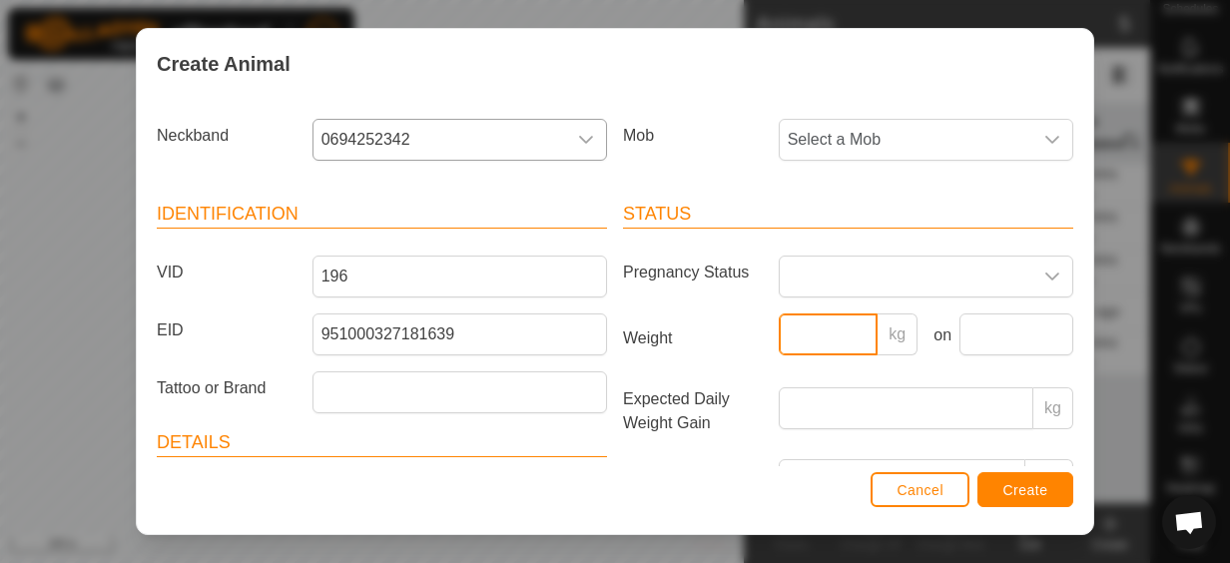
click at [835, 333] on input "Weight" at bounding box center [829, 335] width 100 height 42
type input "294"
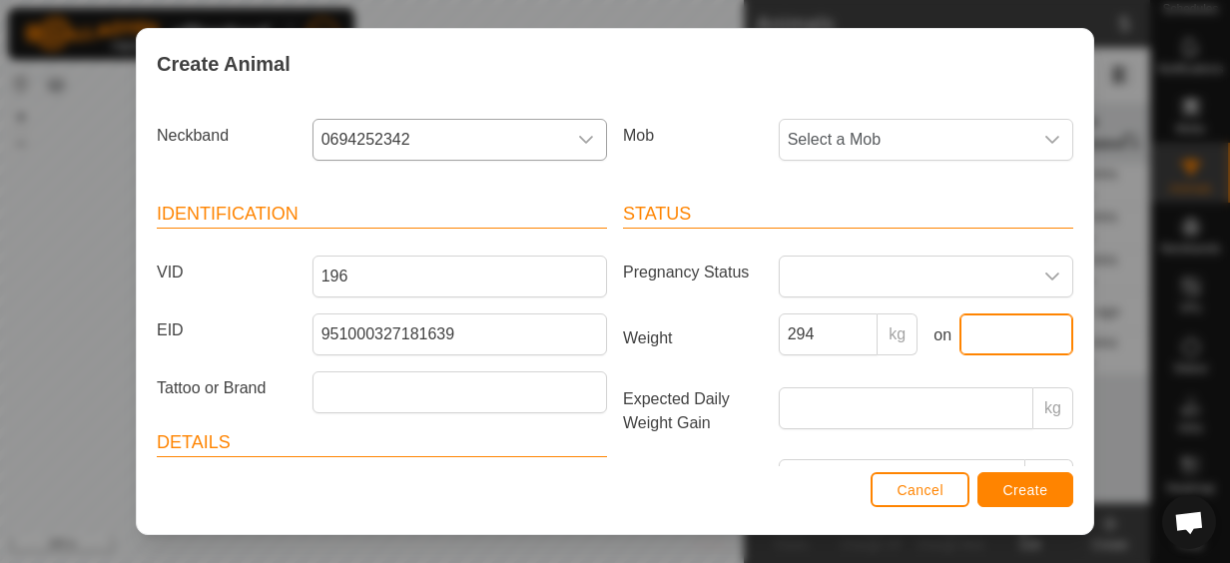
click at [975, 335] on input "text" at bounding box center [1017, 335] width 114 height 42
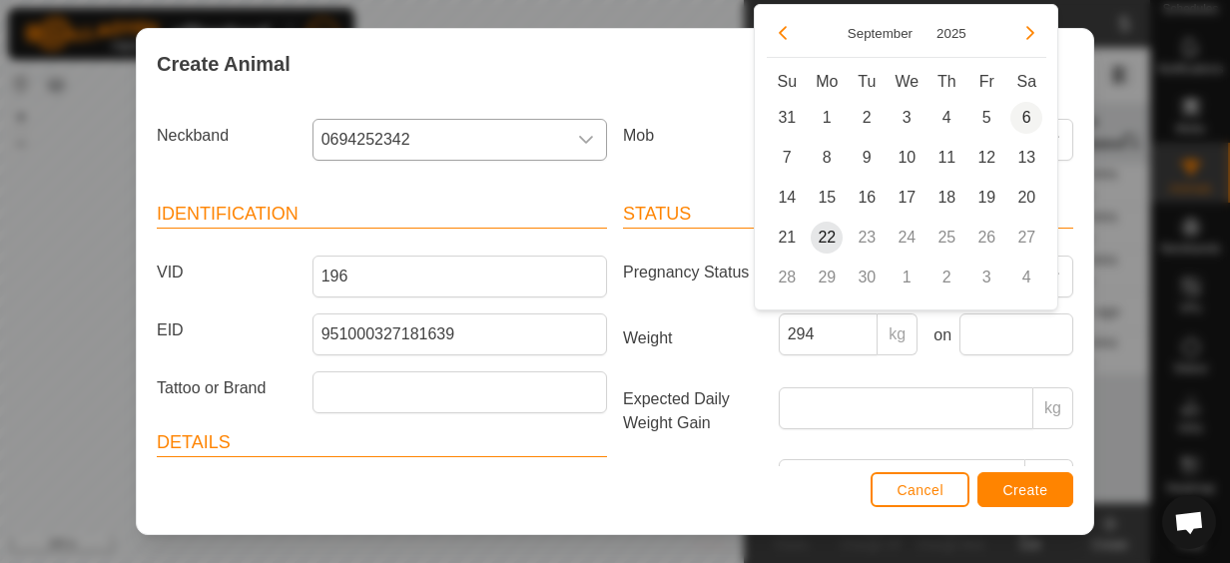
click at [1022, 120] on span "6" at bounding box center [1026, 118] width 32 height 32
type input "[DATE]"
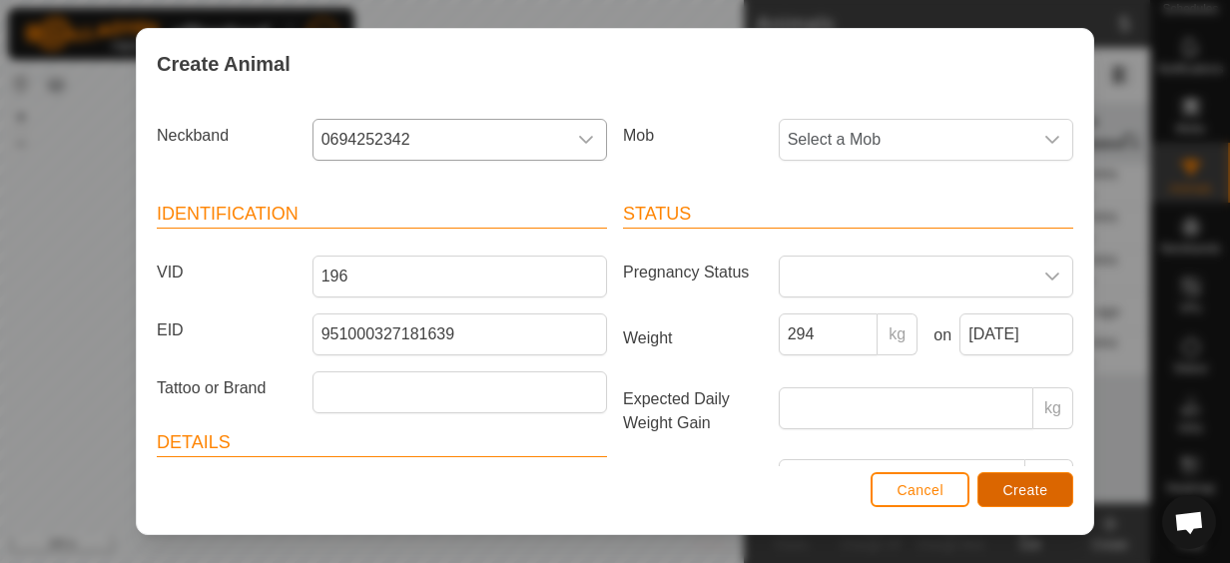
click at [1017, 497] on span "Create" at bounding box center [1025, 490] width 45 height 16
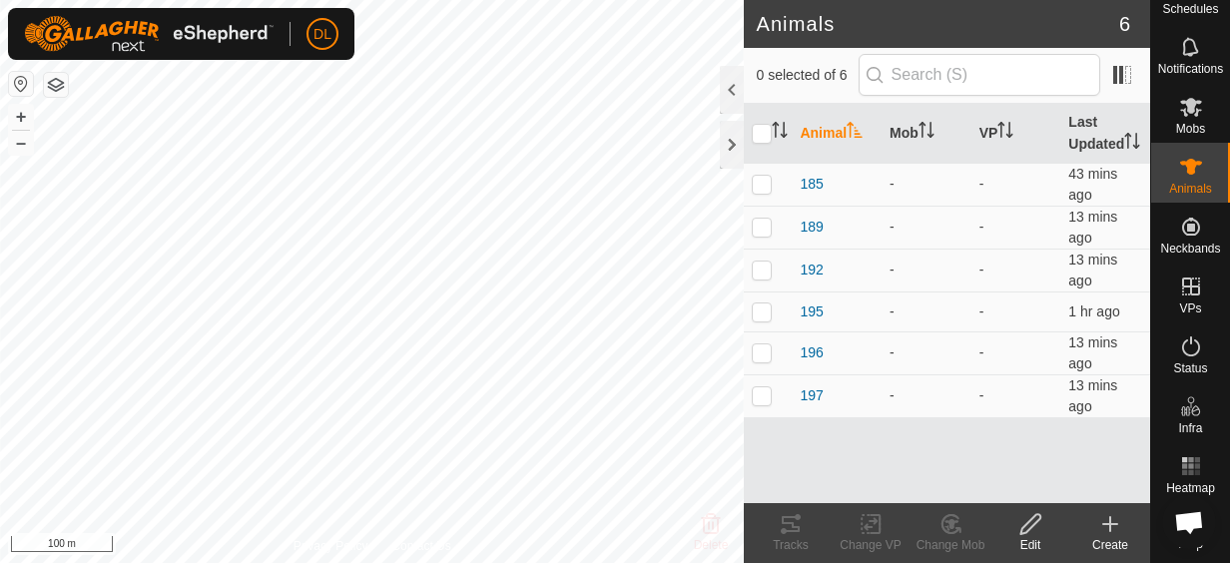
click at [1110, 521] on icon at bounding box center [1110, 524] width 0 height 14
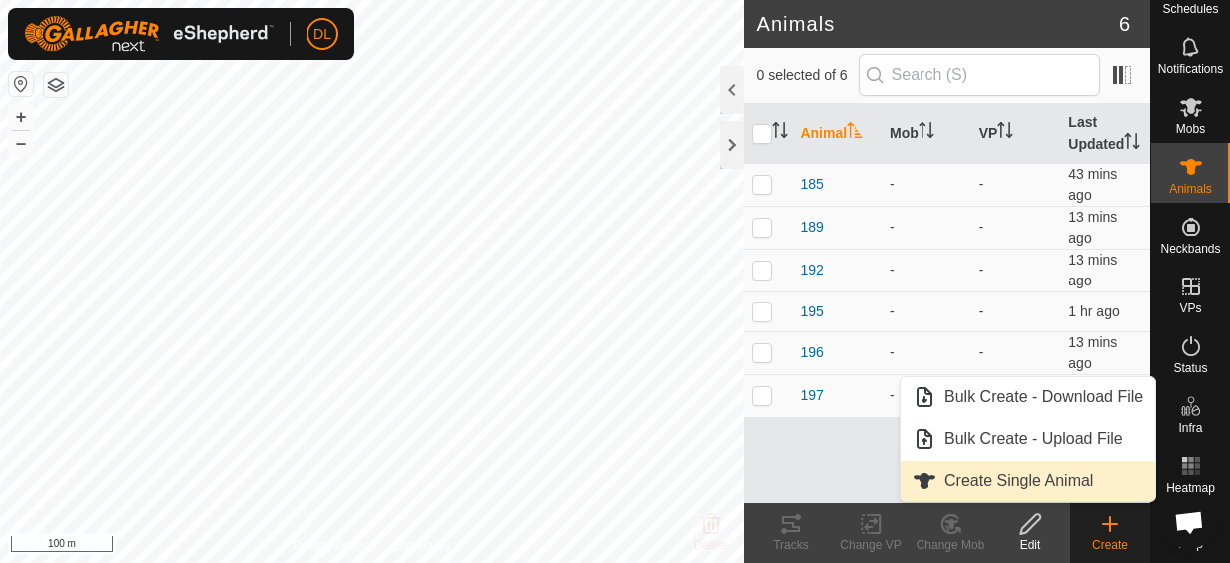
click at [1065, 479] on link "Create Single Animal" at bounding box center [1028, 481] width 255 height 40
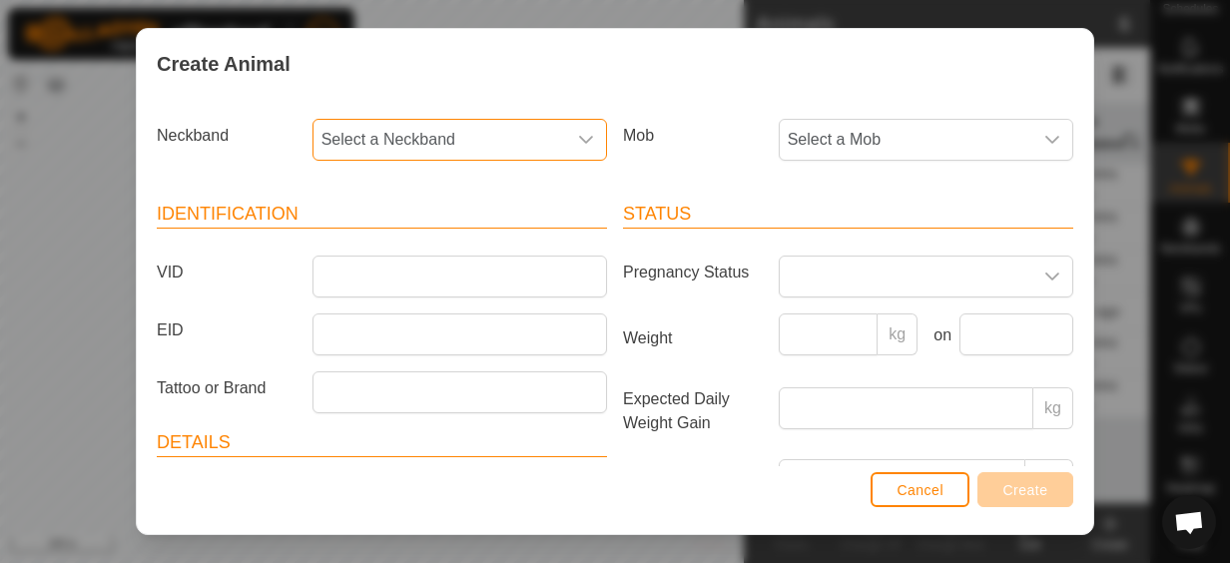
click at [440, 143] on span "Select a Neckband" at bounding box center [440, 140] width 253 height 40
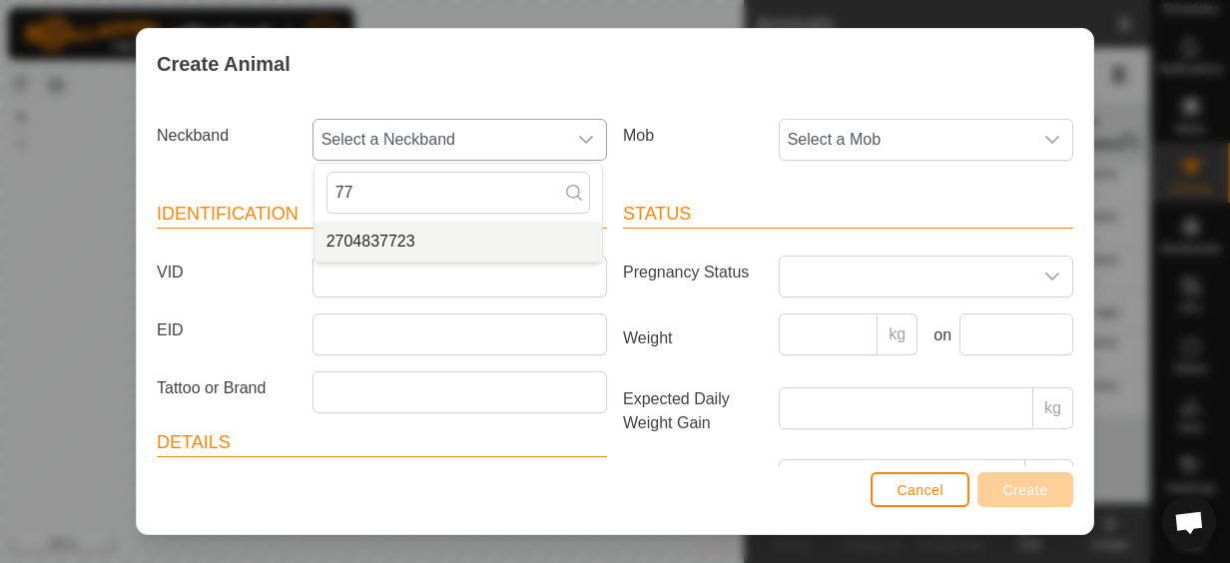
type input "77"
click at [428, 236] on li "2704837723" at bounding box center [459, 242] width 288 height 40
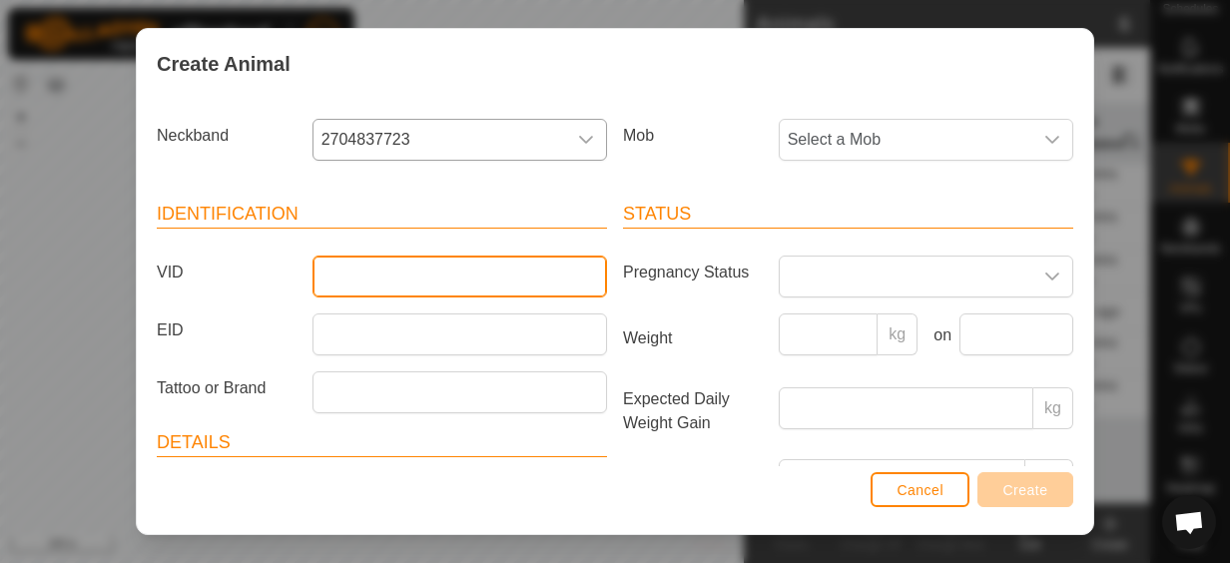
click at [429, 270] on input "VID" at bounding box center [460, 277] width 295 height 42
type input "187"
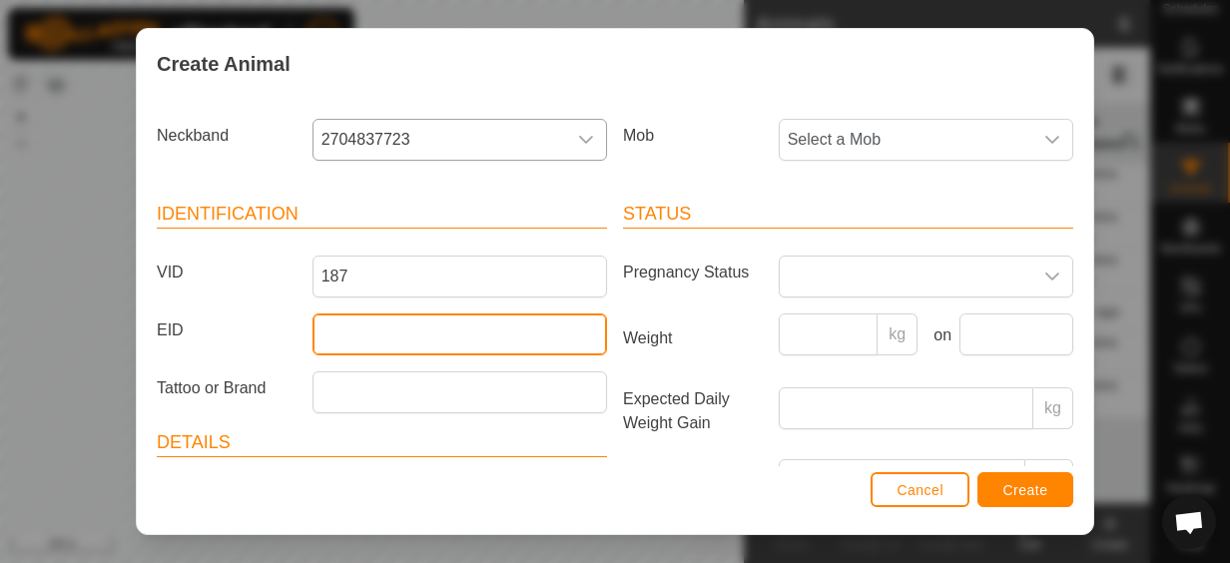
click at [395, 329] on input "EID" at bounding box center [460, 335] width 295 height 42
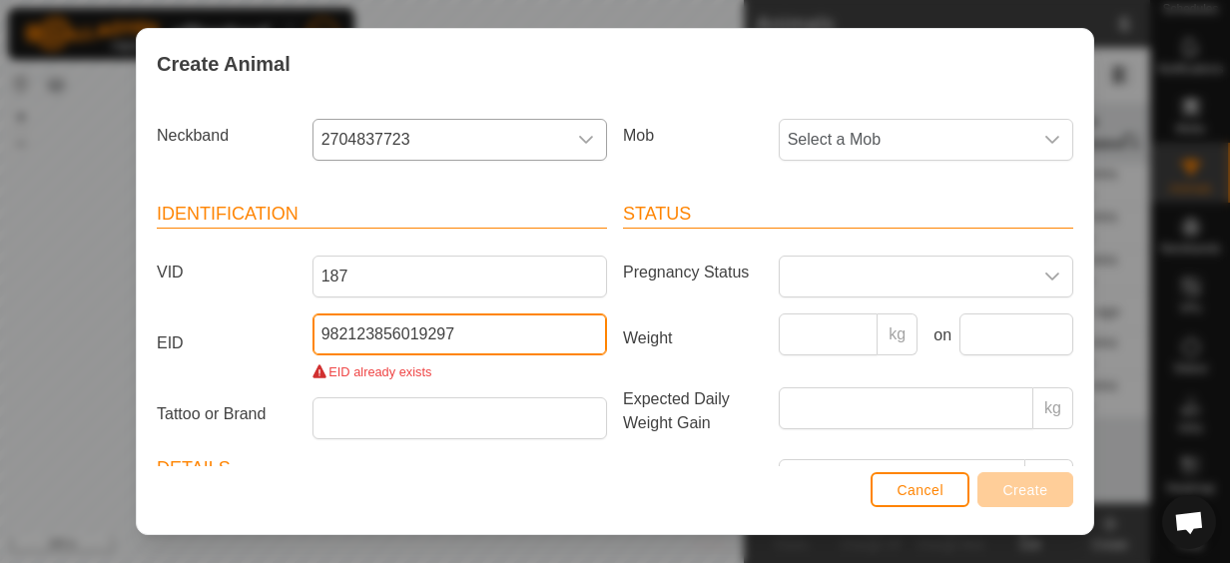
click at [475, 330] on input "982123856019297" at bounding box center [460, 335] width 295 height 42
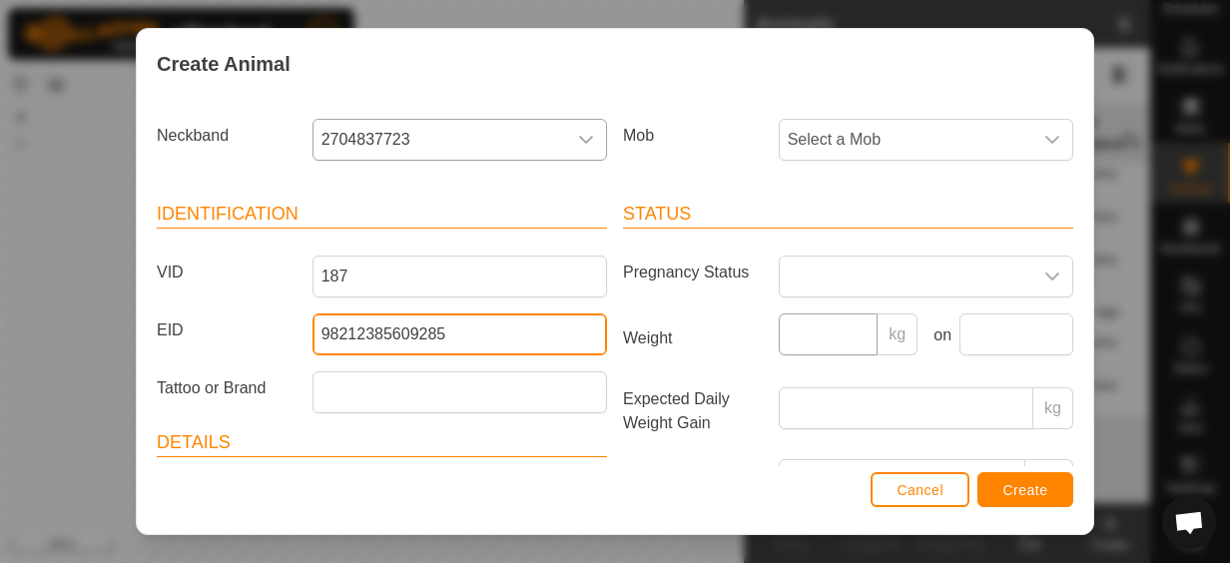
type input "98212385609285"
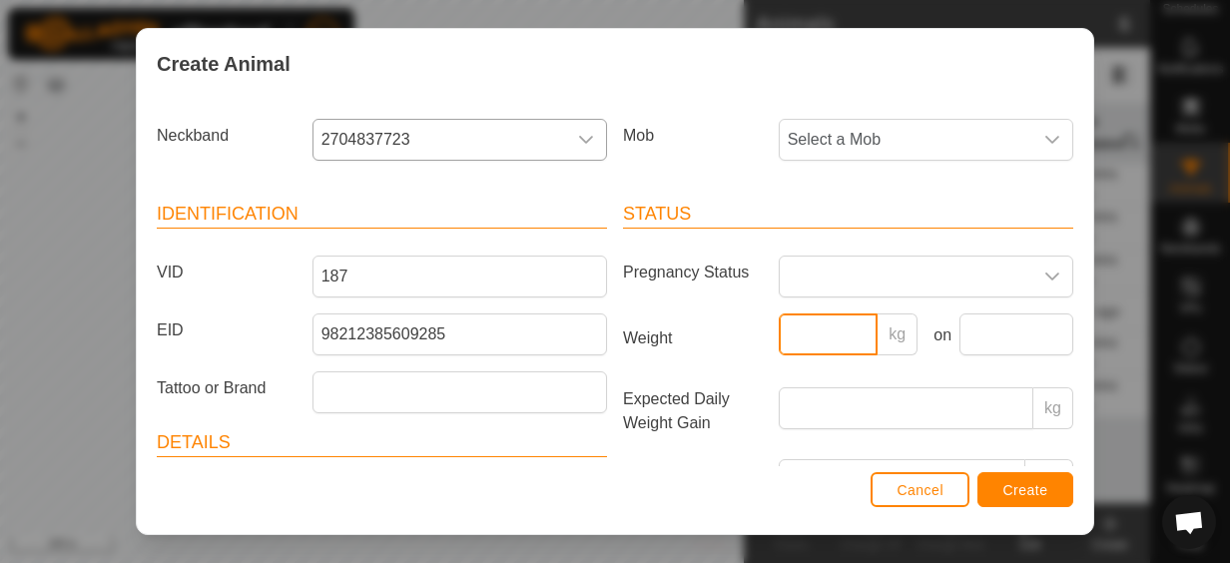
click at [841, 338] on input "Weight" at bounding box center [829, 335] width 100 height 42
type input "246"
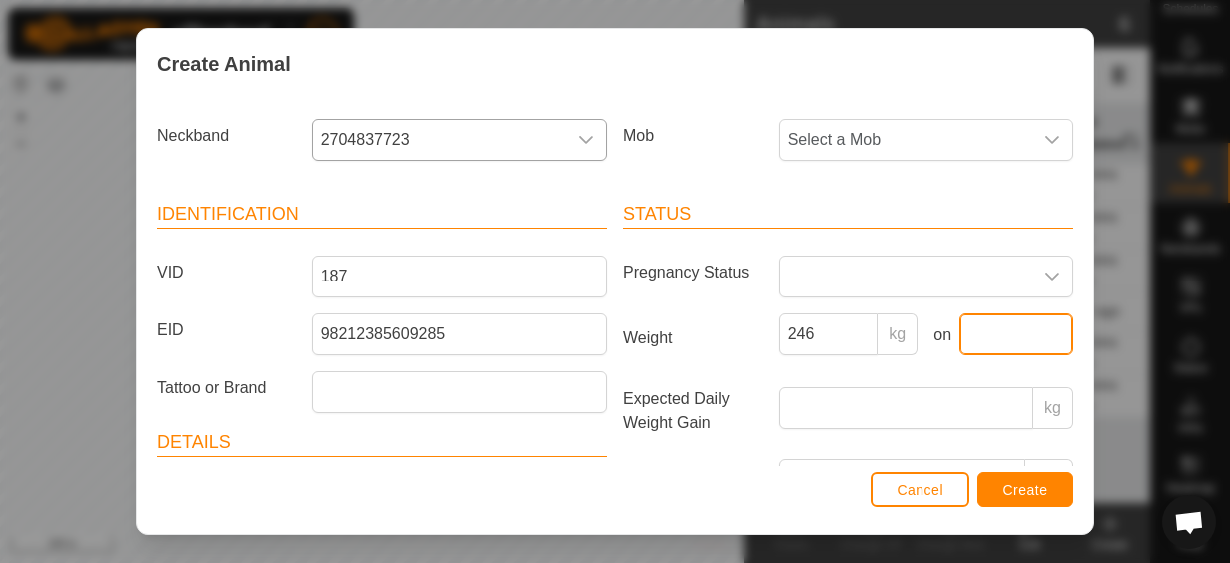
click at [1037, 327] on input "text" at bounding box center [1017, 335] width 114 height 42
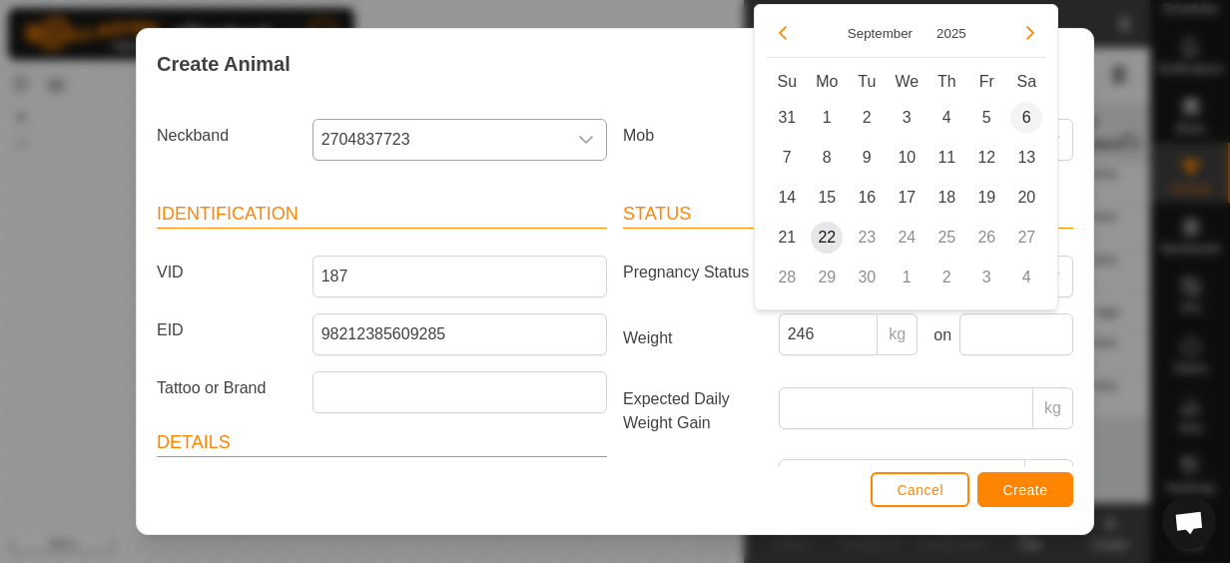
click at [1026, 113] on span "6" at bounding box center [1026, 118] width 32 height 32
type input "[DATE]"
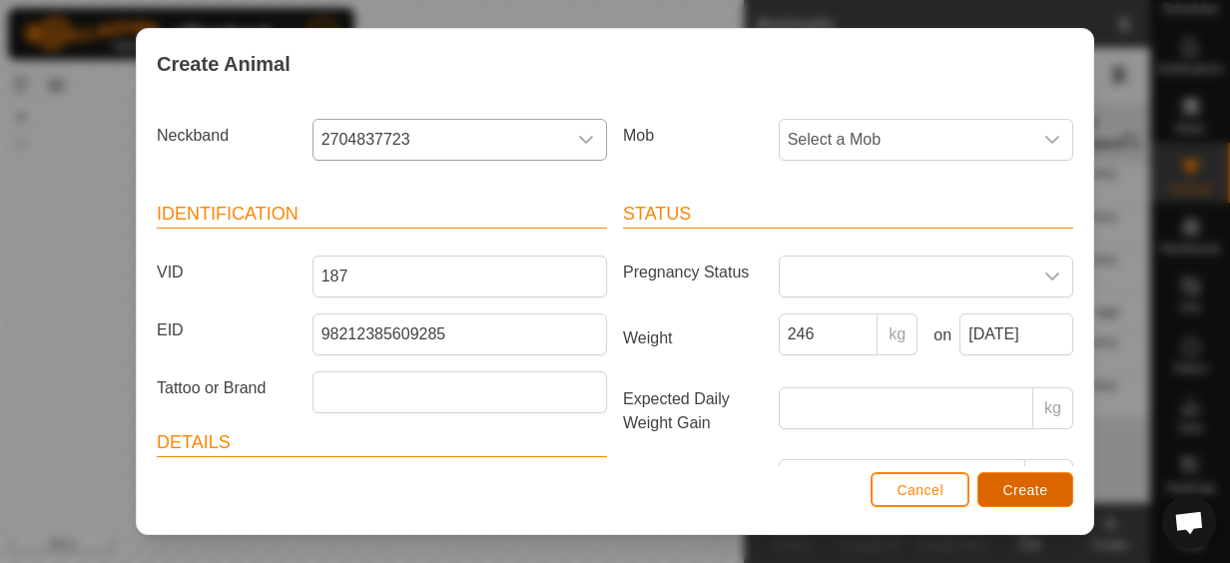
click at [1053, 487] on button "Create" at bounding box center [1026, 489] width 96 height 35
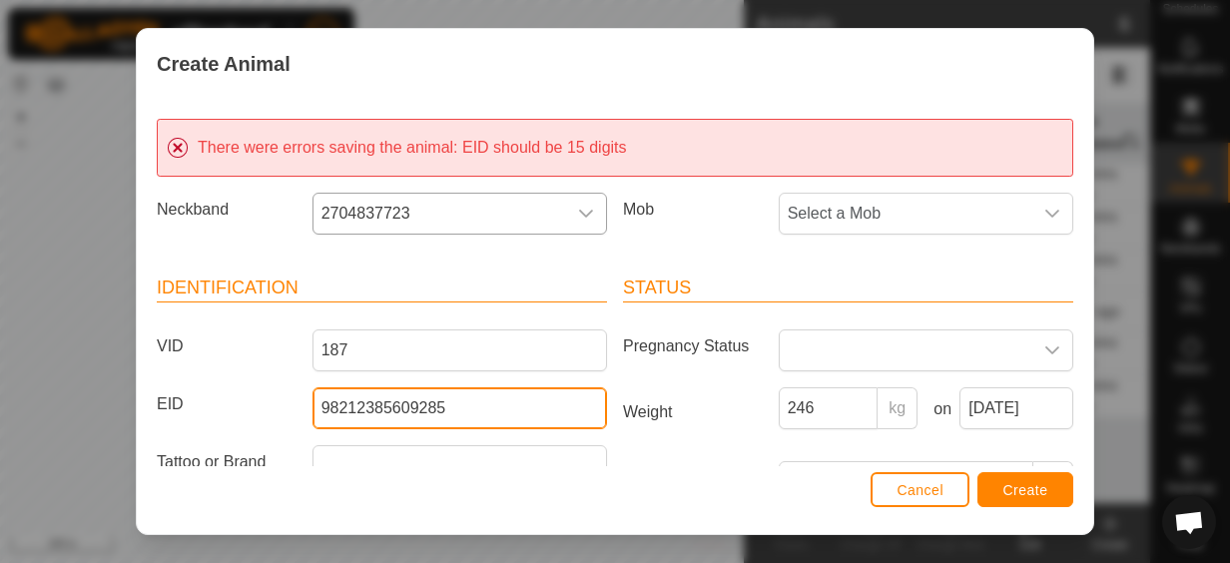
click at [399, 403] on input "98212385609285" at bounding box center [460, 408] width 295 height 42
click at [360, 403] on input "98212385609285" at bounding box center [460, 408] width 295 height 42
click at [407, 409] on input "98212385609285" at bounding box center [460, 408] width 295 height 42
type input "982123856019285"
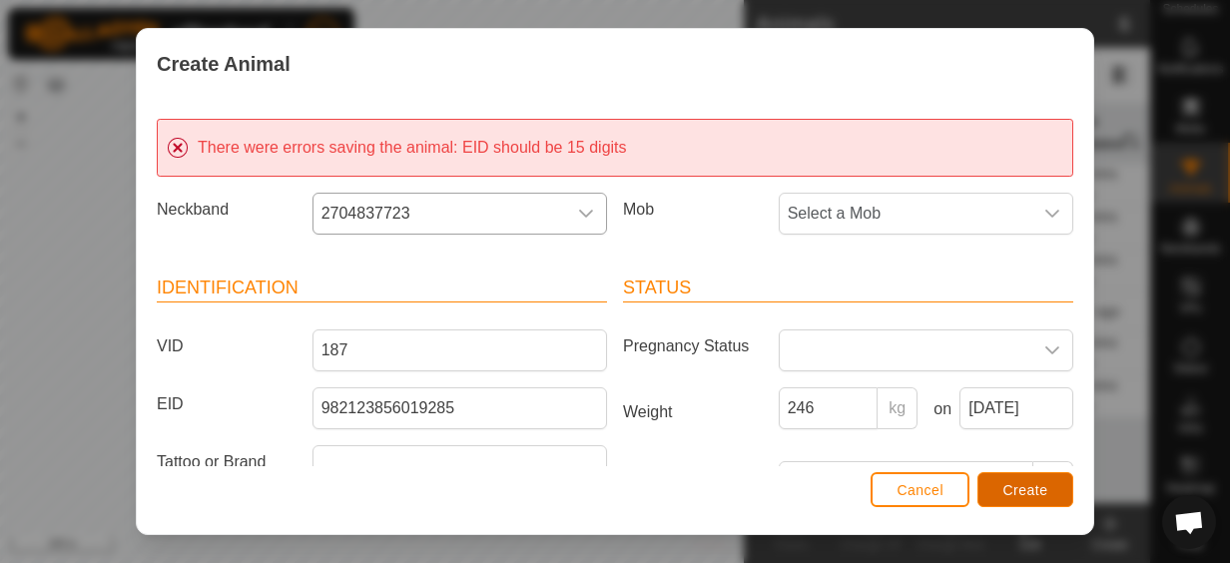
click at [1021, 492] on span "Create" at bounding box center [1025, 490] width 45 height 16
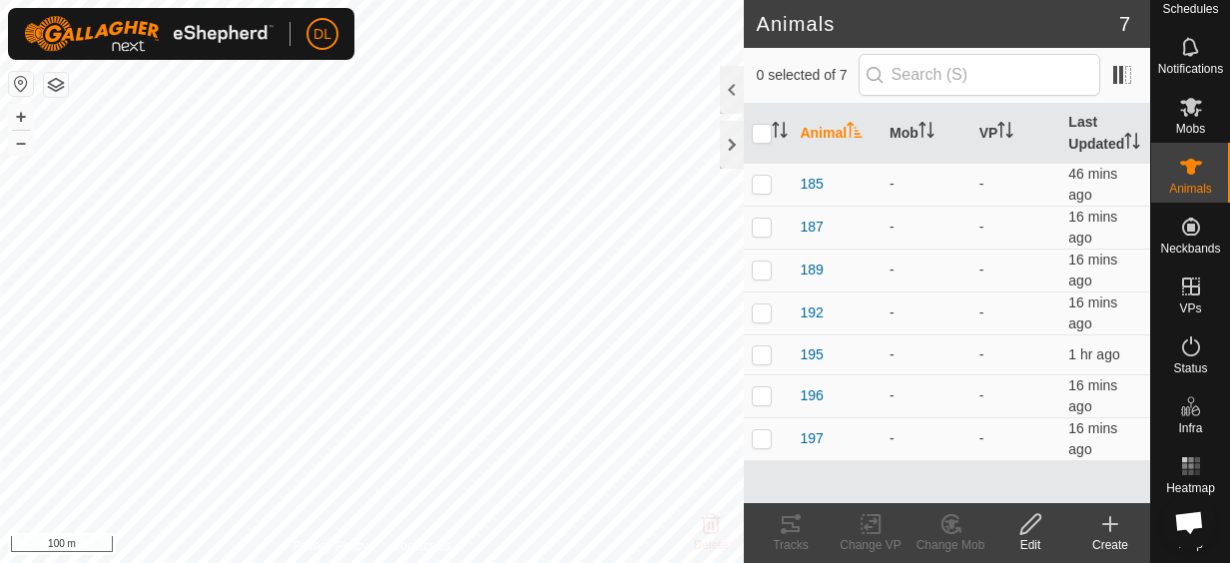
click at [1099, 526] on icon at bounding box center [1110, 524] width 24 height 24
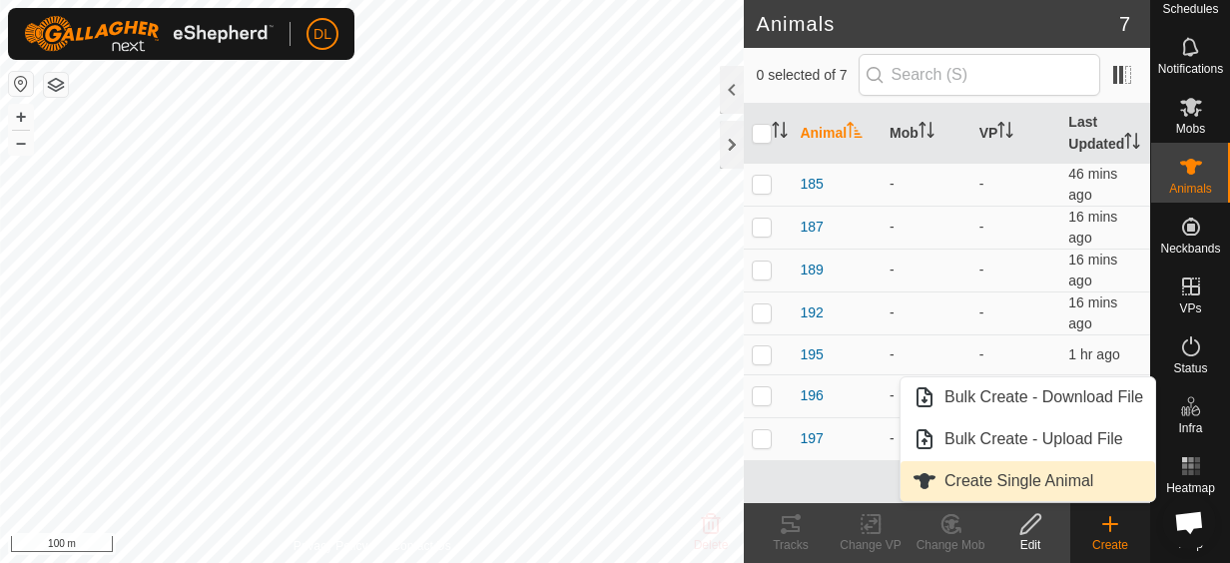
click at [1070, 476] on link "Create Single Animal" at bounding box center [1028, 481] width 255 height 40
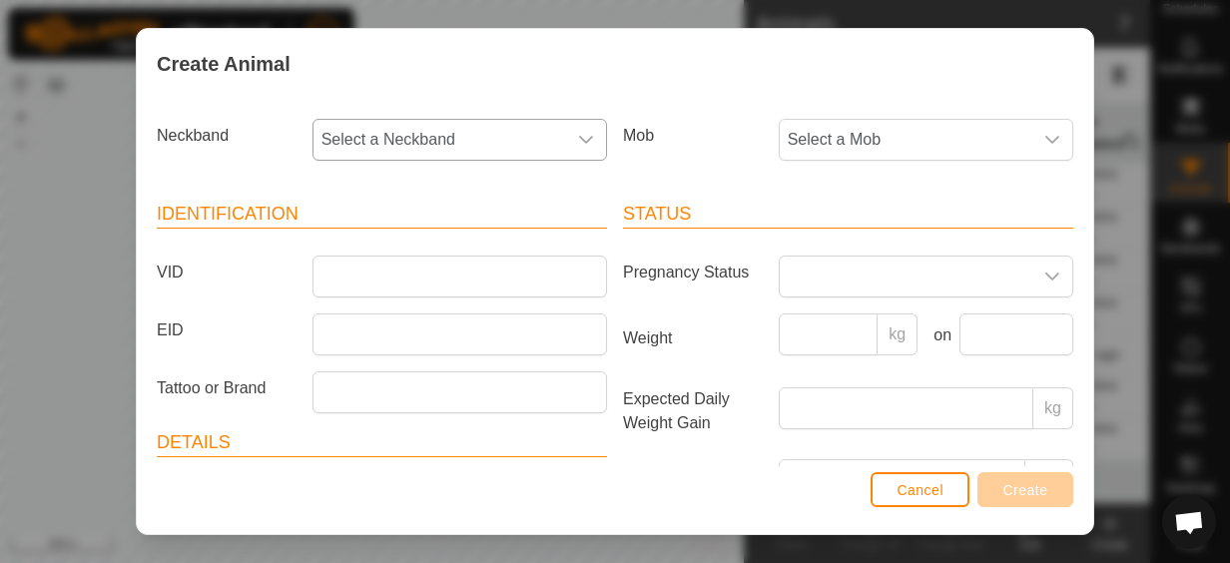
click at [460, 144] on span "Select a Neckband" at bounding box center [440, 140] width 253 height 40
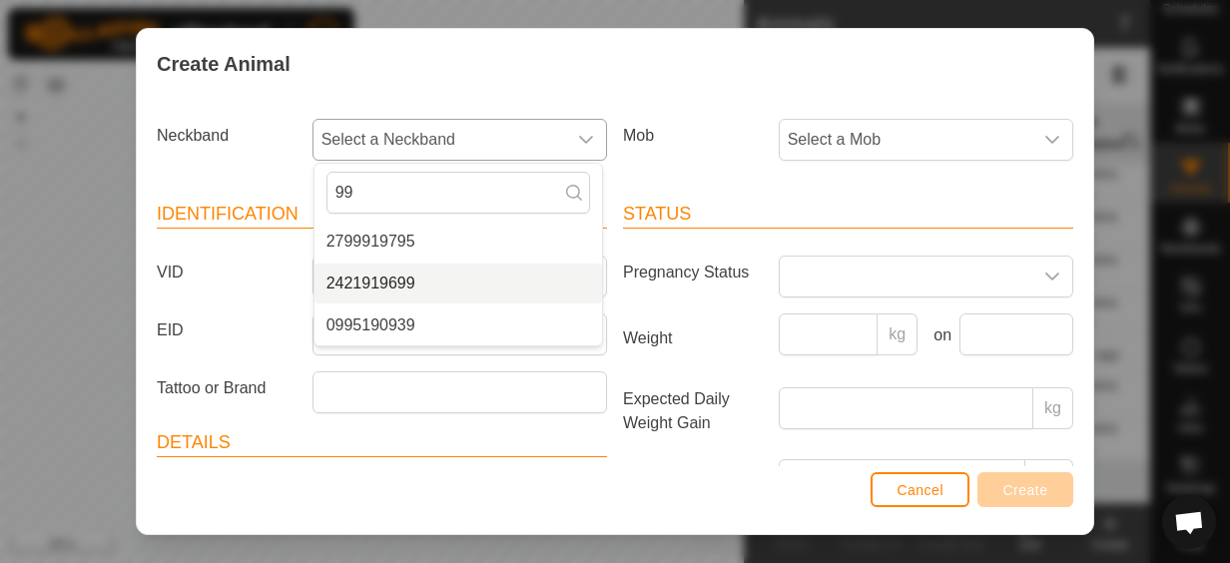
type input "99"
click at [397, 272] on li "2421919699" at bounding box center [459, 284] width 288 height 40
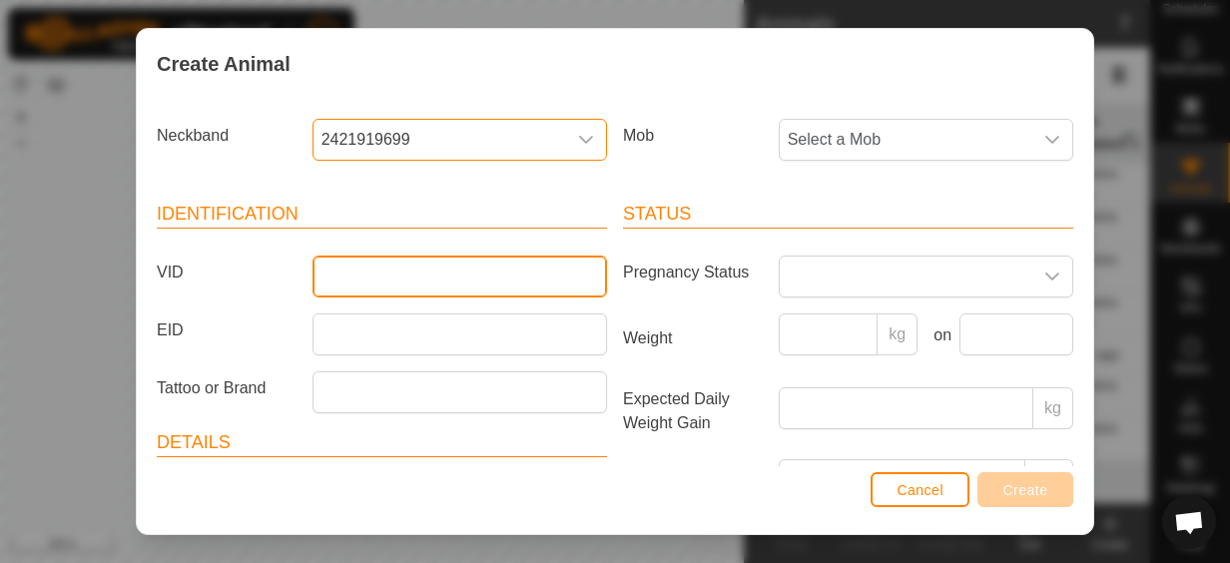
click at [400, 274] on input "VID" at bounding box center [460, 277] width 295 height 42
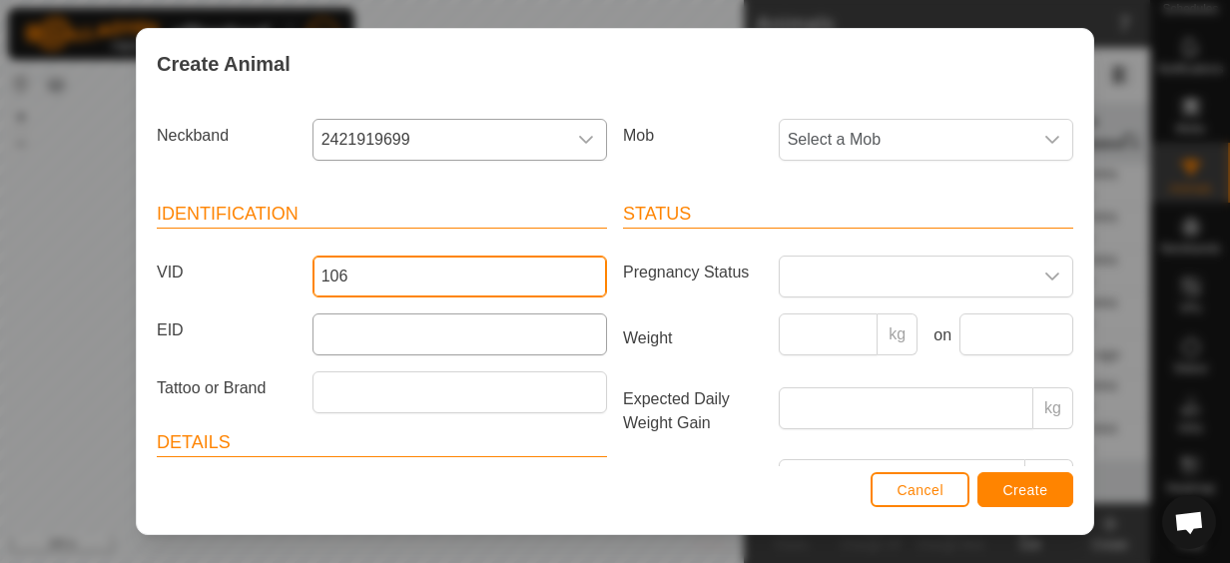
type input "106"
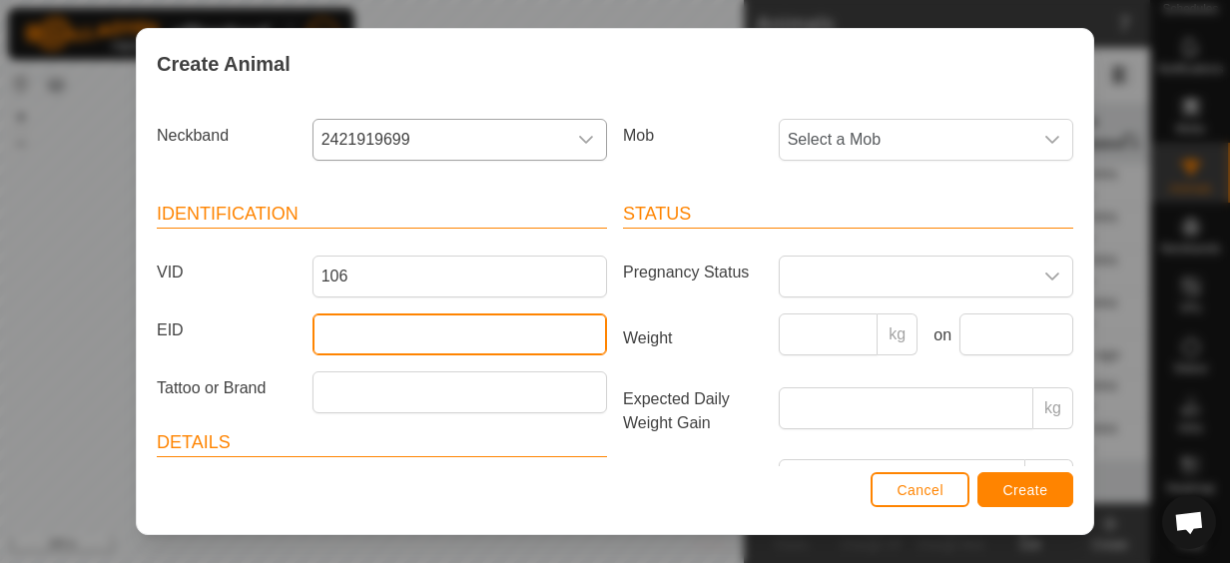
click at [355, 334] on input "EID" at bounding box center [460, 335] width 295 height 42
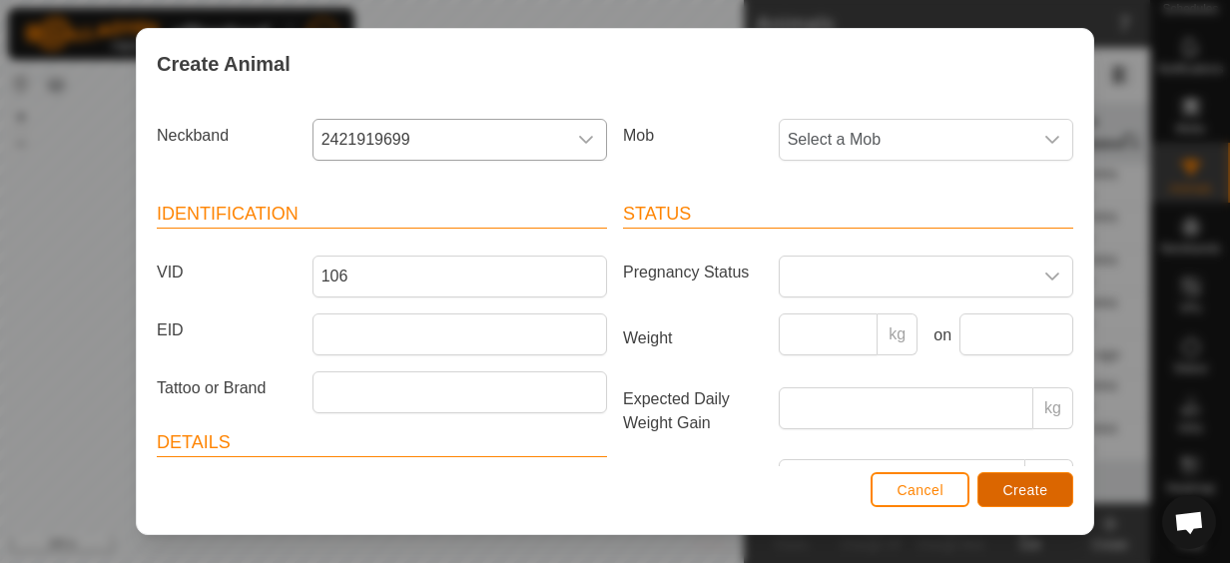
click at [1030, 492] on span "Create" at bounding box center [1025, 490] width 45 height 16
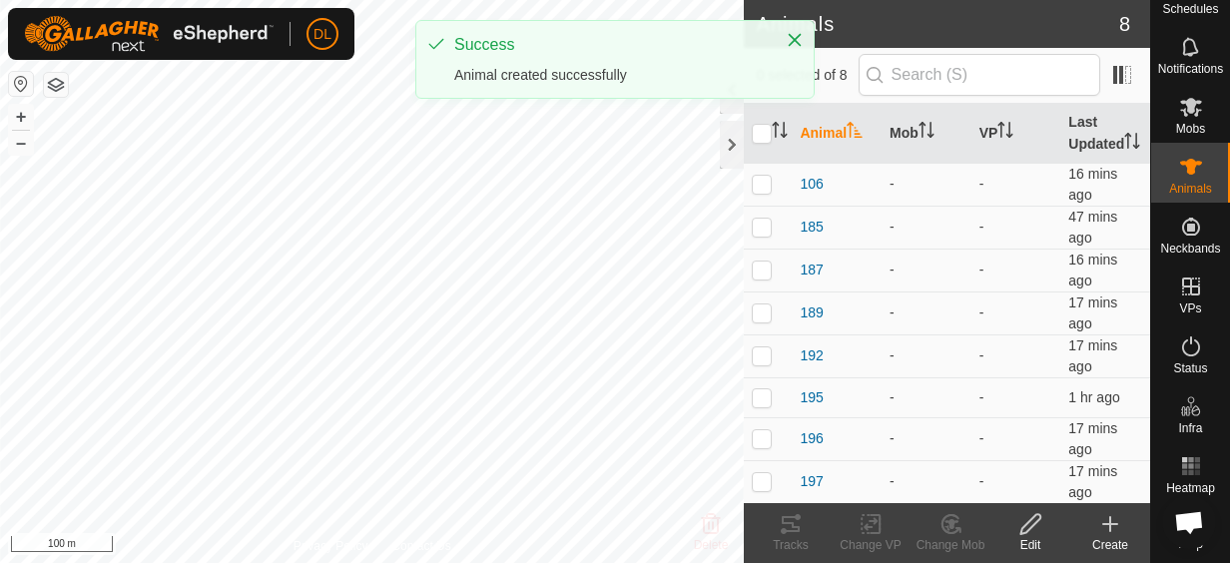
click at [1115, 522] on icon at bounding box center [1110, 524] width 24 height 24
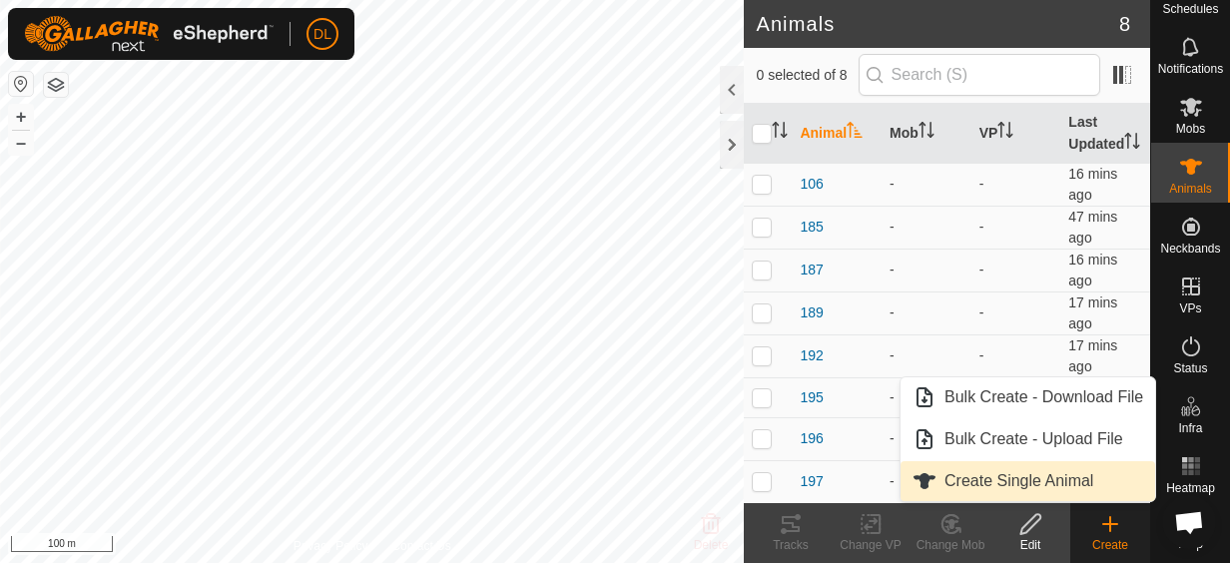
click at [1035, 485] on link "Create Single Animal" at bounding box center [1028, 481] width 255 height 40
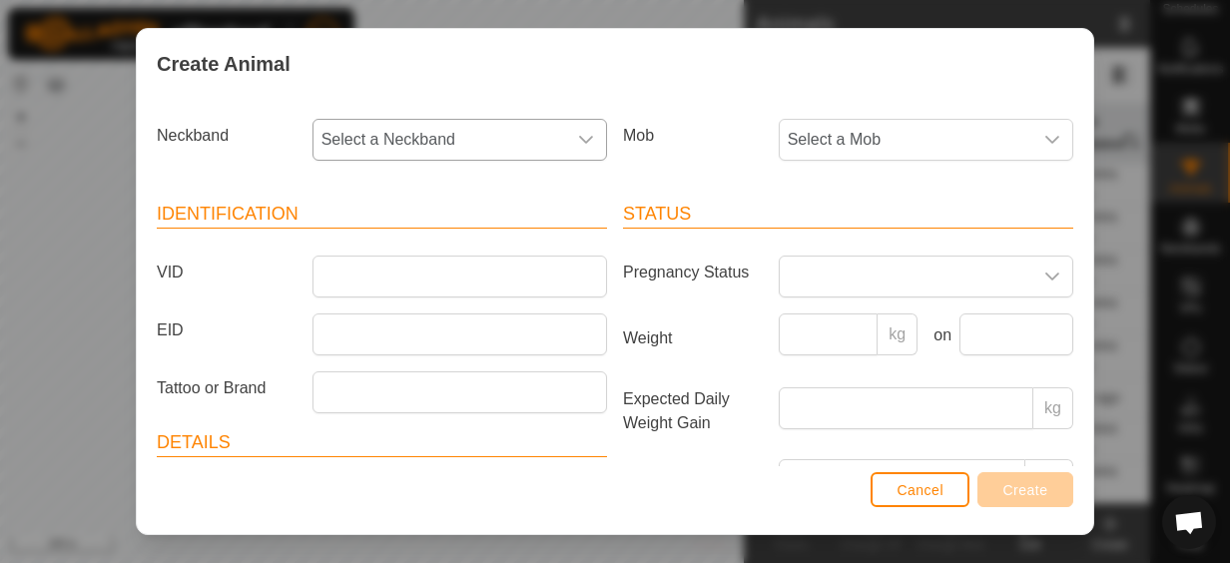
click at [379, 138] on span "Select a Neckband" at bounding box center [440, 140] width 253 height 40
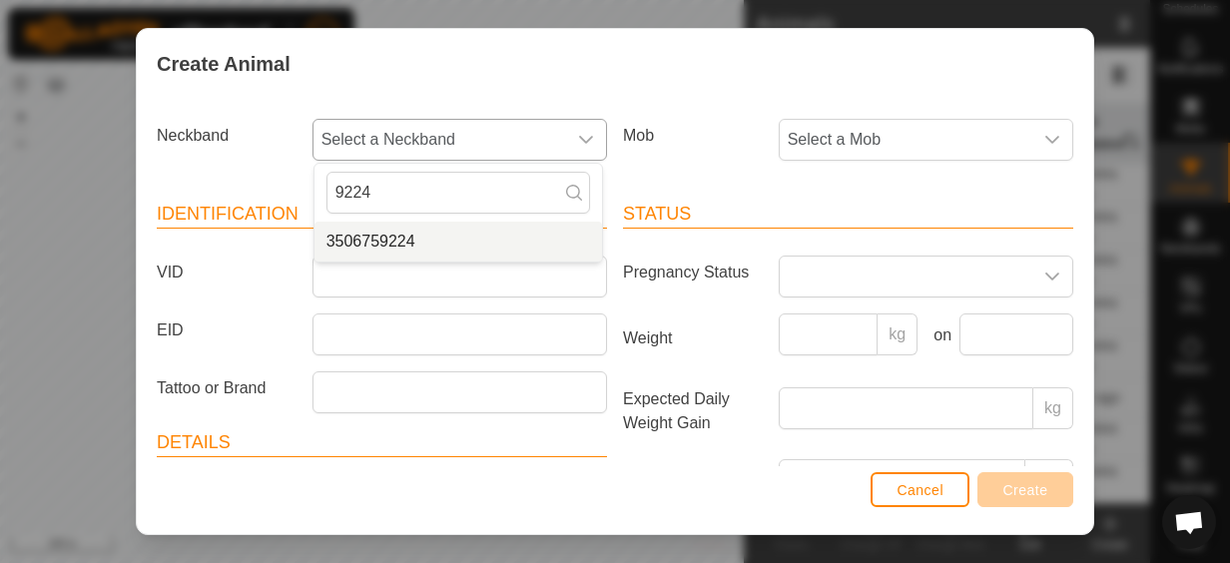
type input "9224"
click at [355, 235] on li "3506759224" at bounding box center [459, 242] width 288 height 40
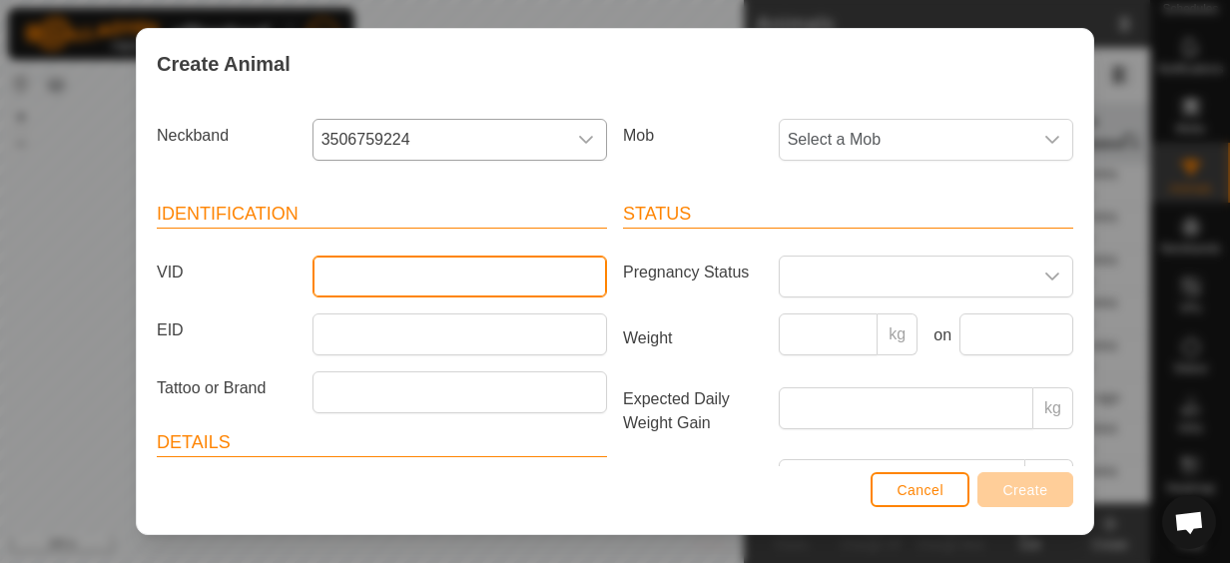
click at [345, 273] on input "VID" at bounding box center [460, 277] width 295 height 42
type input "191"
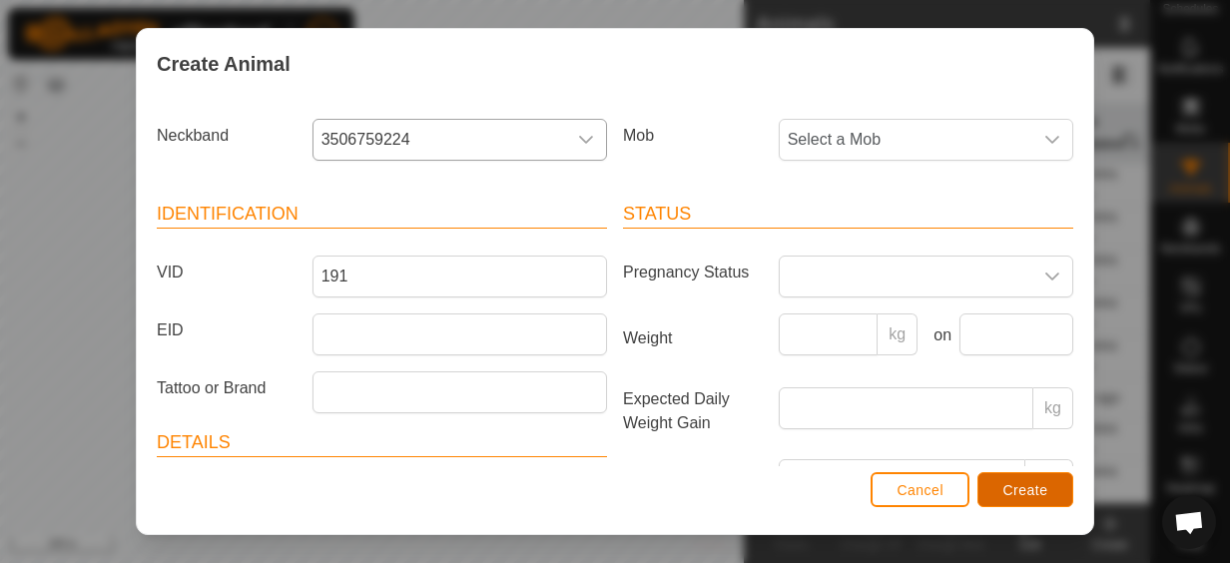
click at [1026, 490] on span "Create" at bounding box center [1025, 490] width 45 height 16
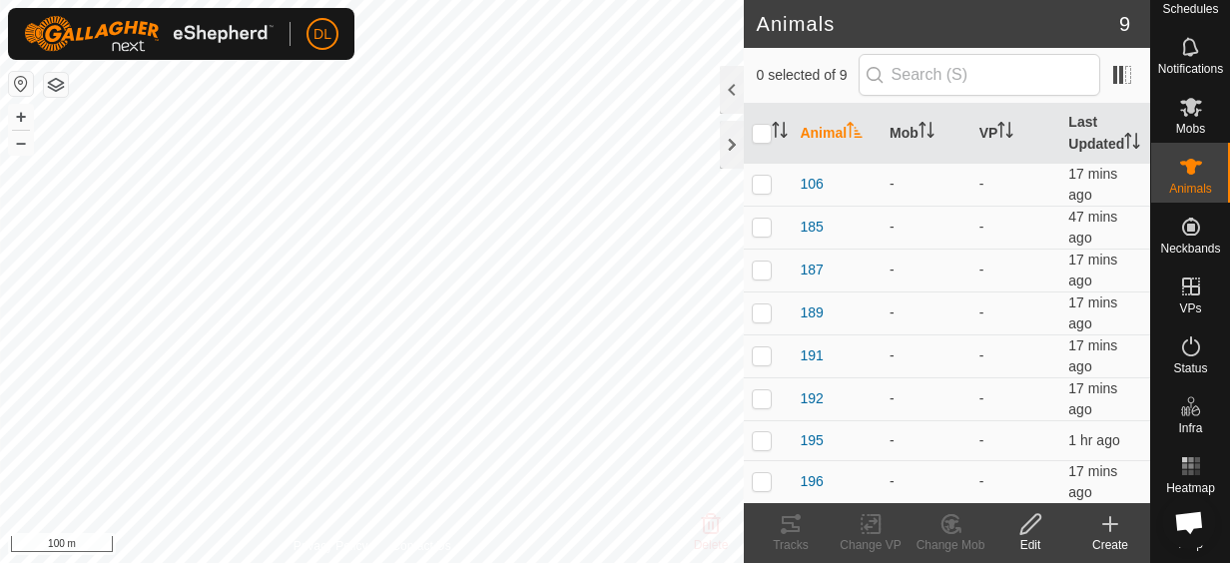
click at [1104, 525] on icon at bounding box center [1110, 524] width 24 height 24
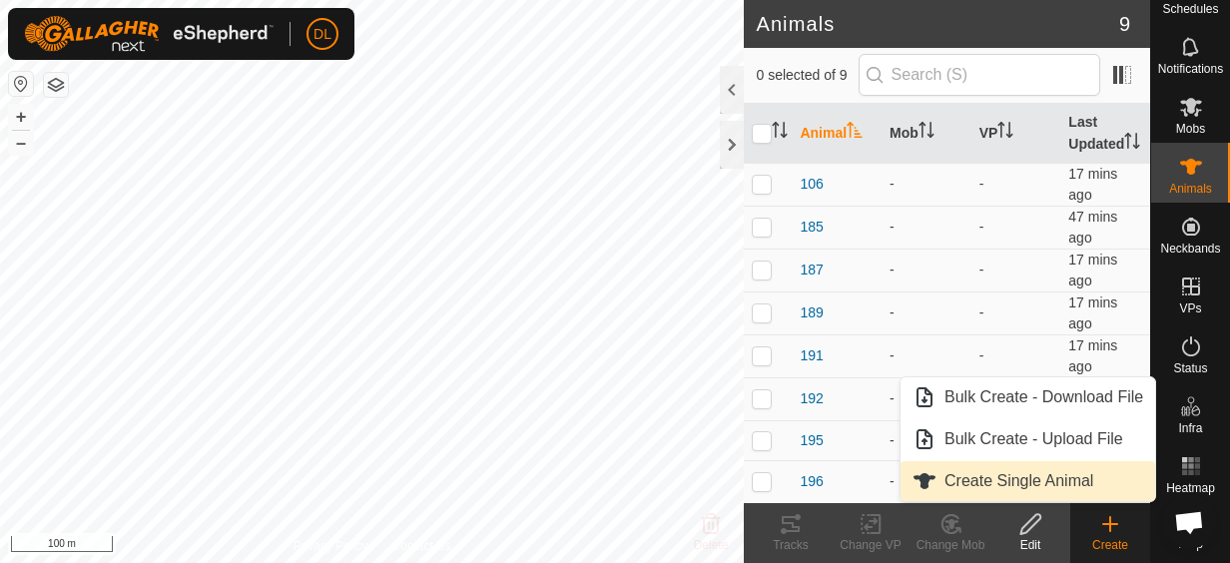
click at [1054, 484] on link "Create Single Animal" at bounding box center [1028, 481] width 255 height 40
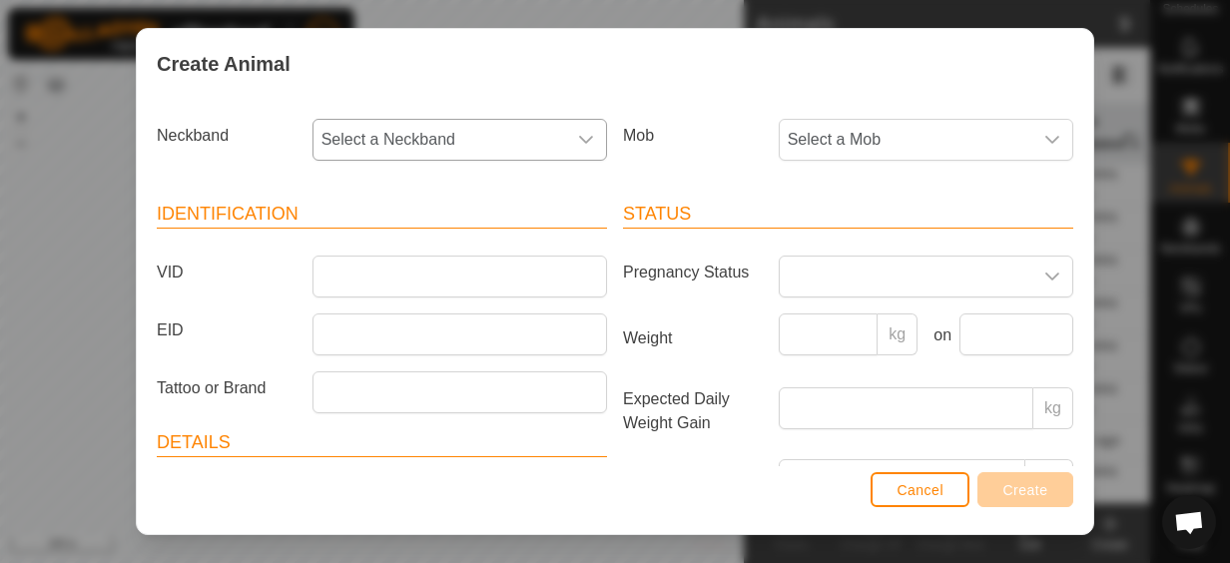
click at [427, 138] on span "Select a Neckband" at bounding box center [440, 140] width 253 height 40
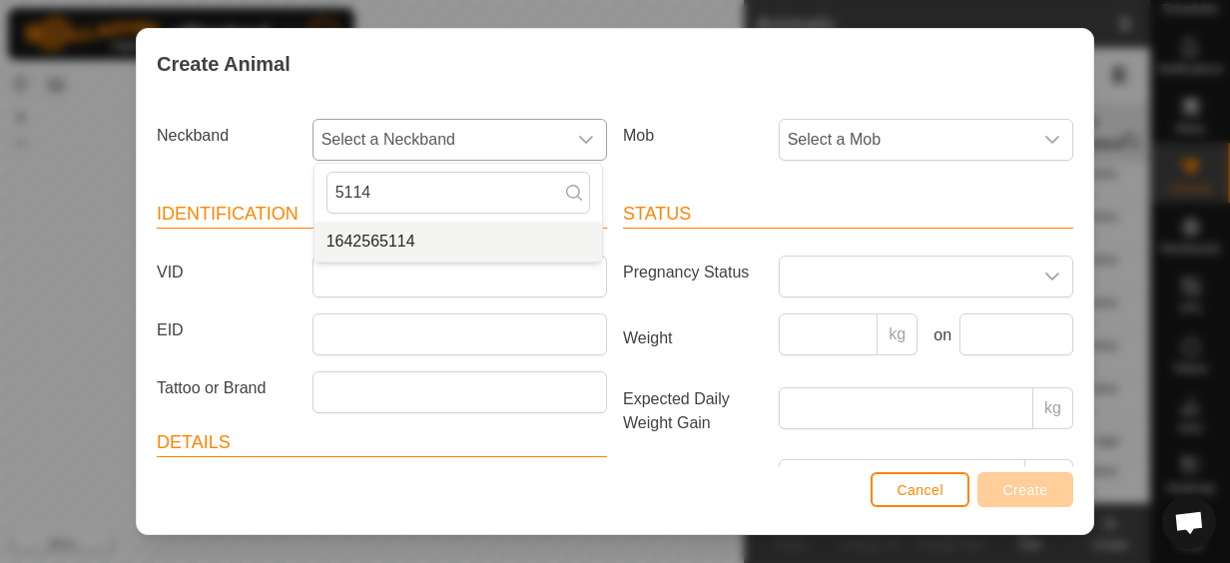
type input "5114"
click at [386, 235] on li "1642565114" at bounding box center [459, 242] width 288 height 40
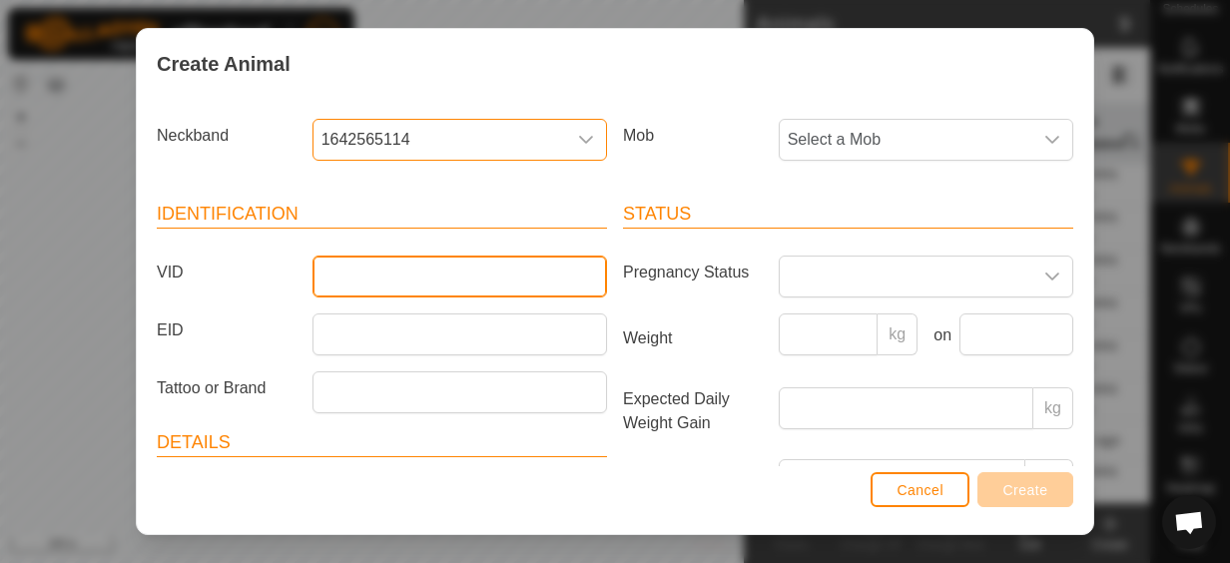
click at [369, 270] on input "VID" at bounding box center [460, 277] width 295 height 42
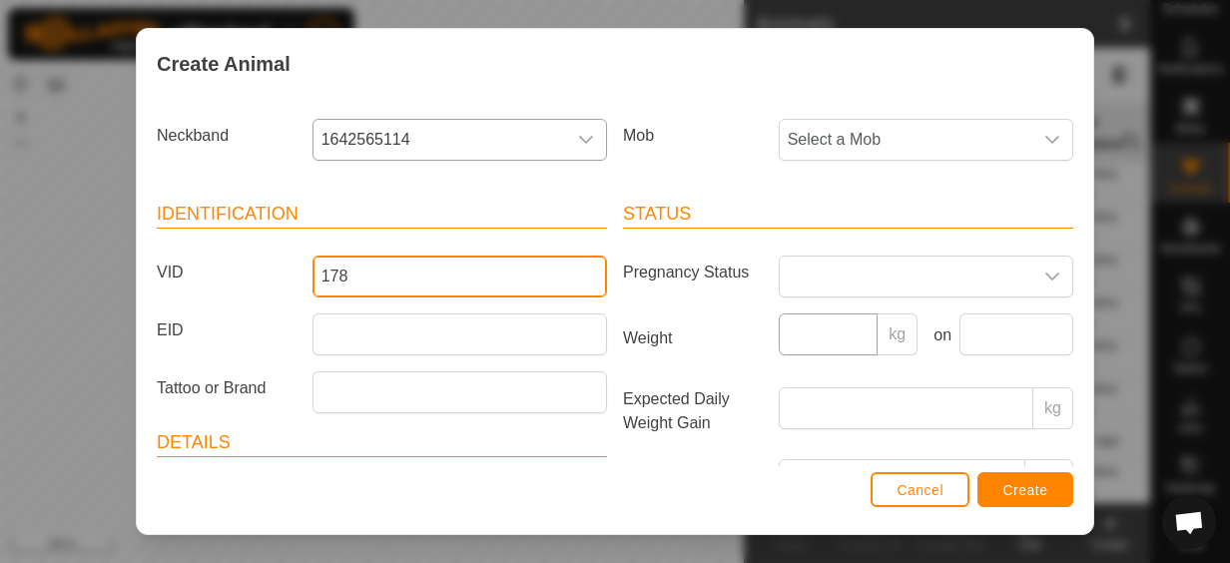
type input "178"
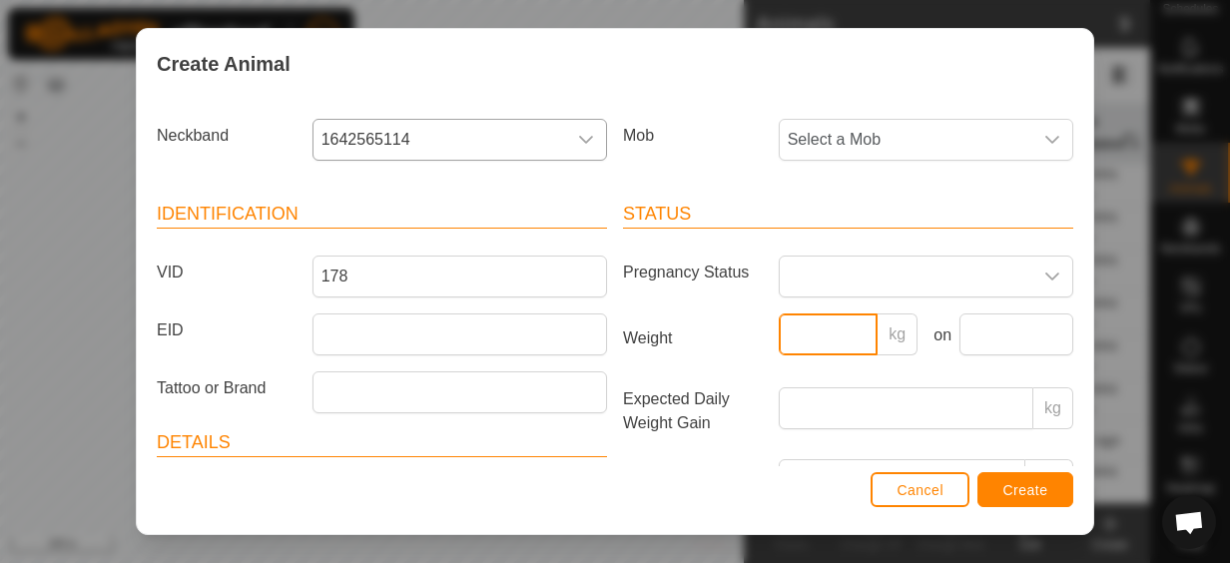
click at [827, 332] on input "Weight" at bounding box center [829, 335] width 100 height 42
type input "253"
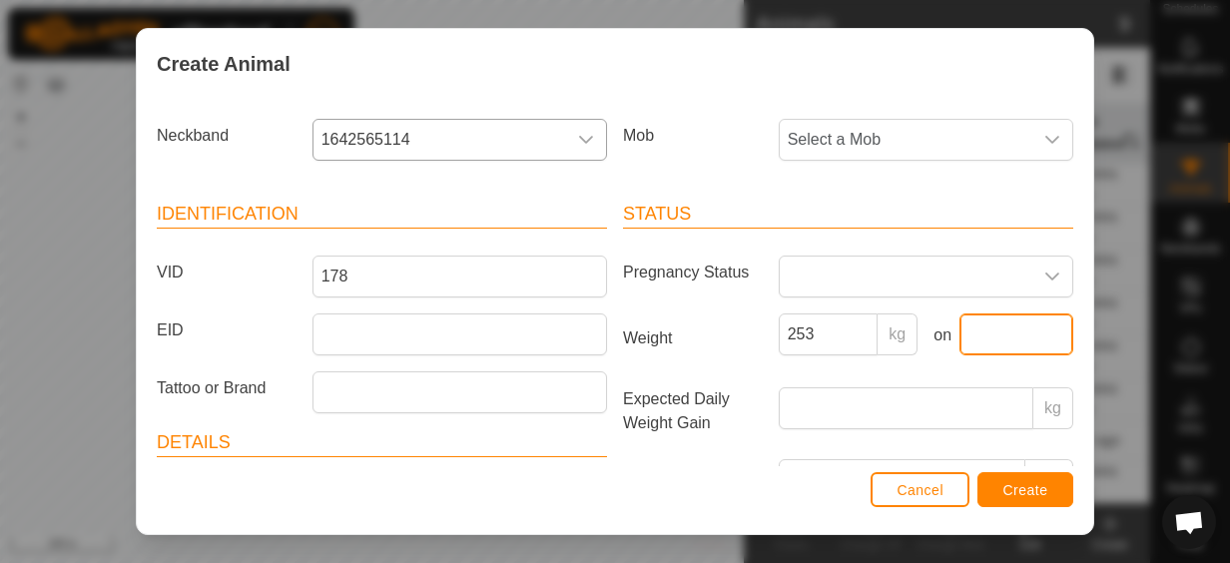
click at [986, 324] on input "text" at bounding box center [1017, 335] width 114 height 42
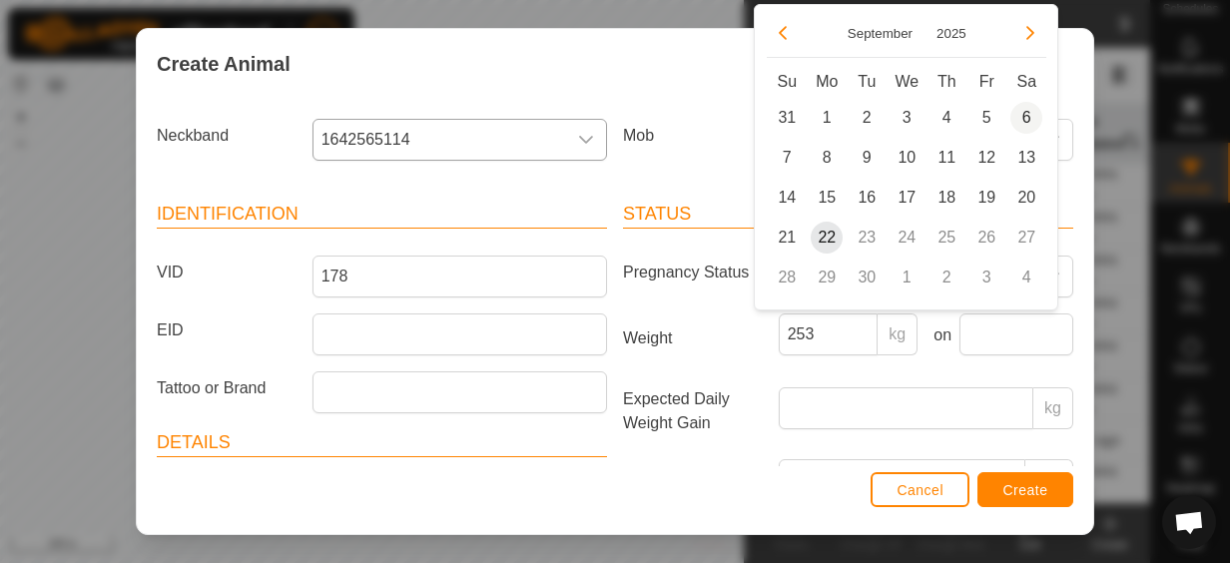
click at [1022, 118] on span "6" at bounding box center [1026, 118] width 32 height 32
type input "[DATE]"
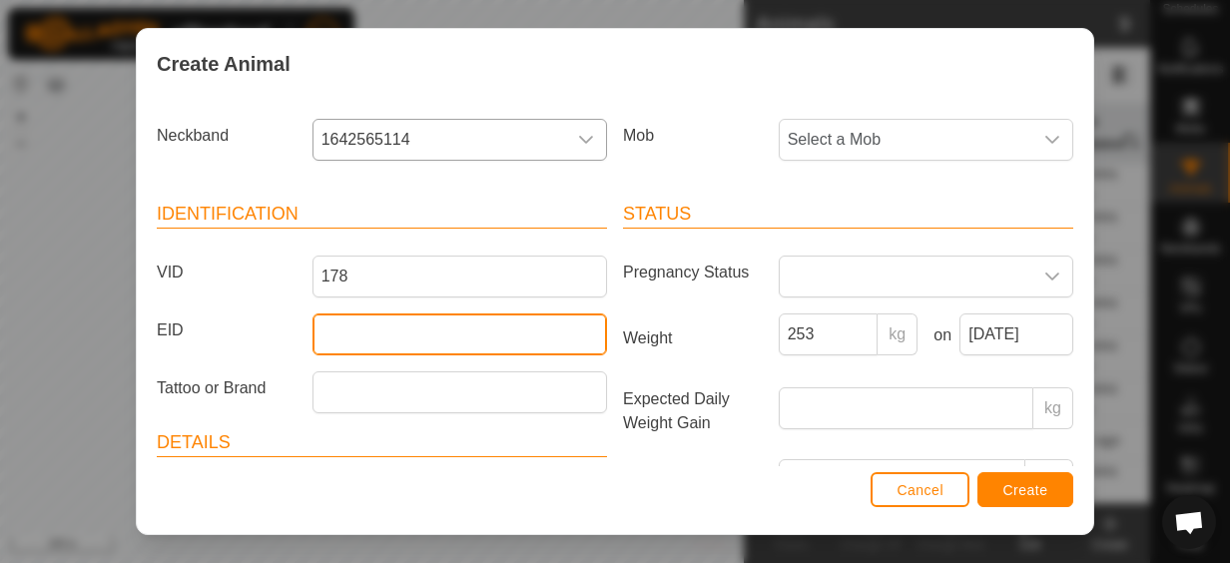
click at [389, 346] on input "EID" at bounding box center [460, 335] width 295 height 42
type input "9"
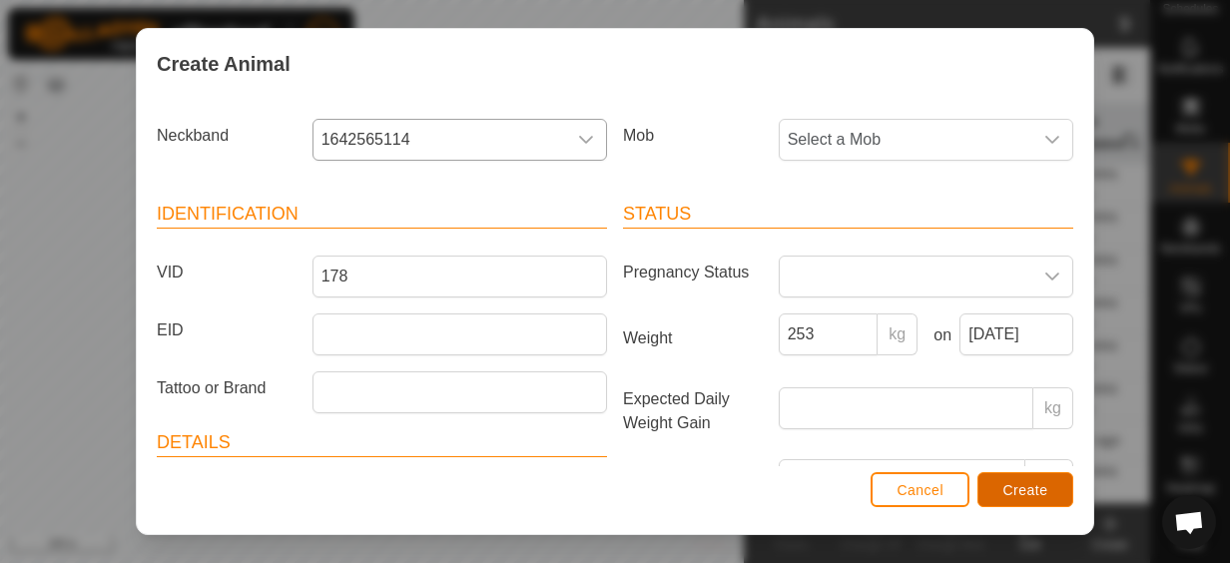
click at [1015, 482] on button "Create" at bounding box center [1026, 489] width 96 height 35
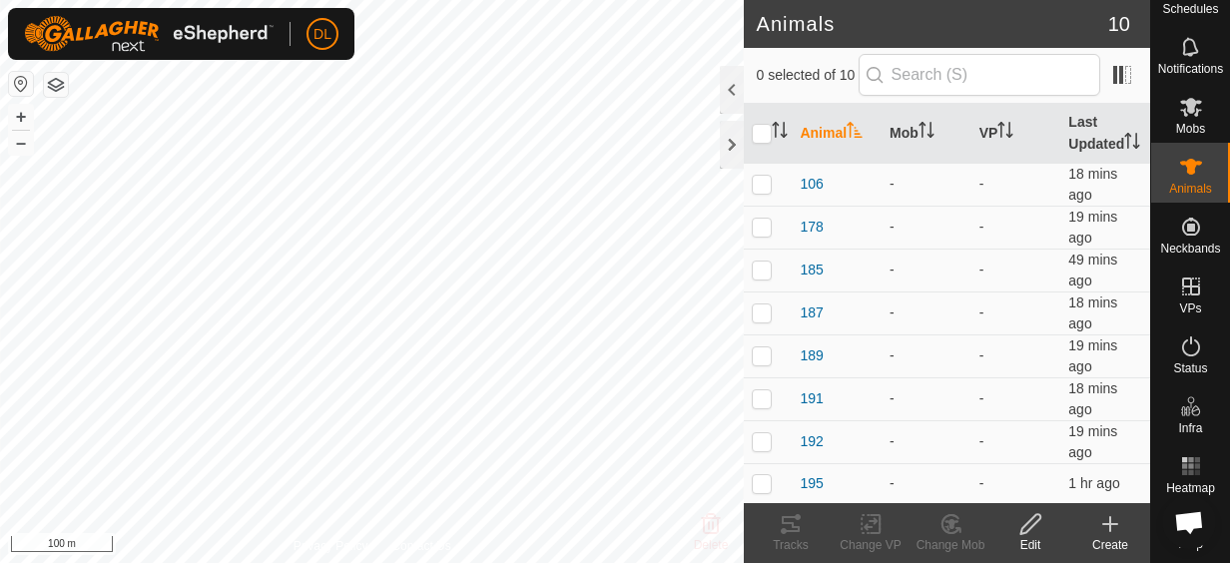
click at [1123, 525] on create-svg-icon at bounding box center [1110, 524] width 80 height 24
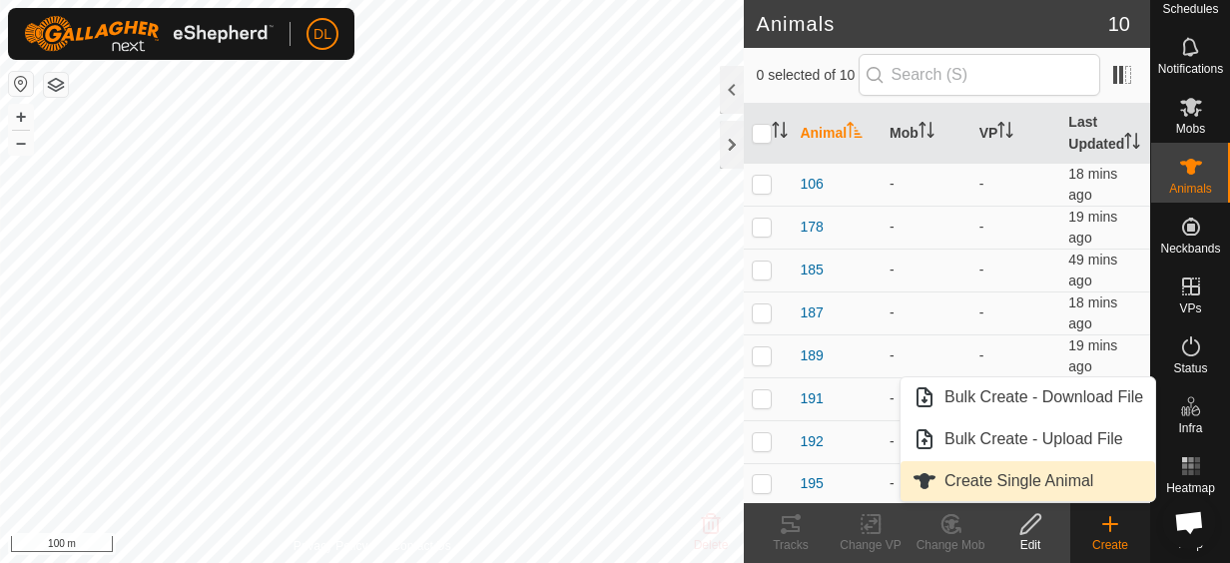
click at [1090, 486] on link "Create Single Animal" at bounding box center [1028, 481] width 255 height 40
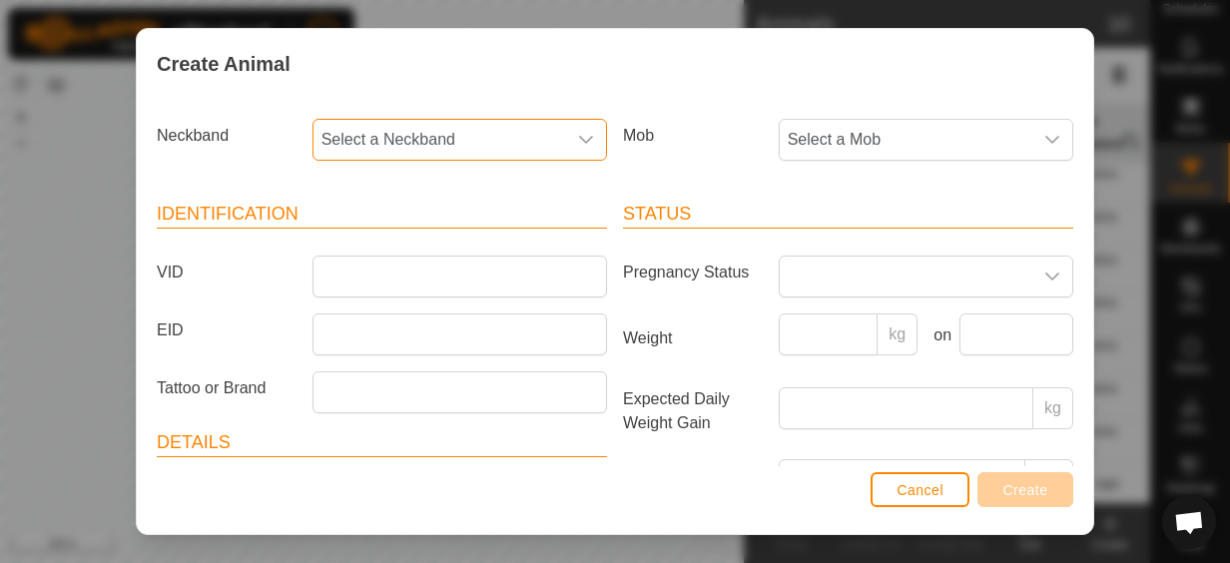
click at [417, 151] on span "Select a Neckband" at bounding box center [440, 140] width 253 height 40
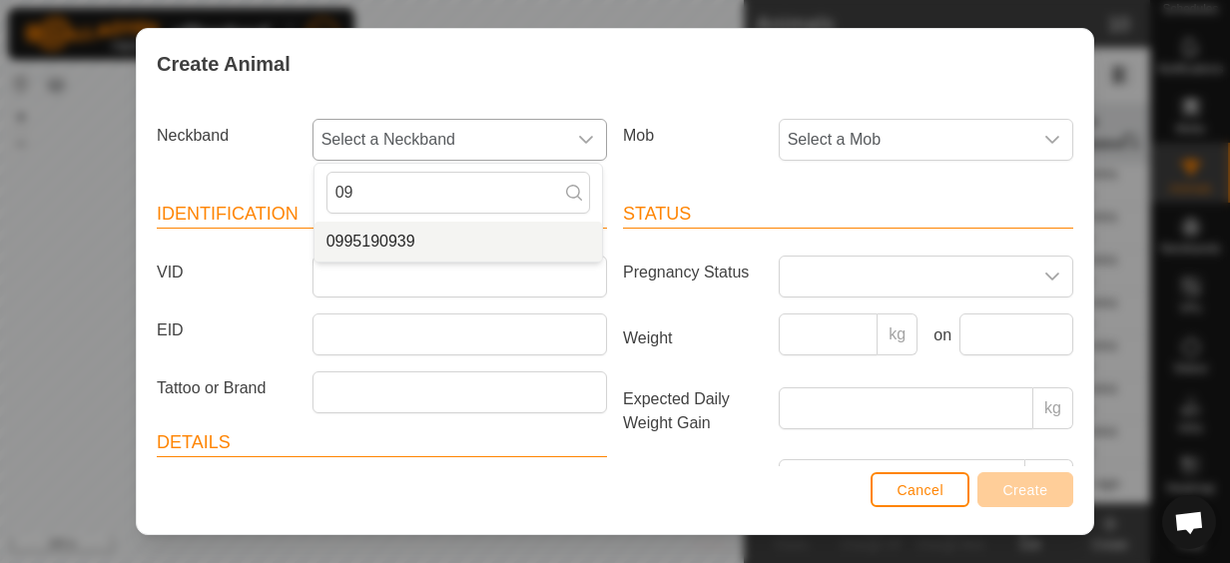
type input "09"
click at [406, 236] on li "0995190939" at bounding box center [459, 242] width 288 height 40
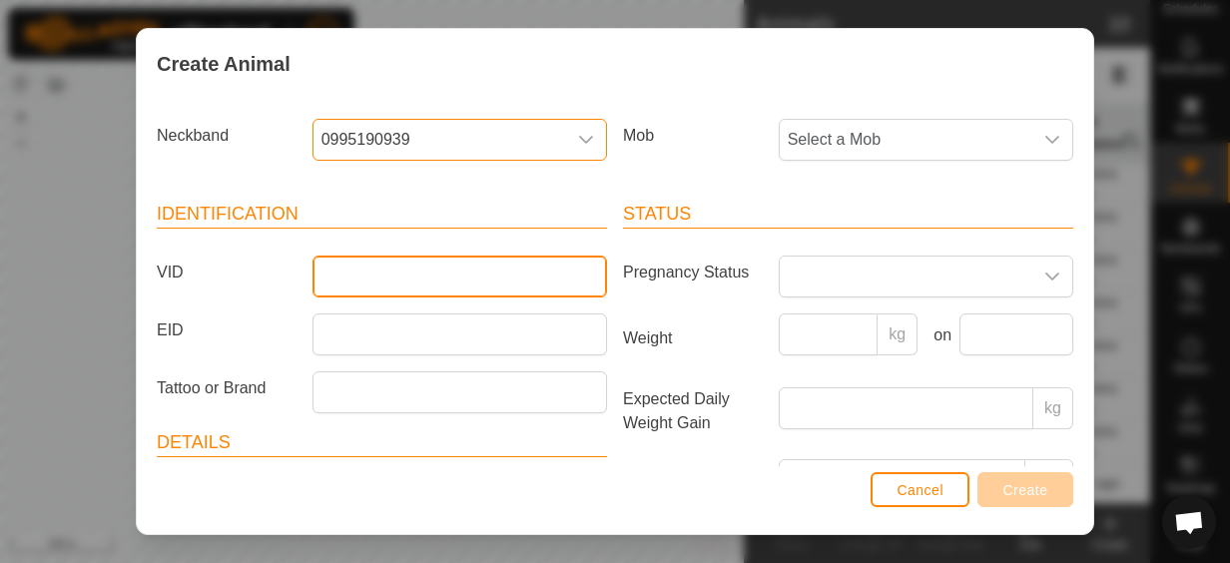
click at [398, 276] on input "VID" at bounding box center [460, 277] width 295 height 42
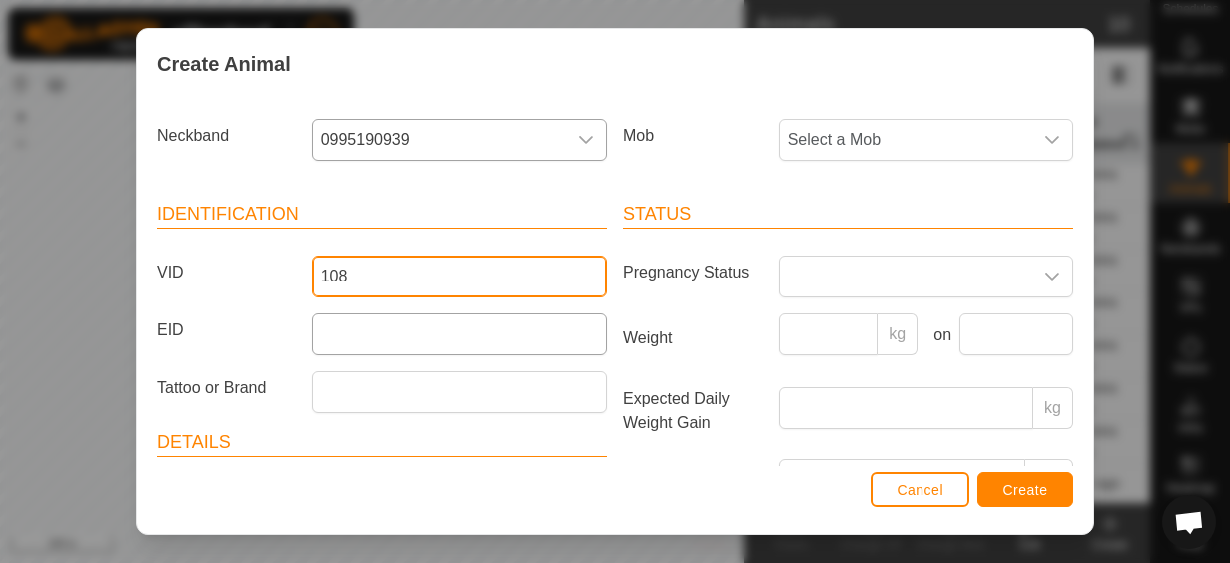
type input "108"
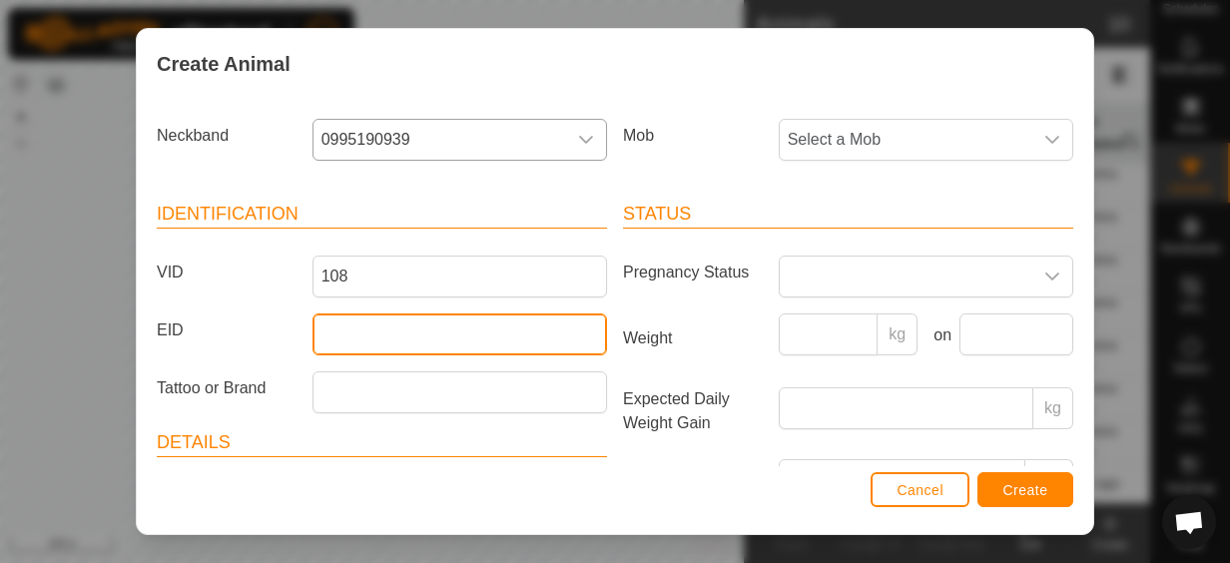
click at [498, 335] on input "EID" at bounding box center [460, 335] width 295 height 42
type input "982123856019282"
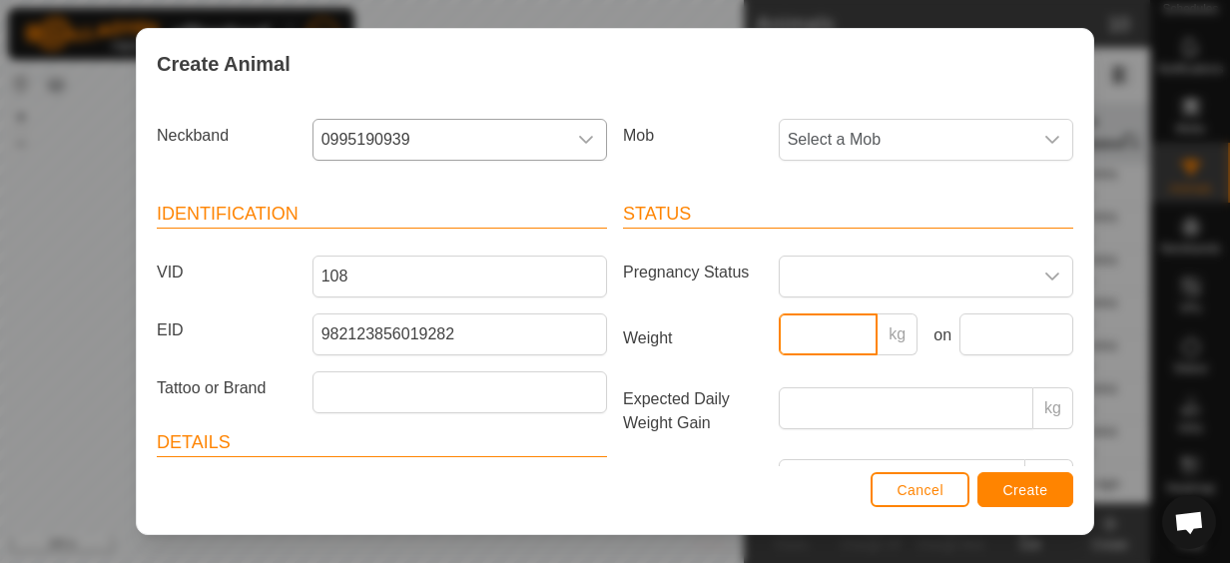
click at [802, 332] on input "Weight" at bounding box center [829, 335] width 100 height 42
type input "227"
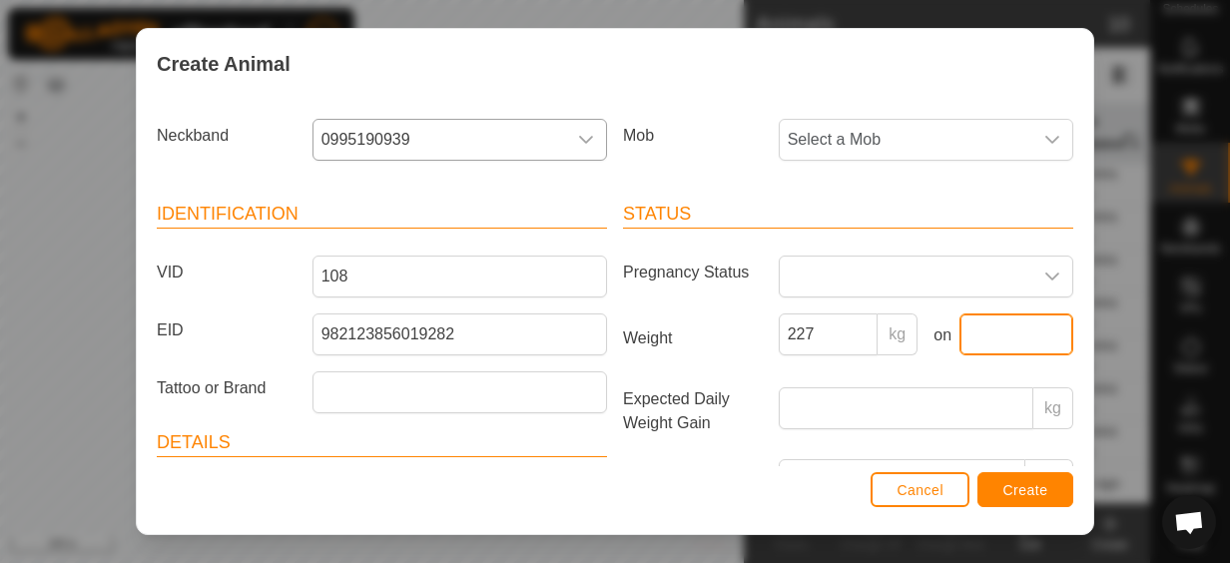
click at [971, 328] on input "text" at bounding box center [1017, 335] width 114 height 42
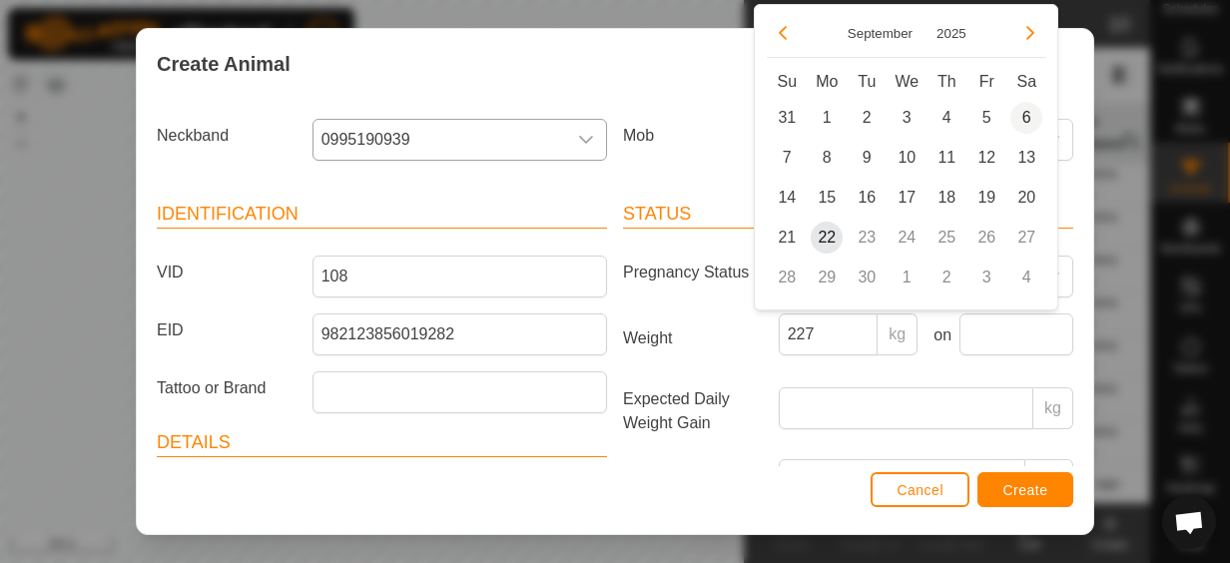
click at [1030, 124] on span "6" at bounding box center [1026, 118] width 32 height 32
type input "[DATE]"
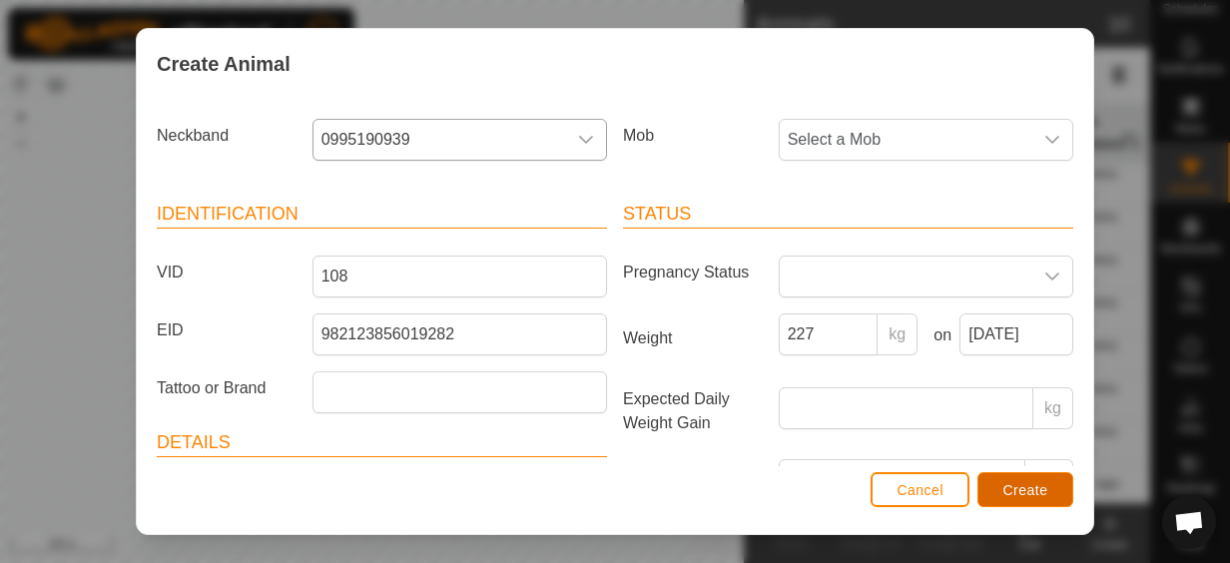
click at [1049, 482] on button "Create" at bounding box center [1026, 489] width 96 height 35
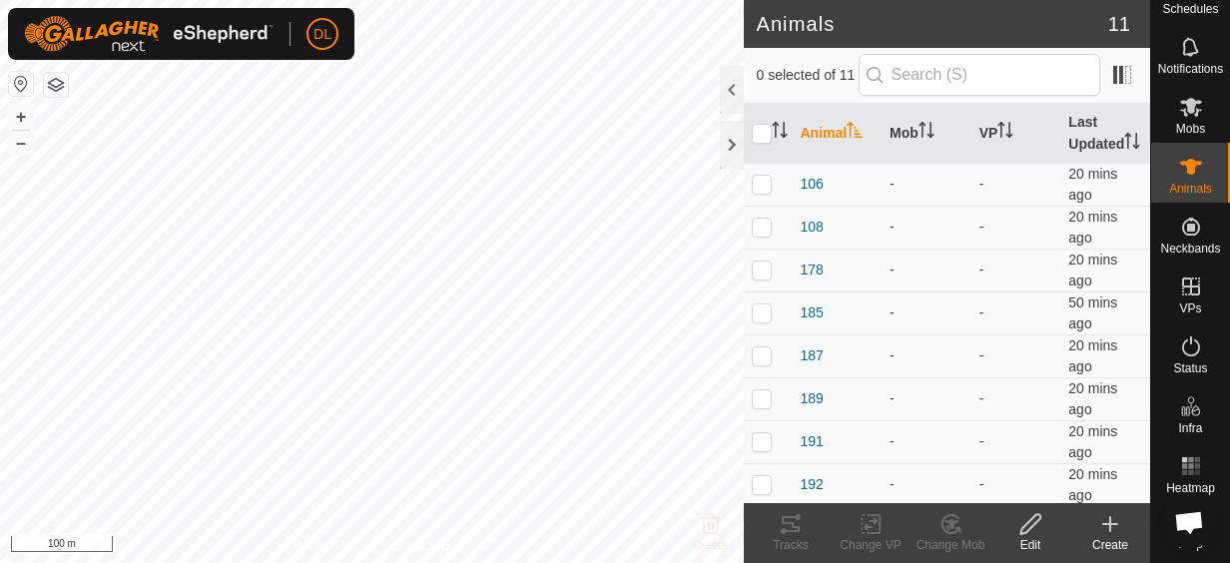
click at [1119, 523] on icon at bounding box center [1110, 524] width 24 height 24
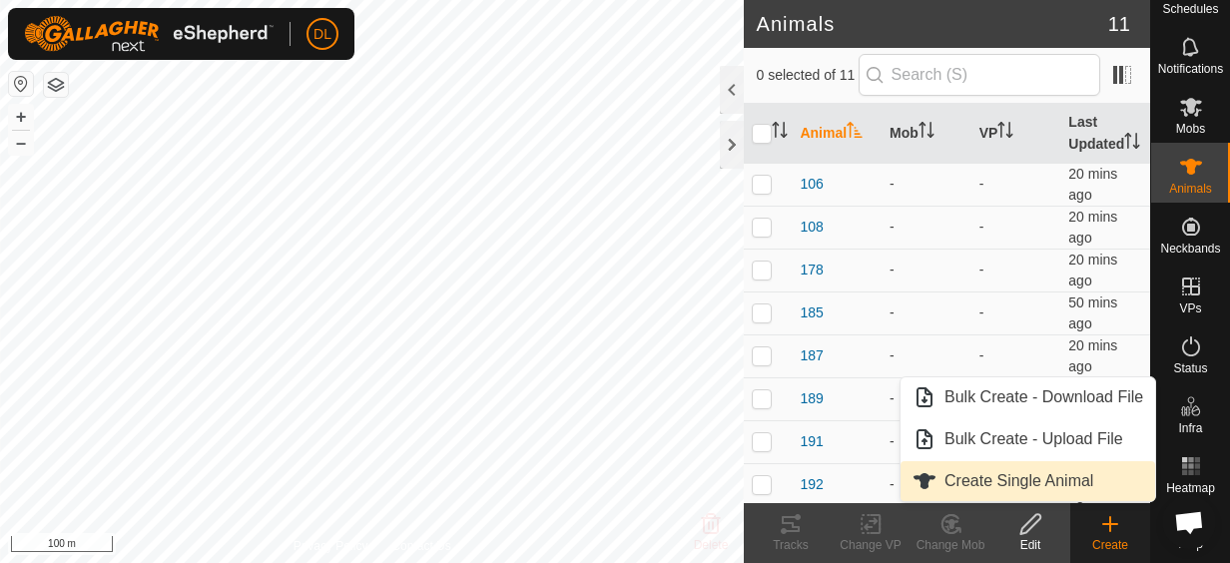
click at [1083, 483] on link "Create Single Animal" at bounding box center [1028, 481] width 255 height 40
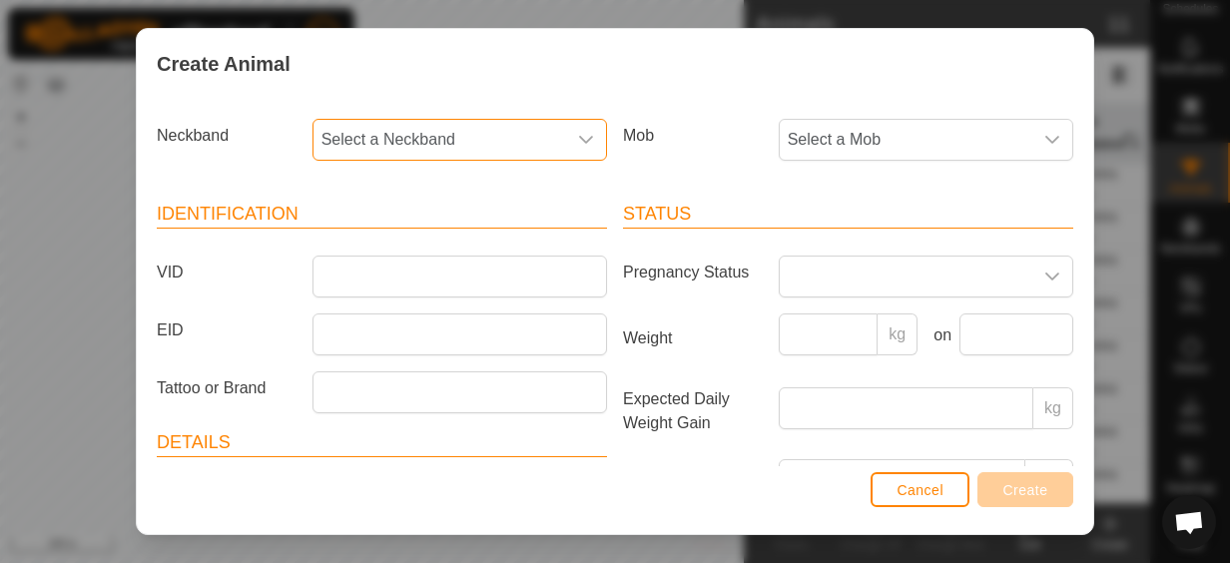
click at [364, 137] on span "Select a Neckband" at bounding box center [440, 140] width 253 height 40
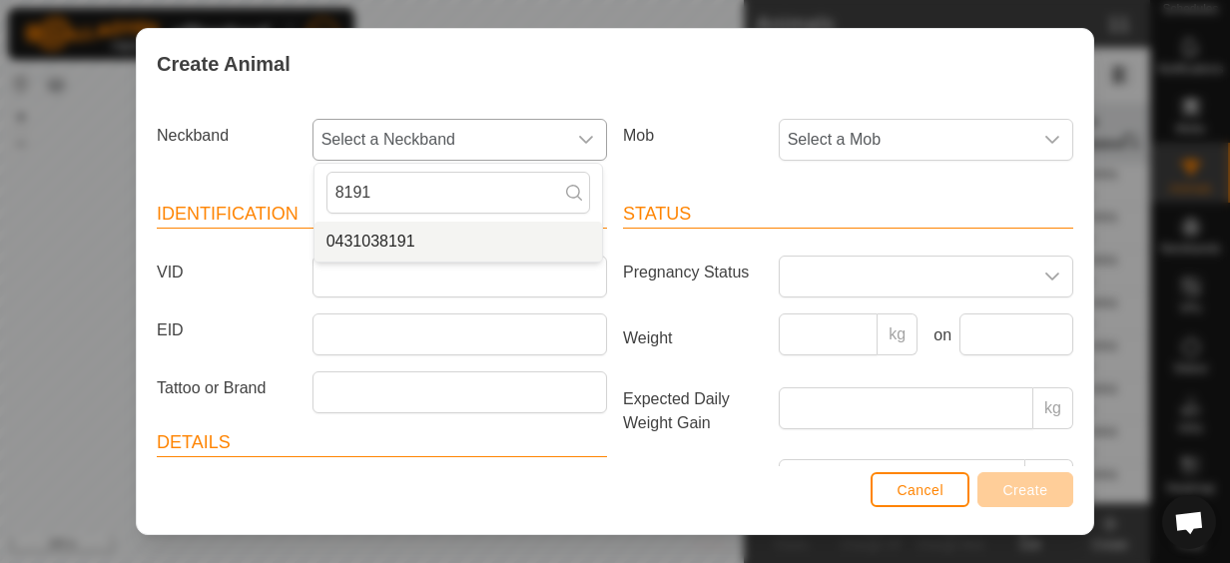
type input "8191"
click at [375, 237] on li "0431038191" at bounding box center [459, 242] width 288 height 40
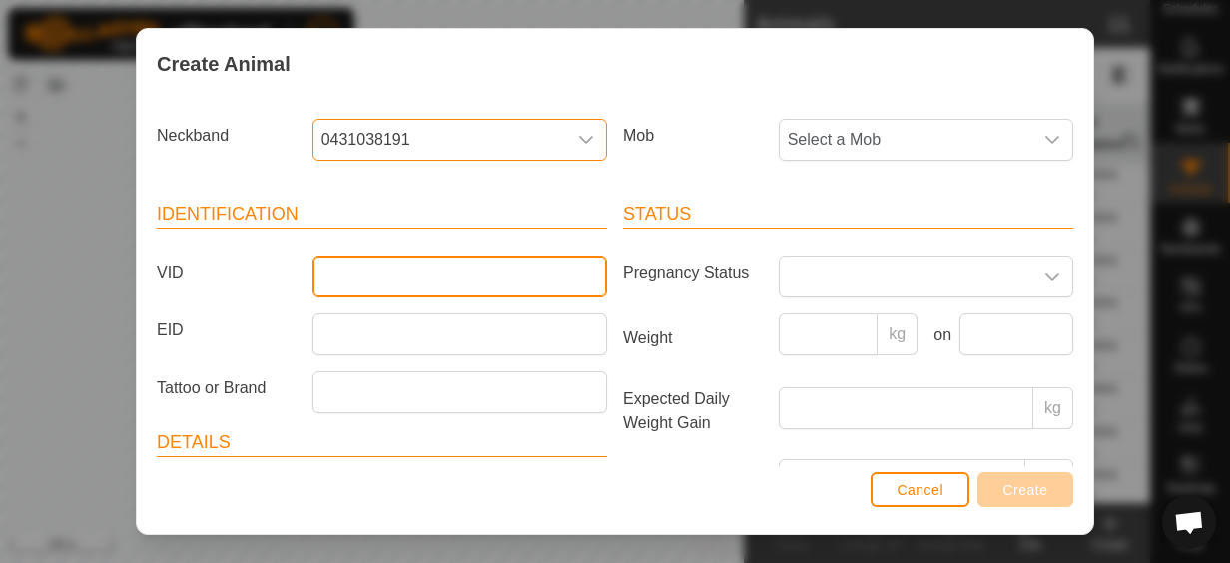
click at [379, 274] on input "VID" at bounding box center [460, 277] width 295 height 42
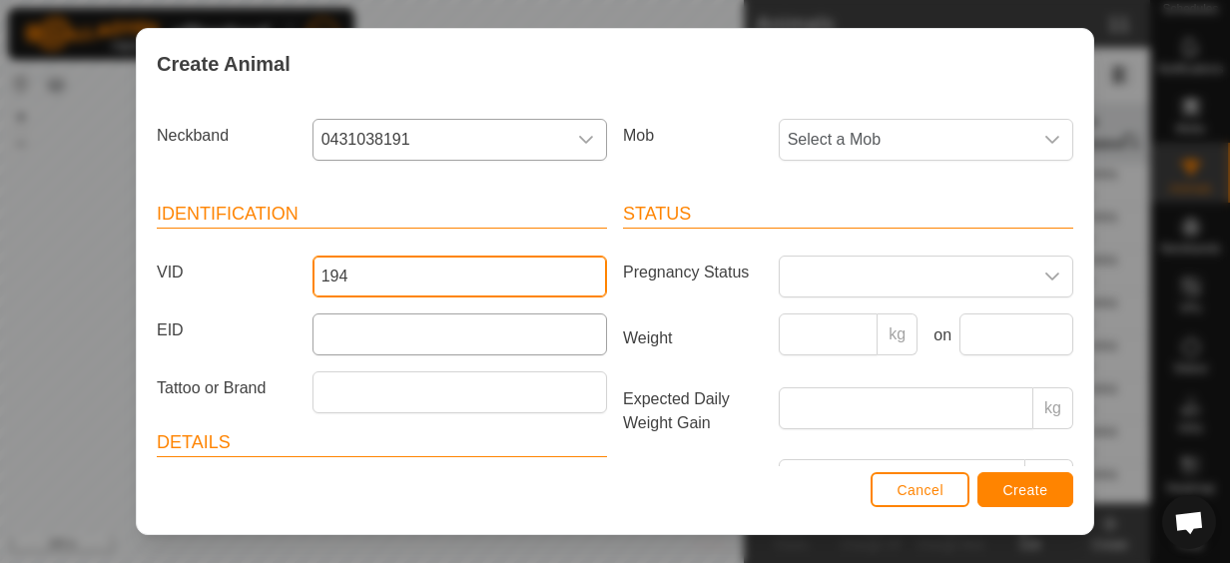
type input "194"
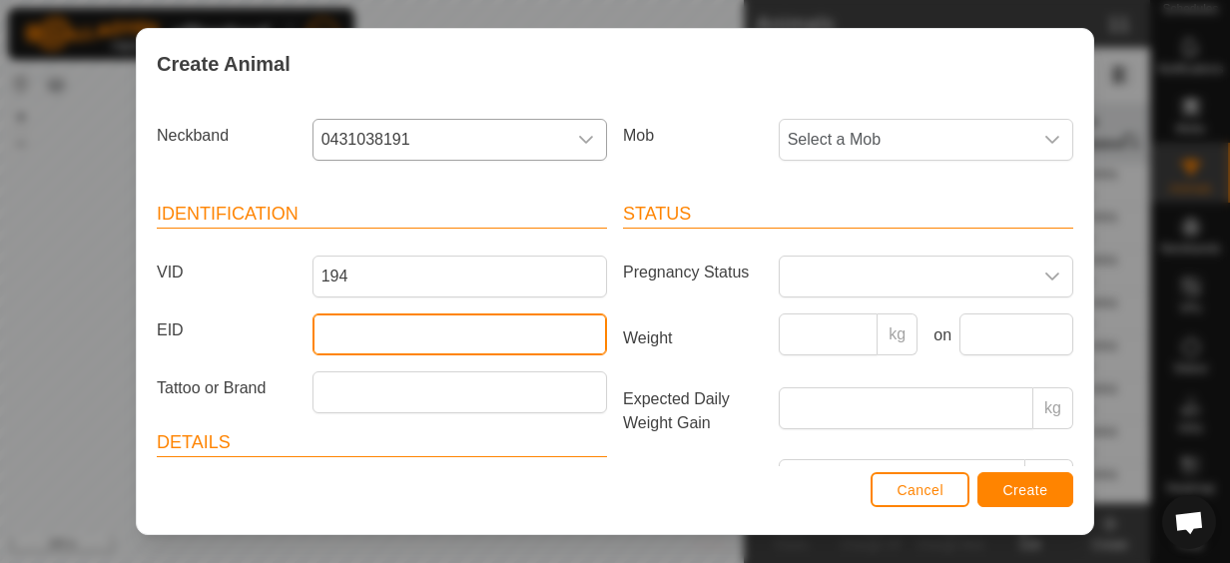
click at [341, 332] on input "EID" at bounding box center [460, 335] width 295 height 42
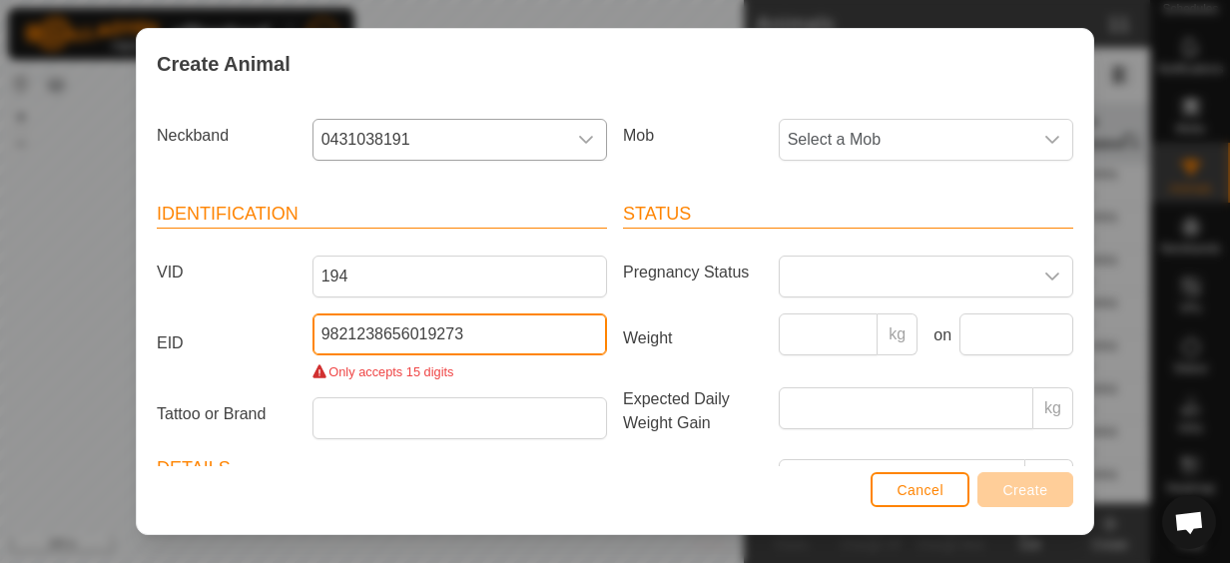
type input "982123865601927"
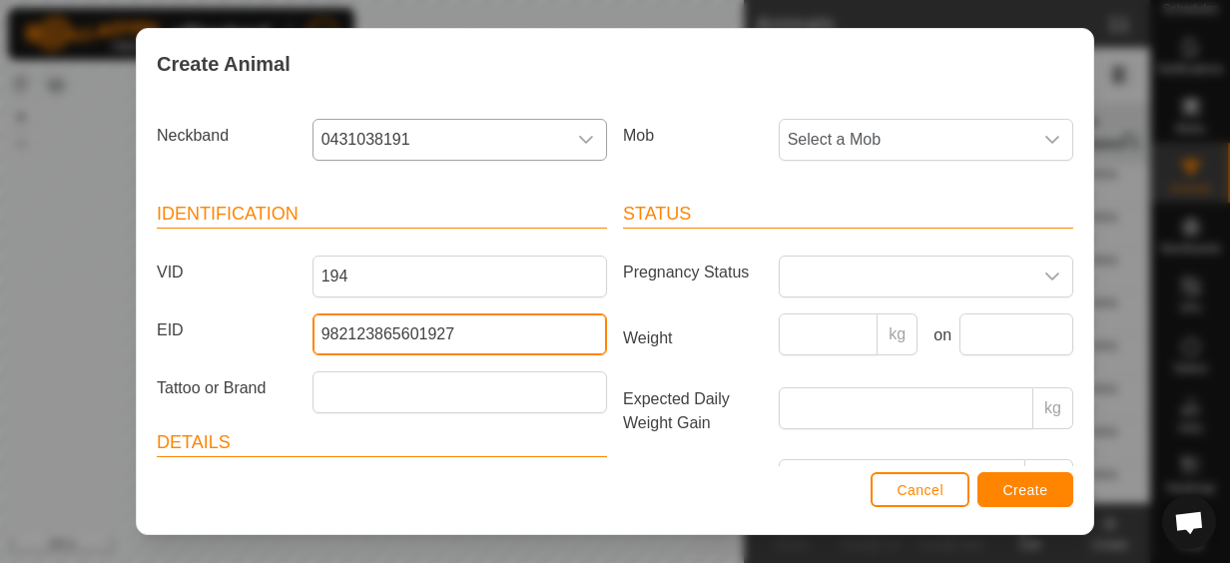
drag, startPoint x: 473, startPoint y: 335, endPoint x: 156, endPoint y: 327, distance: 317.6
click at [156, 327] on div "EID 982123865601927" at bounding box center [382, 335] width 466 height 42
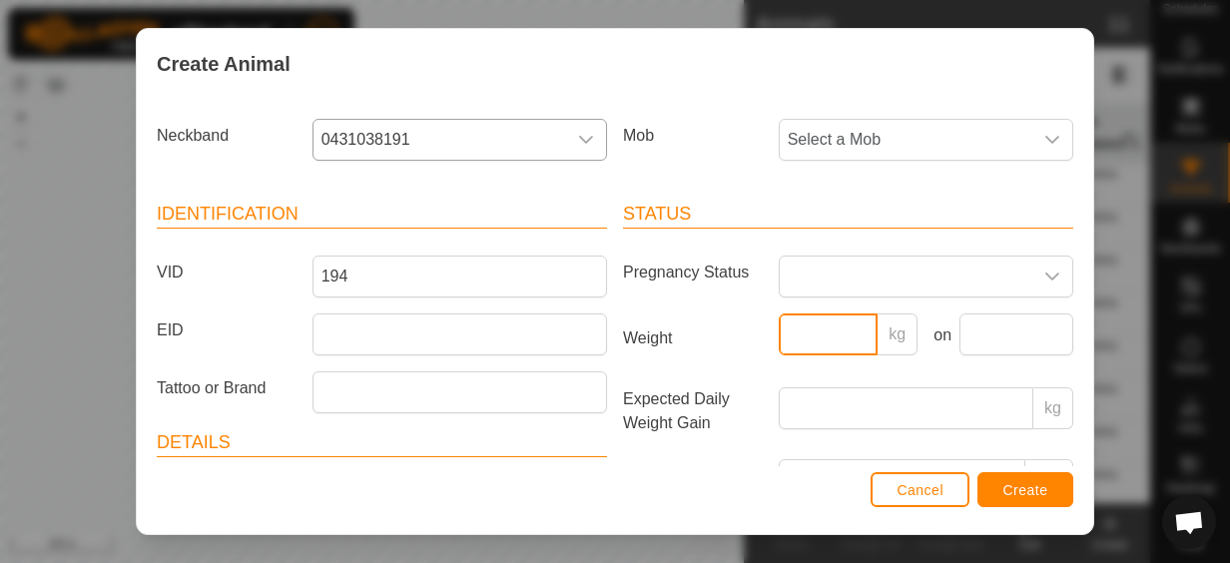
click at [809, 338] on input "Weight" at bounding box center [829, 335] width 100 height 42
type input "243"
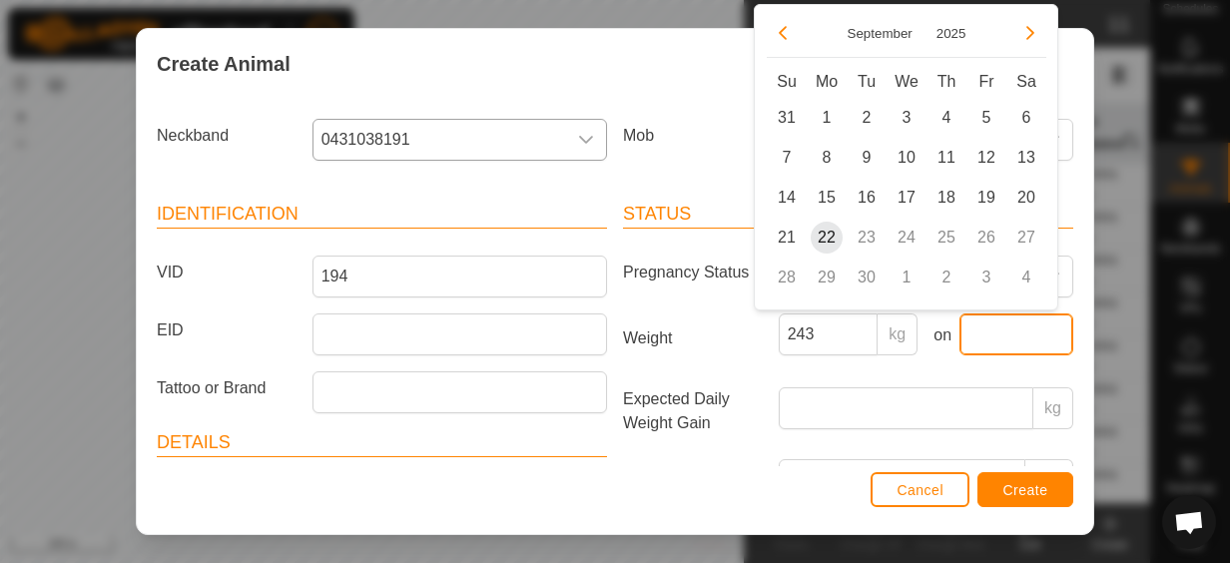
click at [997, 322] on input "text" at bounding box center [1017, 335] width 114 height 42
click at [1024, 119] on span "6" at bounding box center [1026, 118] width 32 height 32
type input "[DATE]"
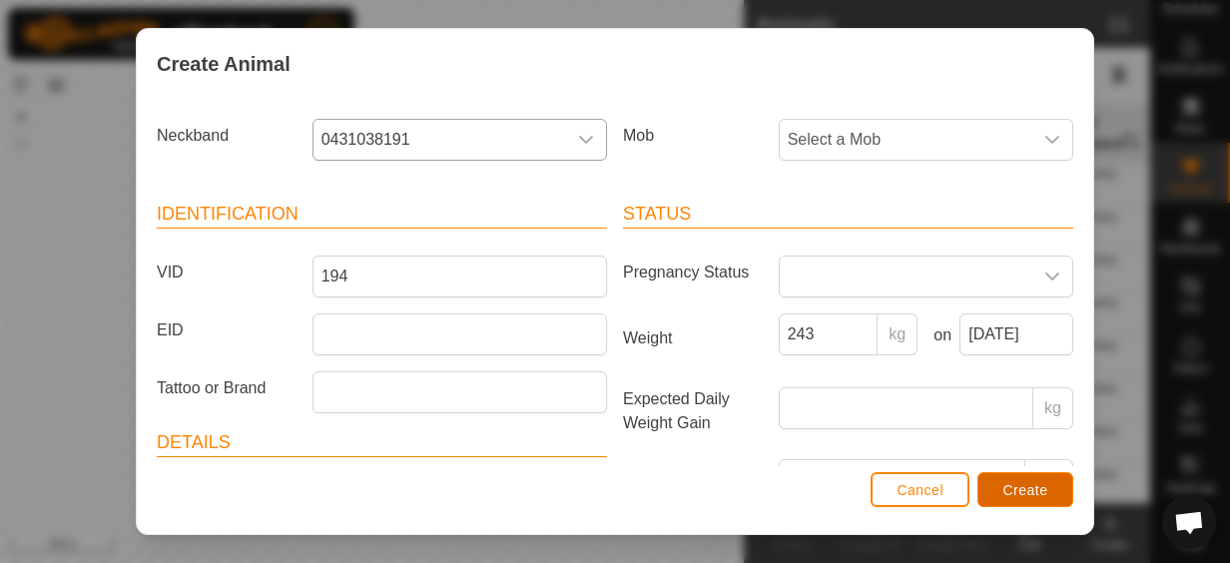
click at [1007, 493] on span "Create" at bounding box center [1025, 490] width 45 height 16
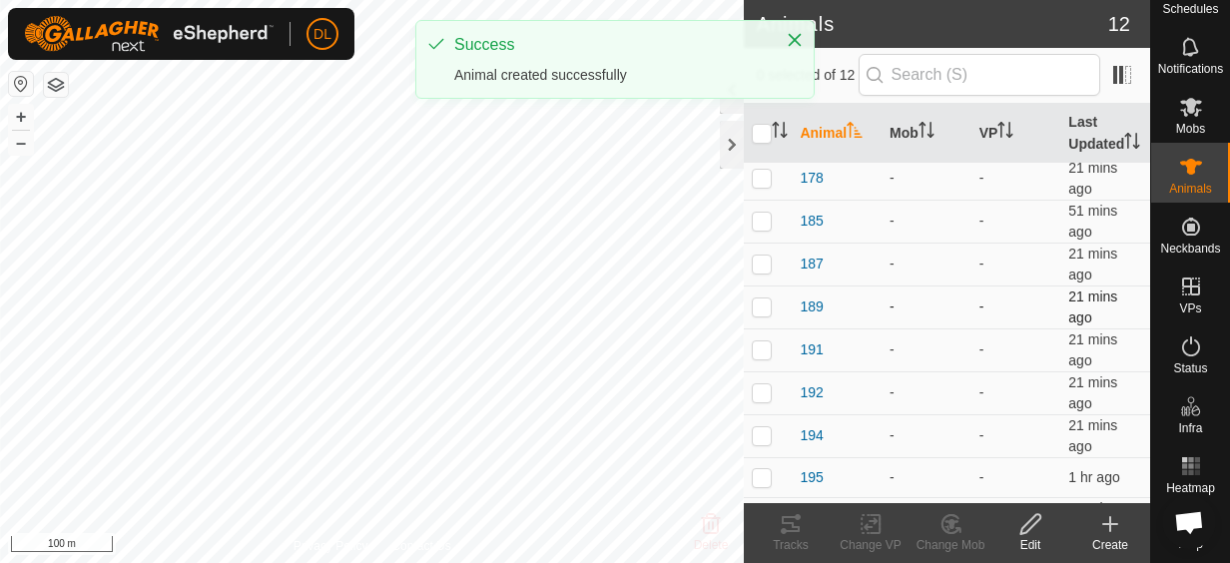
scroll to position [0, 0]
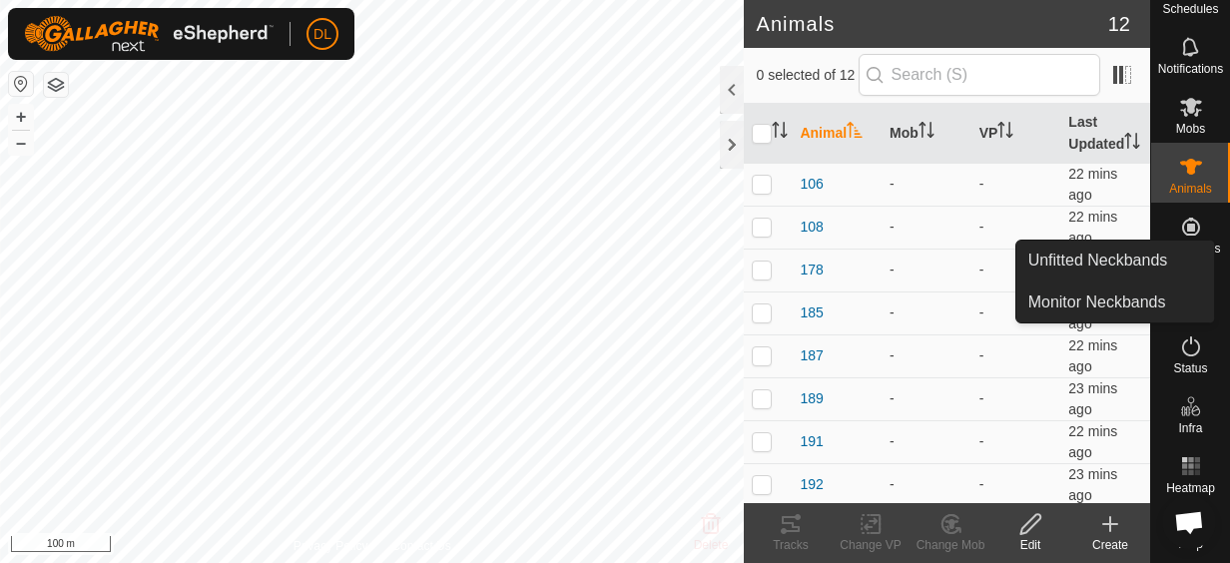
click at [1179, 222] on icon at bounding box center [1191, 227] width 24 height 24
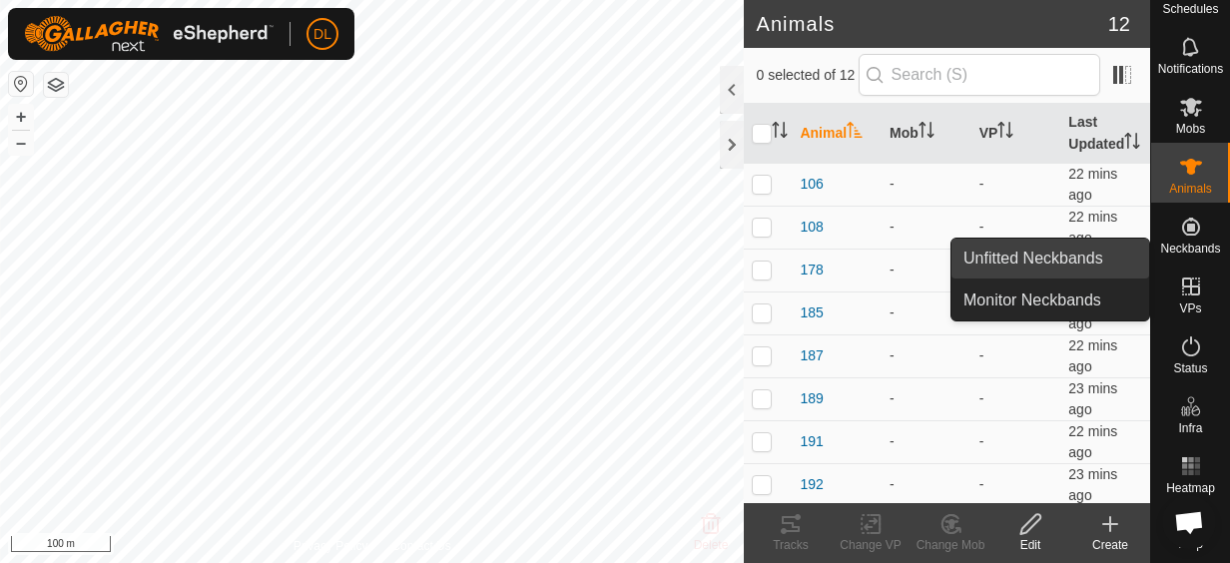
click at [1061, 248] on link "Unfitted Neckbands" at bounding box center [1051, 259] width 198 height 40
